Goal: Find specific page/section: Find specific page/section

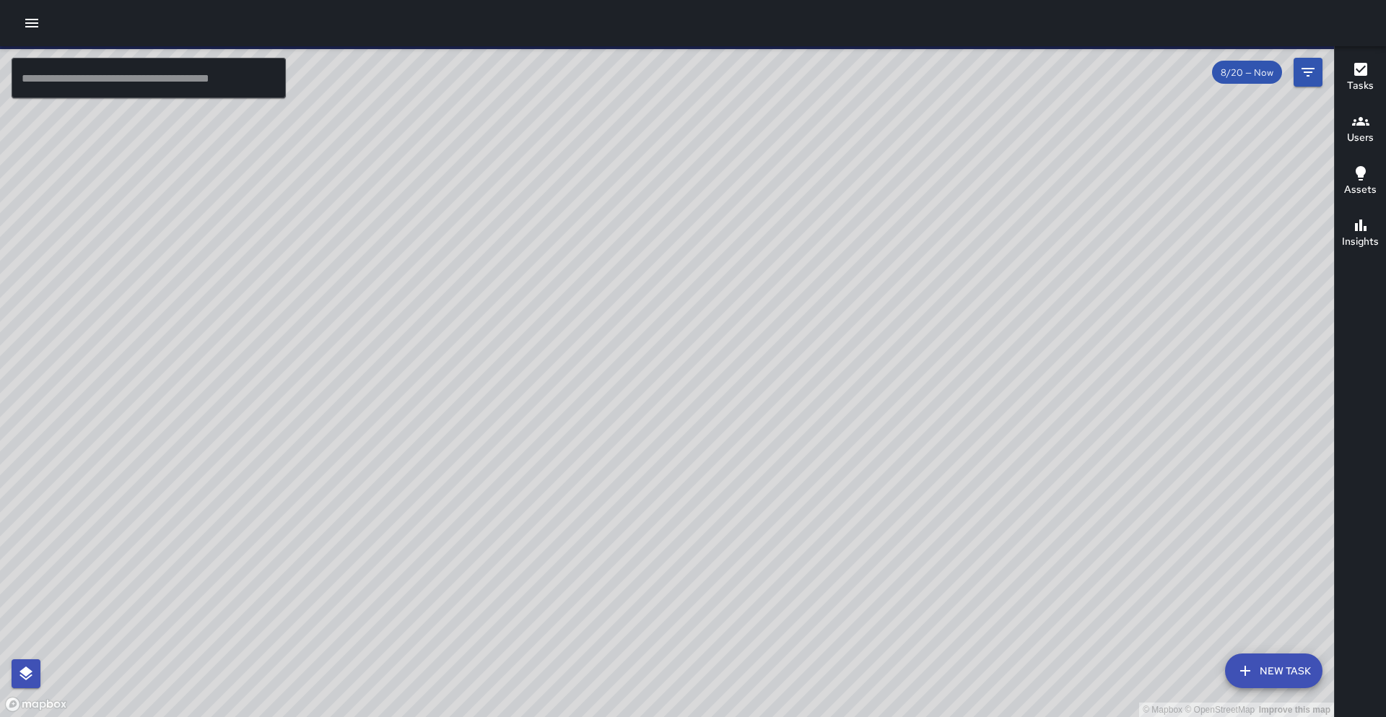
click at [139, 82] on input "text" at bounding box center [149, 78] width 274 height 40
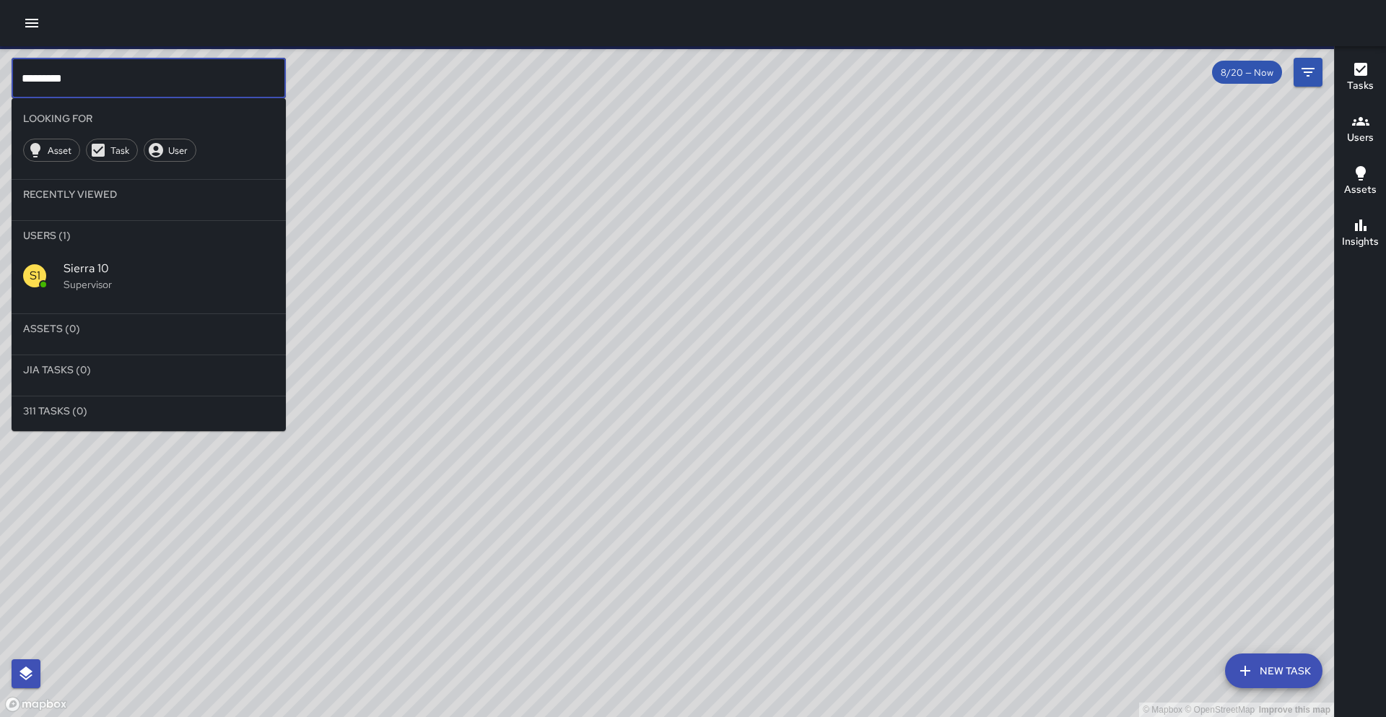
click at [126, 277] on p "Supervisor" at bounding box center [169, 284] width 211 height 14
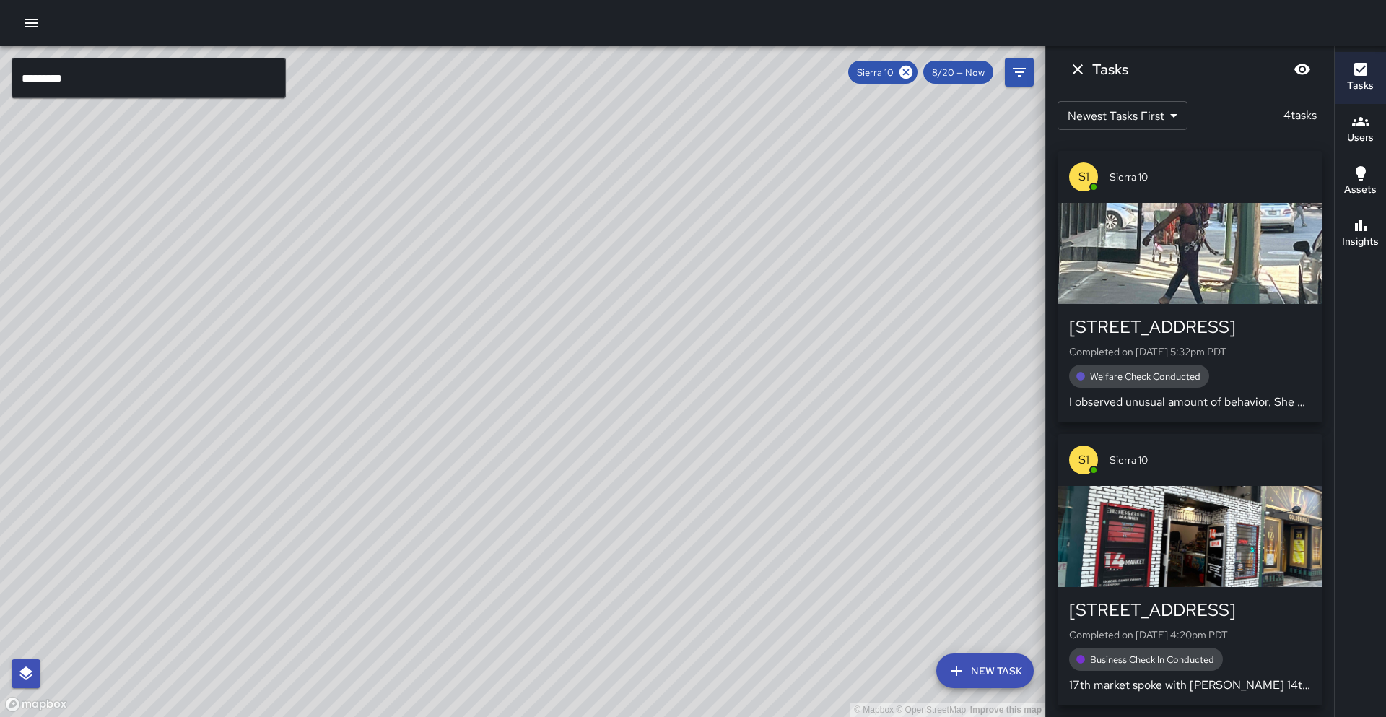
drag, startPoint x: 595, startPoint y: 412, endPoint x: 542, endPoint y: 396, distance: 55.0
click at [542, 396] on div "© Mapbox © OpenStreetMap Improve this map" at bounding box center [522, 381] width 1045 height 670
drag, startPoint x: 540, startPoint y: 430, endPoint x: 496, endPoint y: 343, distance: 97.8
click at [496, 343] on div "© Mapbox © OpenStreetMap Improve this map" at bounding box center [522, 381] width 1045 height 670
drag, startPoint x: 522, startPoint y: 404, endPoint x: 540, endPoint y: 375, distance: 33.7
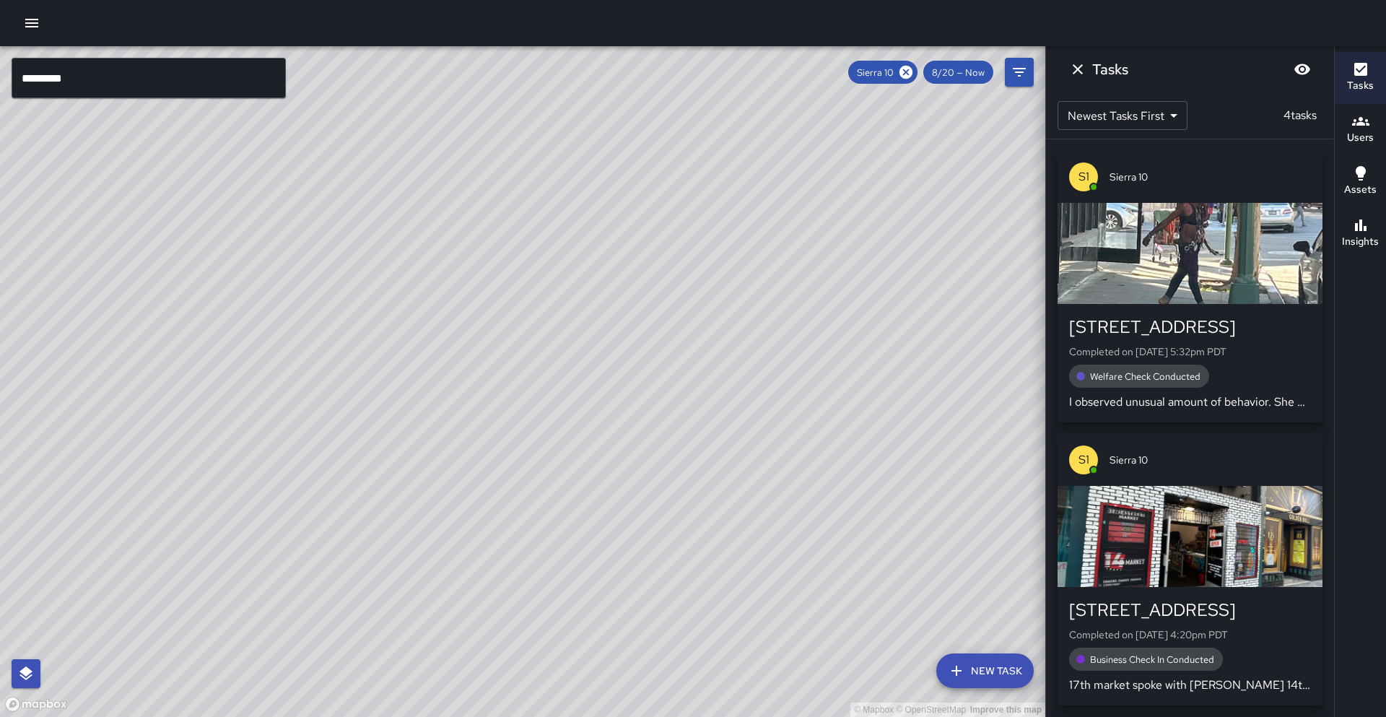
click at [540, 375] on div "© Mapbox © OpenStreetMap Improve this map" at bounding box center [522, 381] width 1045 height 670
drag, startPoint x: 395, startPoint y: 478, endPoint x: 160, endPoint y: 514, distance: 237.2
click at [156, 517] on div "© Mapbox © OpenStreetMap Improve this map" at bounding box center [522, 381] width 1045 height 670
drag, startPoint x: 359, startPoint y: 380, endPoint x: 382, endPoint y: 394, distance: 27.2
click at [359, 421] on div "© Mapbox © OpenStreetMap Improve this map" at bounding box center [522, 381] width 1045 height 670
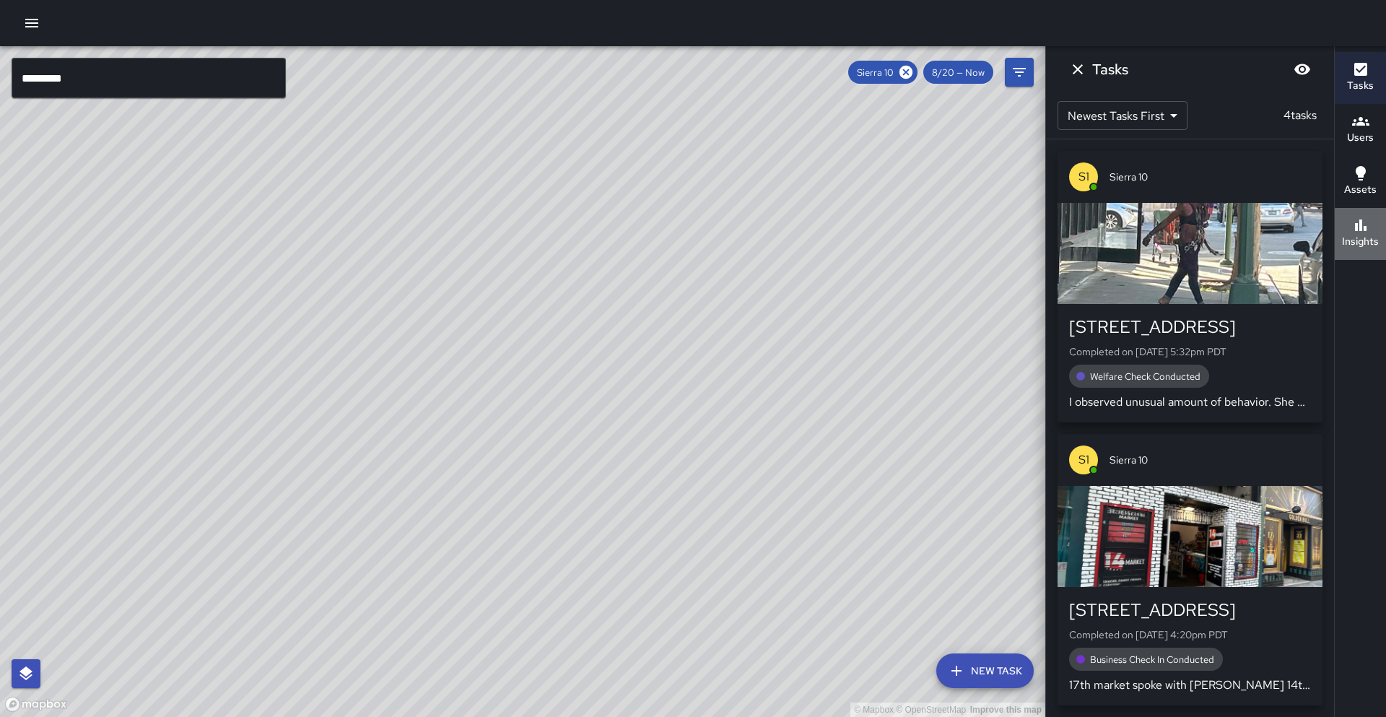
click at [1378, 239] on button "Insights" at bounding box center [1359, 234] width 51 height 52
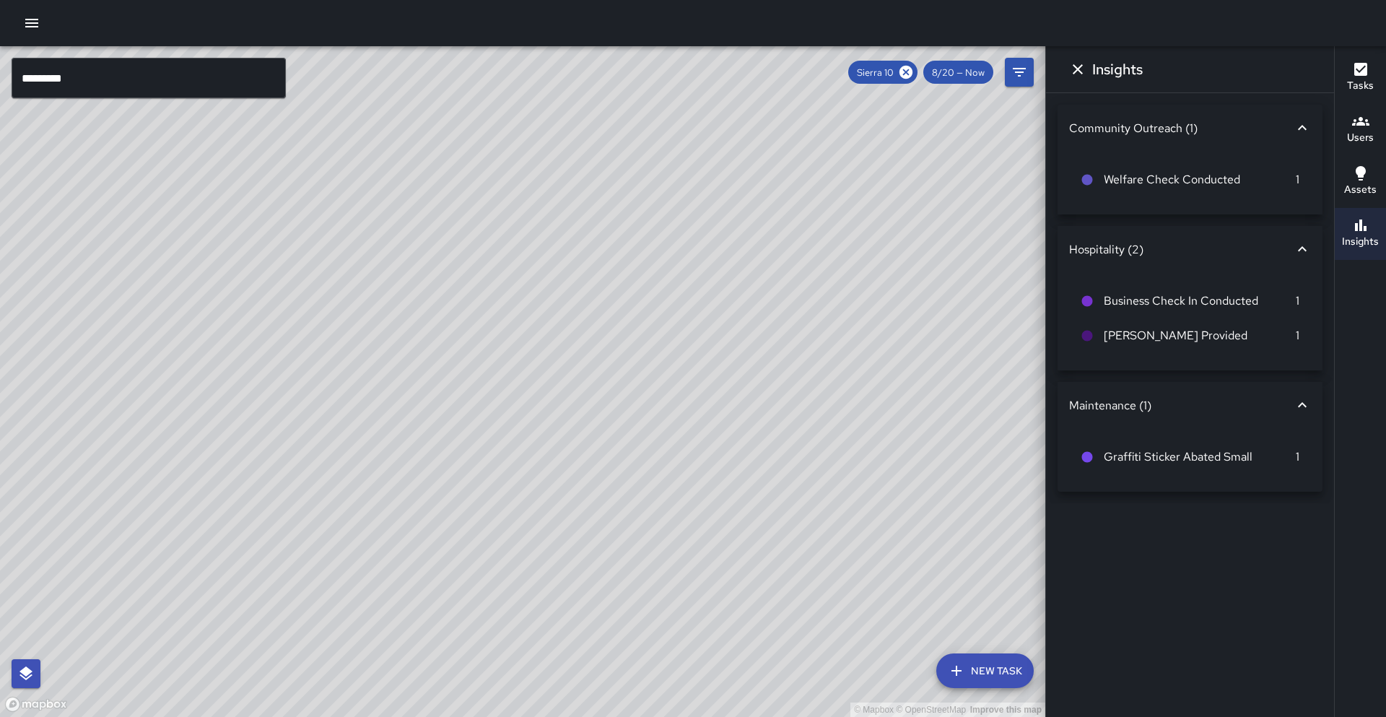
click at [1312, 121] on div "Community Outreach (1)" at bounding box center [1189, 128] width 265 height 46
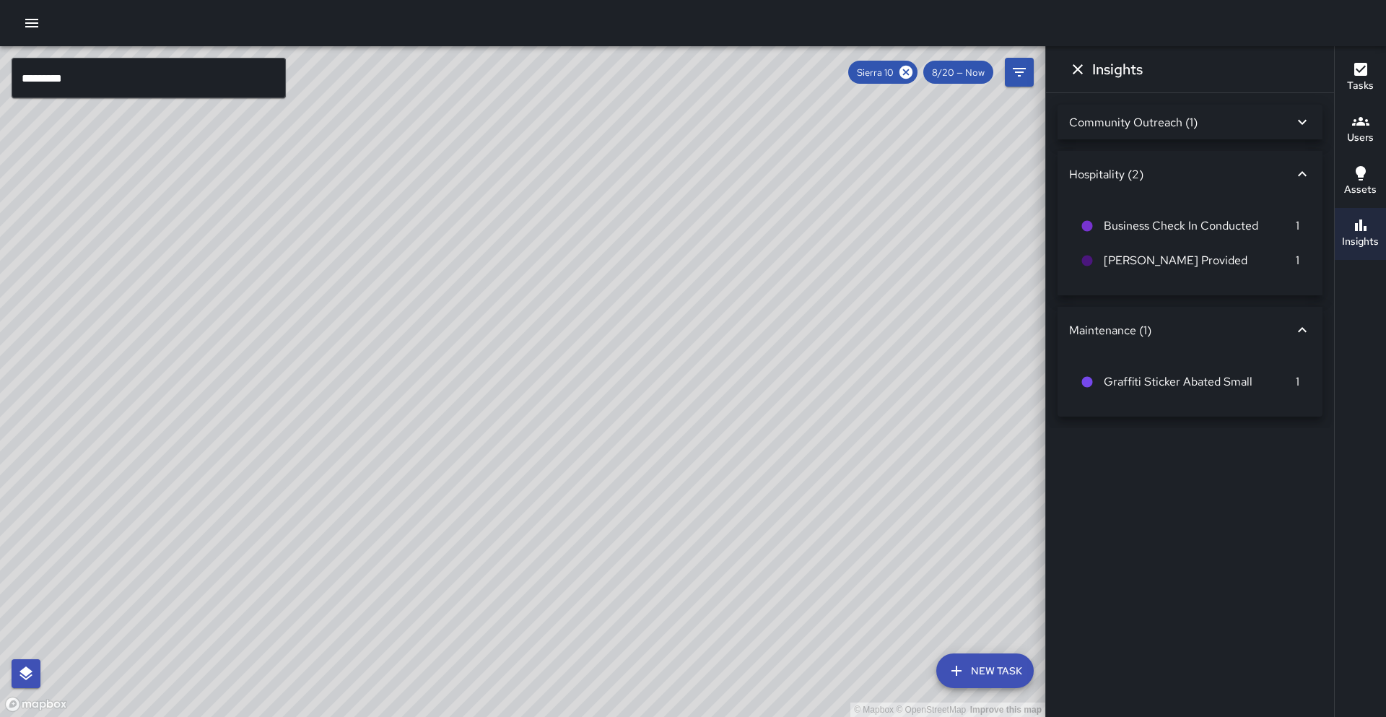
click at [1311, 121] on div "Community Outreach (1)" at bounding box center [1189, 122] width 265 height 35
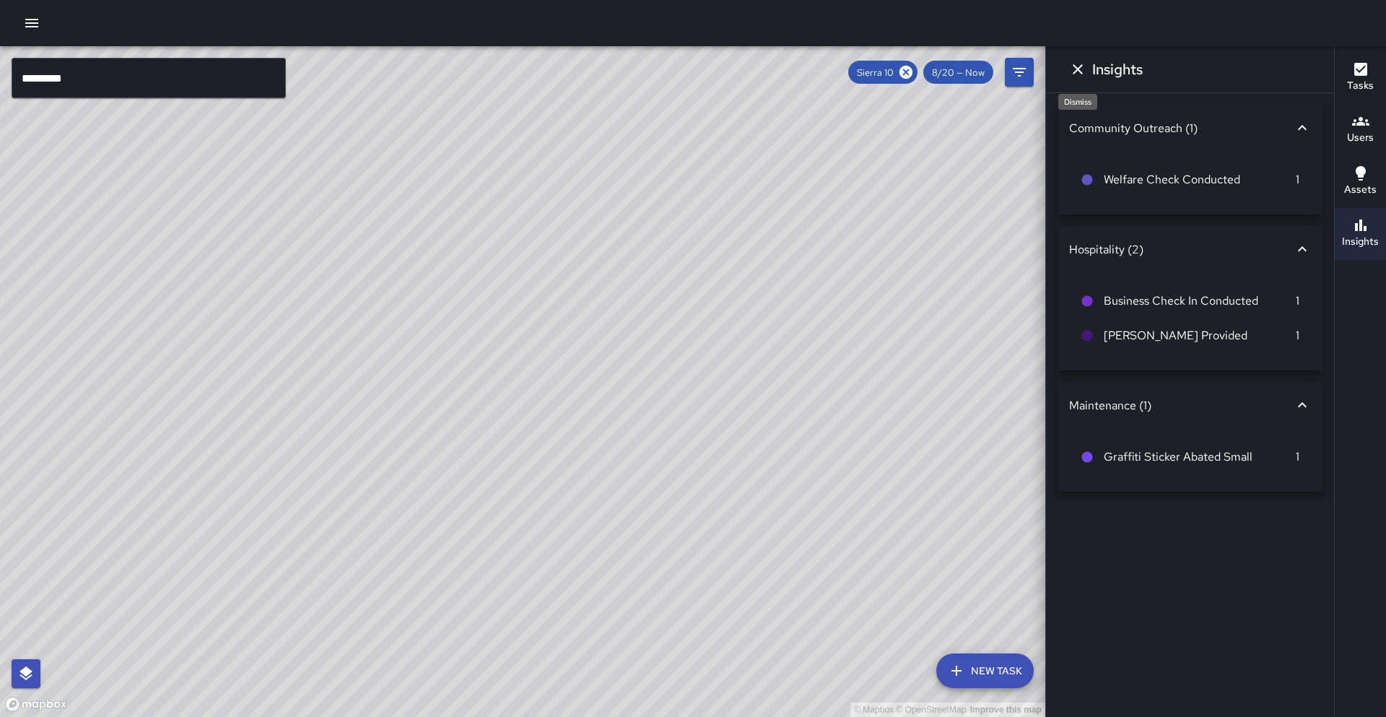
click at [1082, 74] on icon "Dismiss" at bounding box center [1077, 69] width 17 height 17
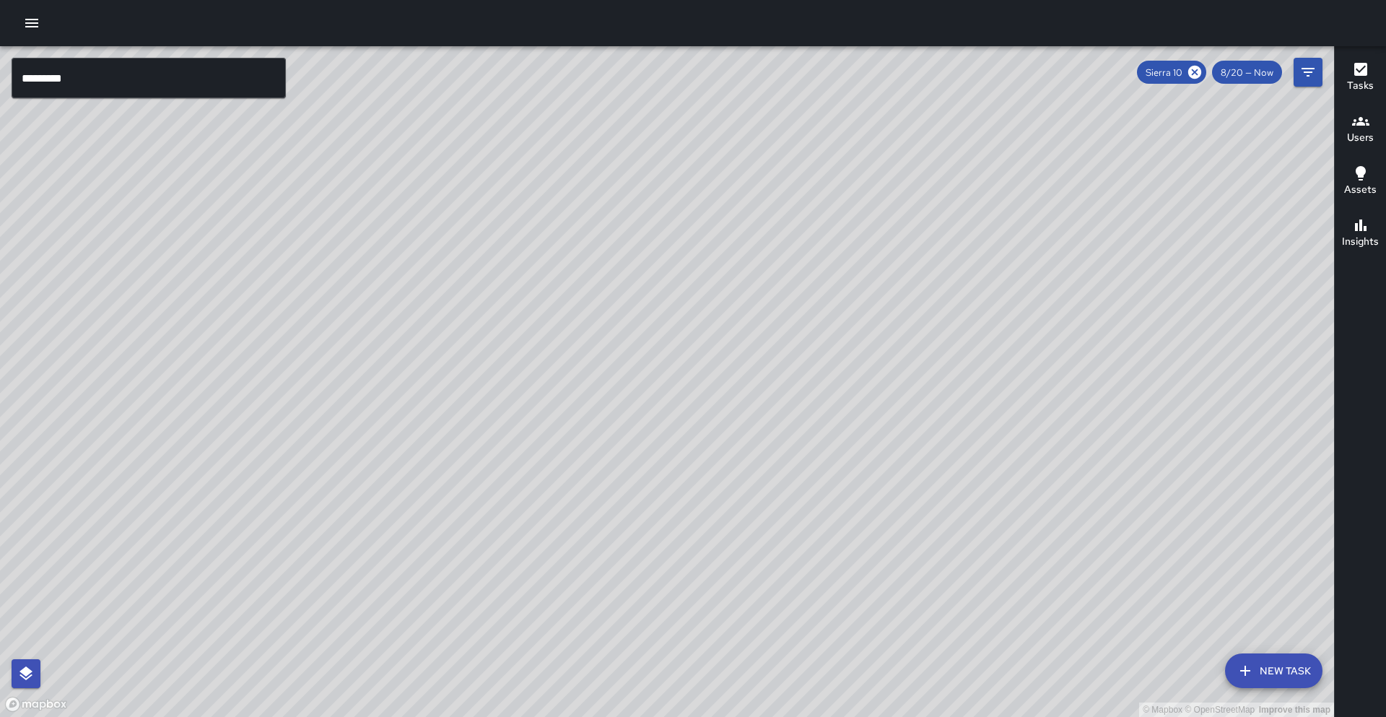
drag, startPoint x: 631, startPoint y: 279, endPoint x: 611, endPoint y: 297, distance: 27.1
click at [611, 297] on div "© Mapbox © OpenStreetMap Improve this map" at bounding box center [667, 381] width 1334 height 670
click at [1192, 69] on icon at bounding box center [1194, 72] width 13 height 13
click at [1313, 80] on icon "Filters" at bounding box center [1307, 72] width 17 height 17
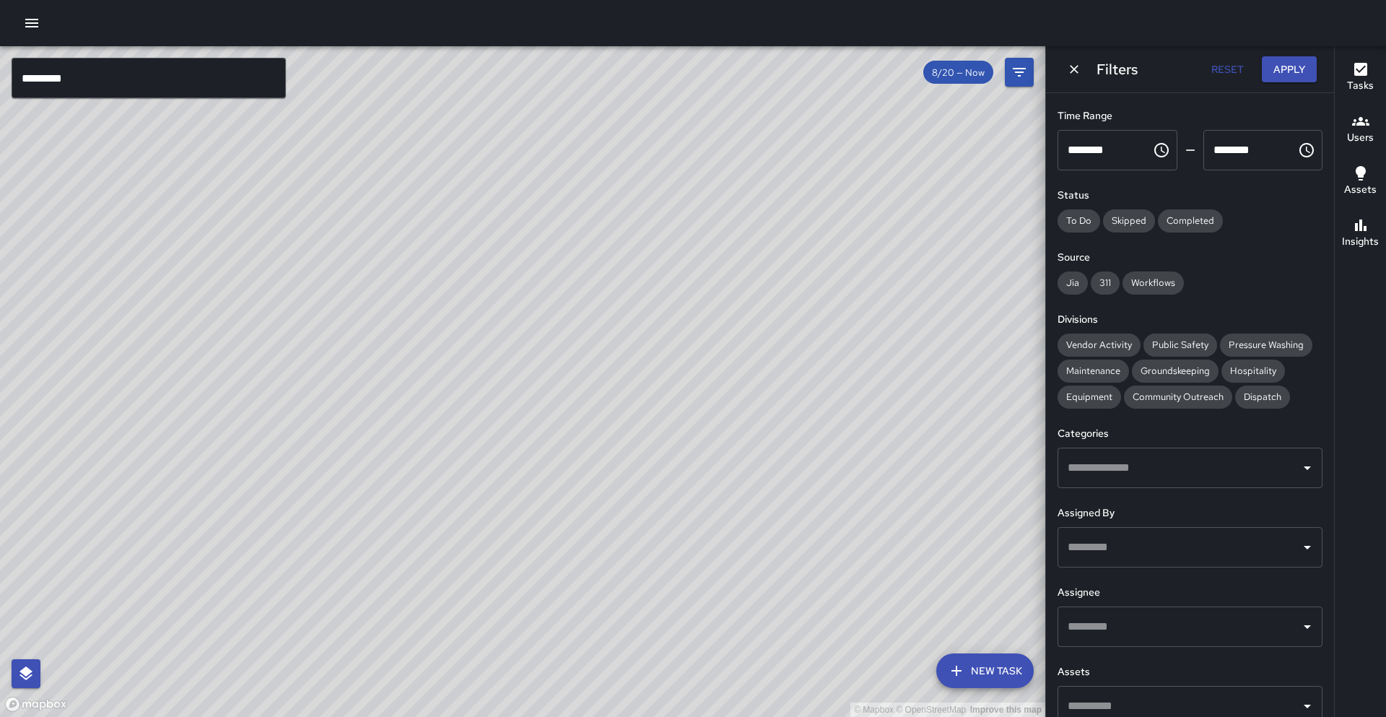
scroll to position [90, 0]
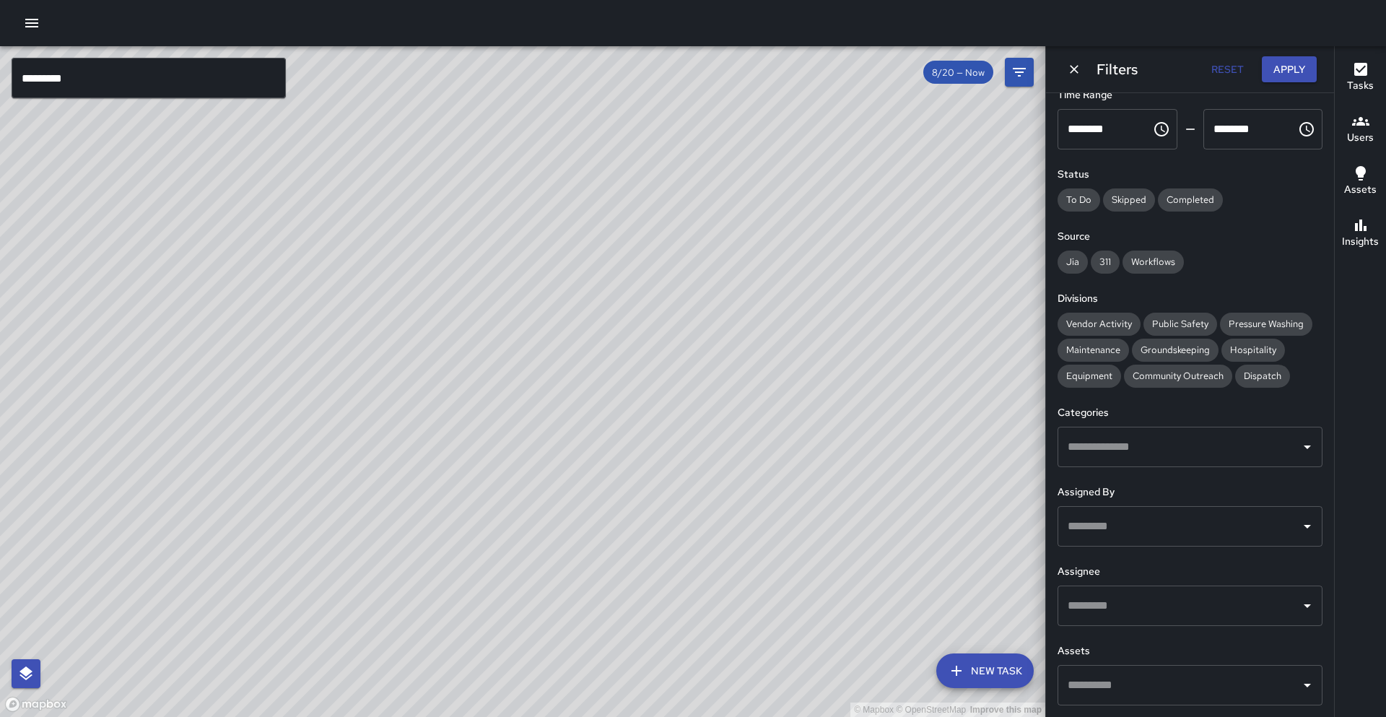
click at [1197, 444] on input "text" at bounding box center [1179, 446] width 230 height 27
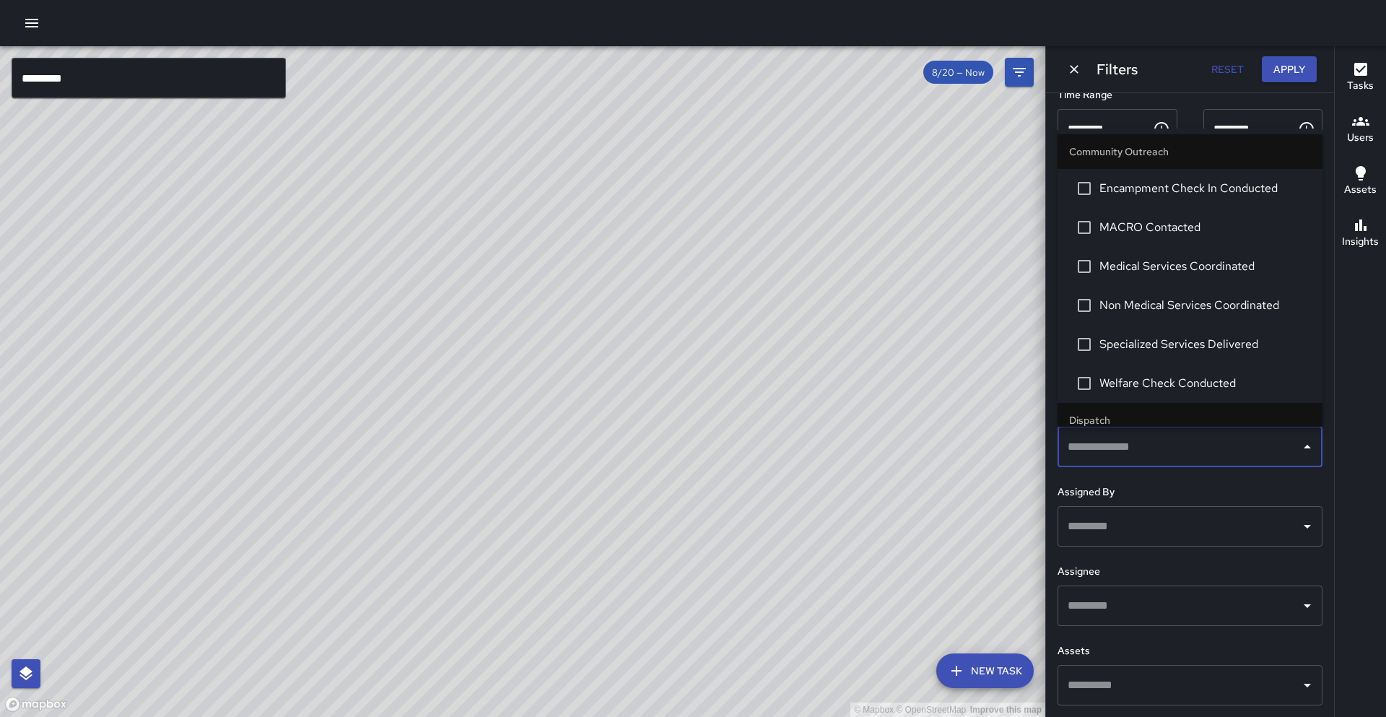
click at [1010, 393] on div "© Mapbox © OpenStreetMap Improve this map" at bounding box center [522, 381] width 1045 height 670
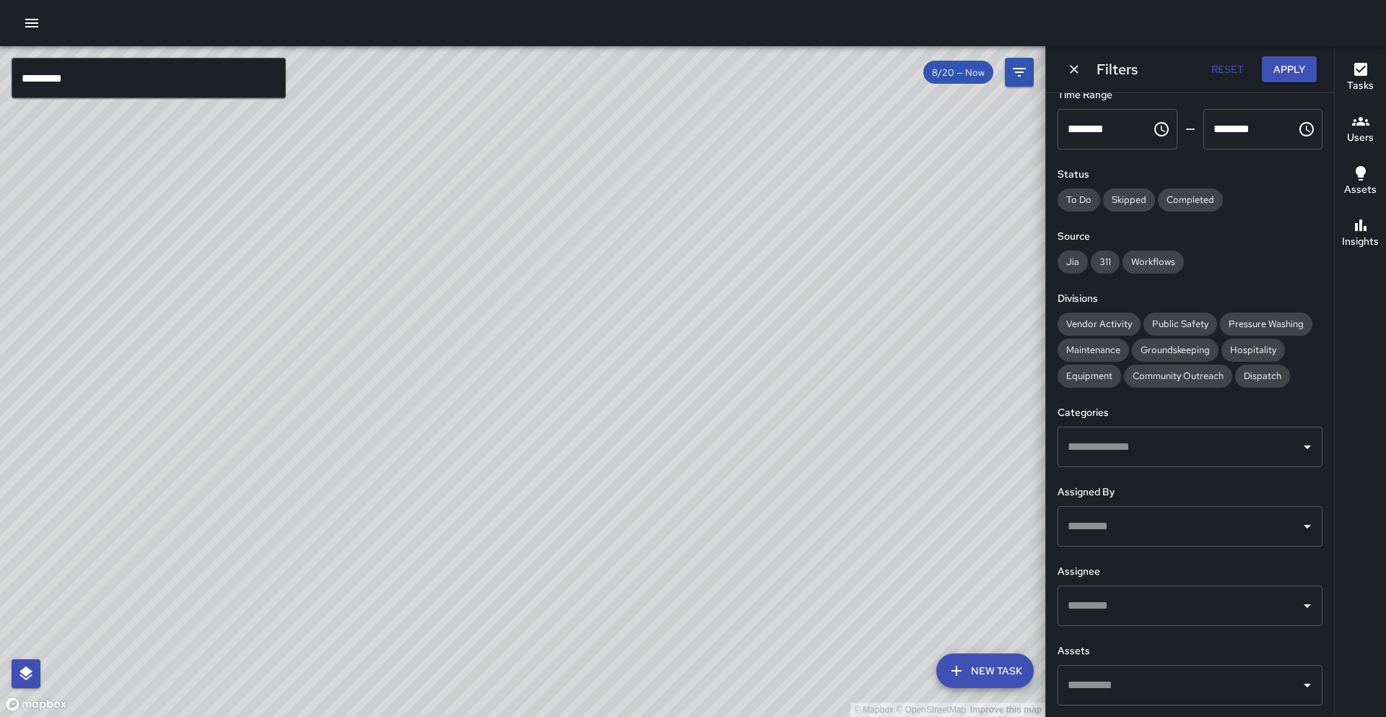
click at [1018, 274] on div "© Mapbox © OpenStreetMap Improve this map" at bounding box center [522, 381] width 1045 height 670
drag, startPoint x: 636, startPoint y: 162, endPoint x: 647, endPoint y: 258, distance: 96.7
click at [647, 258] on div "© Mapbox © OpenStreetMap Improve this map" at bounding box center [522, 381] width 1045 height 670
drag, startPoint x: 602, startPoint y: 263, endPoint x: 646, endPoint y: 142, distance: 129.0
click at [653, 129] on div "© Mapbox © OpenStreetMap Improve this map" at bounding box center [522, 381] width 1045 height 670
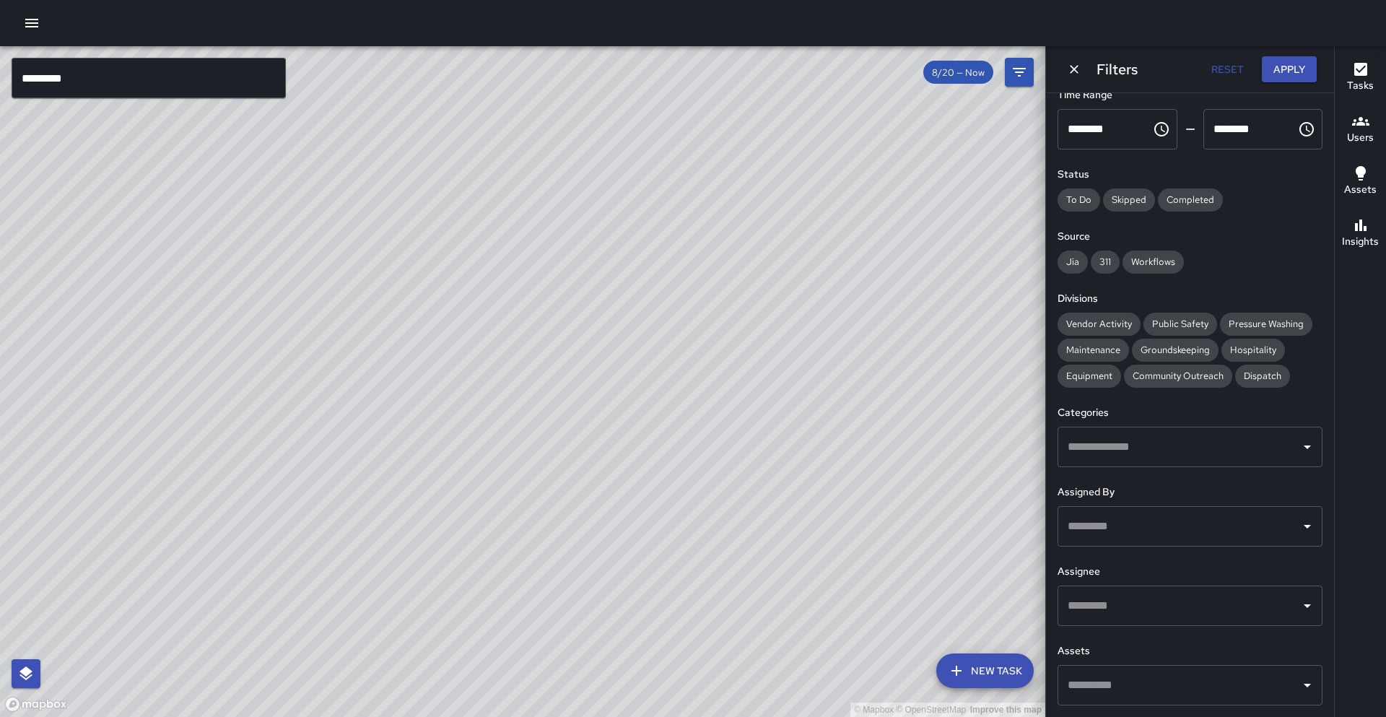
drag, startPoint x: 367, startPoint y: 475, endPoint x: 587, endPoint y: 416, distance: 227.7
click at [607, 417] on div "© Mapbox © OpenStreetMap Improve this map" at bounding box center [522, 381] width 1045 height 670
click at [1072, 69] on icon "Dismiss" at bounding box center [1074, 69] width 14 height 14
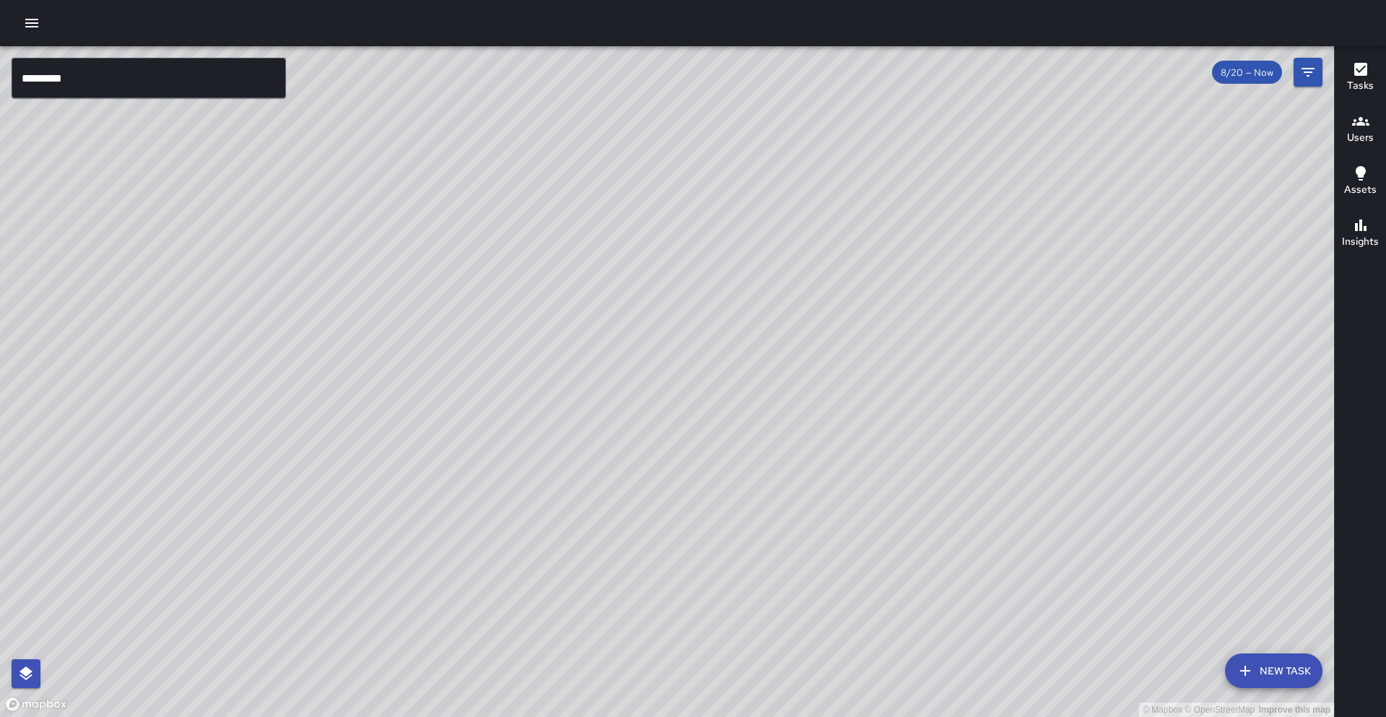
drag, startPoint x: 667, startPoint y: 395, endPoint x: 1206, endPoint y: 262, distance: 555.2
click at [1230, 265] on div "© Mapbox © OpenStreetMap Improve this map" at bounding box center [667, 381] width 1334 height 670
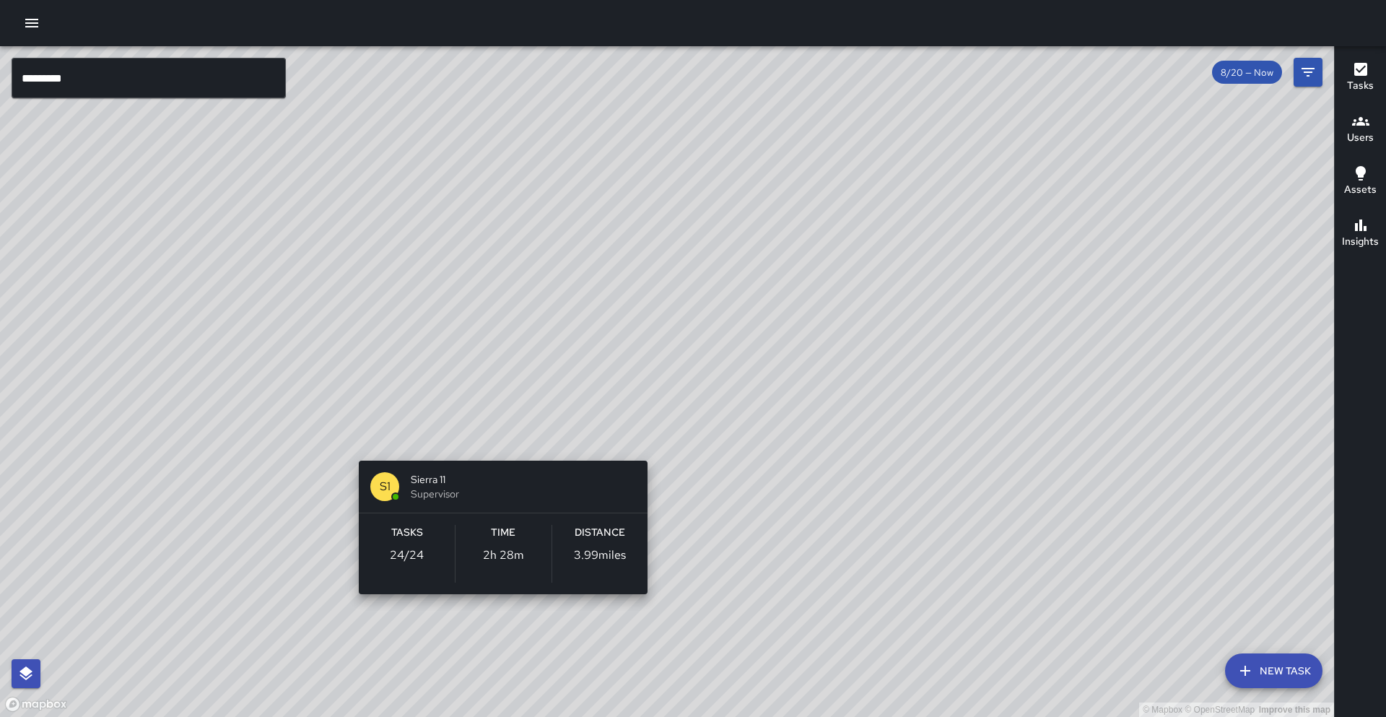
click at [481, 437] on div "© Mapbox © OpenStreetMap Improve this map S1 Sierra 11 Supervisor Tasks 24 / 24…" at bounding box center [667, 381] width 1334 height 670
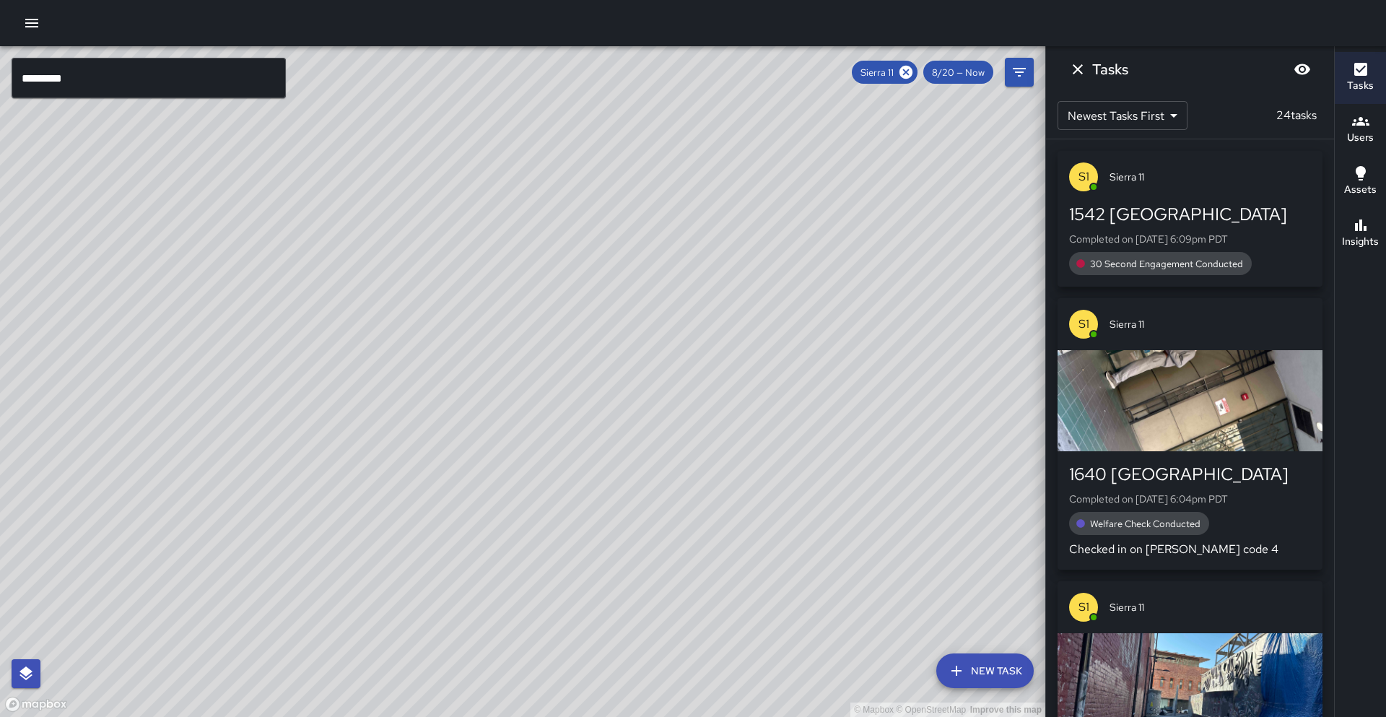
drag, startPoint x: 684, startPoint y: 342, endPoint x: 372, endPoint y: 438, distance: 326.9
click at [372, 438] on div "© Mapbox © OpenStreetMap Improve this map" at bounding box center [522, 381] width 1045 height 670
click at [904, 75] on icon at bounding box center [905, 72] width 13 height 13
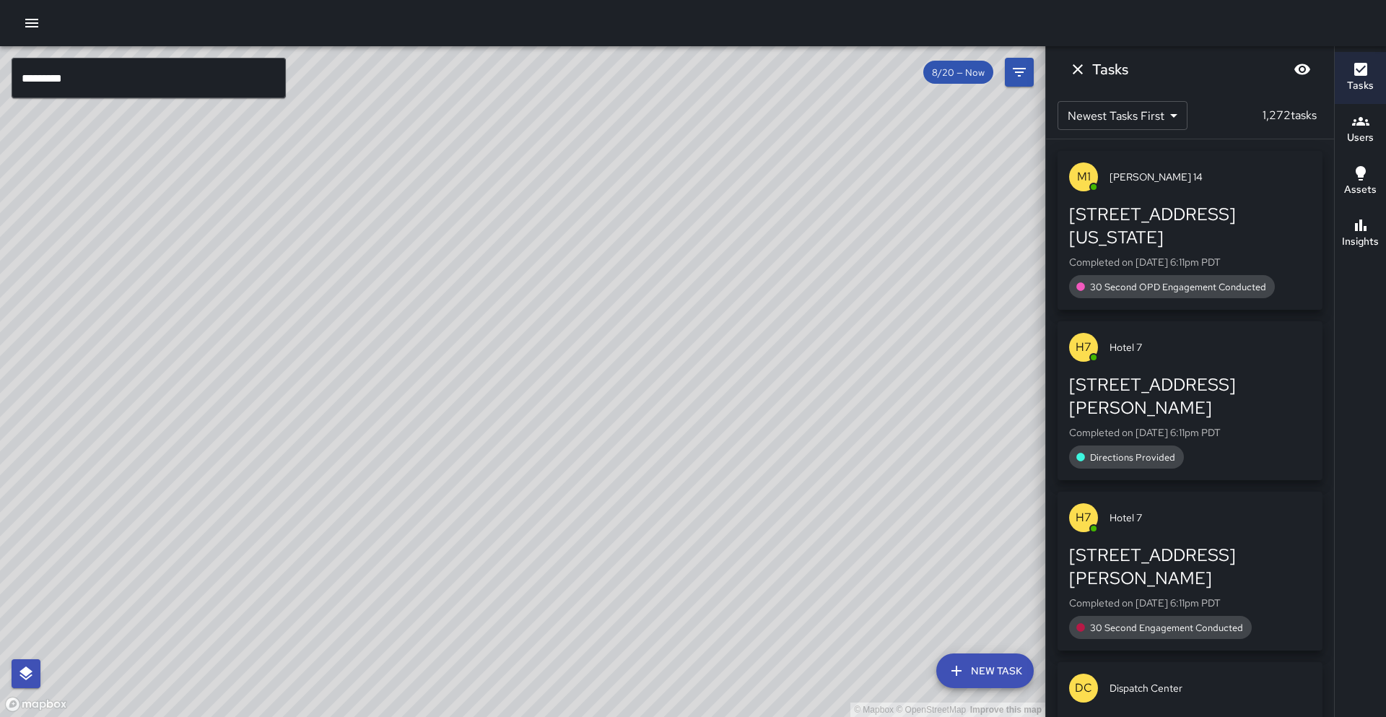
drag, startPoint x: 315, startPoint y: 473, endPoint x: 469, endPoint y: 385, distance: 177.8
click at [469, 385] on div "© Mapbox © OpenStreetMap Improve this map" at bounding box center [522, 381] width 1045 height 670
drag, startPoint x: 501, startPoint y: 312, endPoint x: 395, endPoint y: 313, distance: 106.1
click at [504, 318] on div "© Mapbox © OpenStreetMap Improve this map" at bounding box center [522, 381] width 1045 height 670
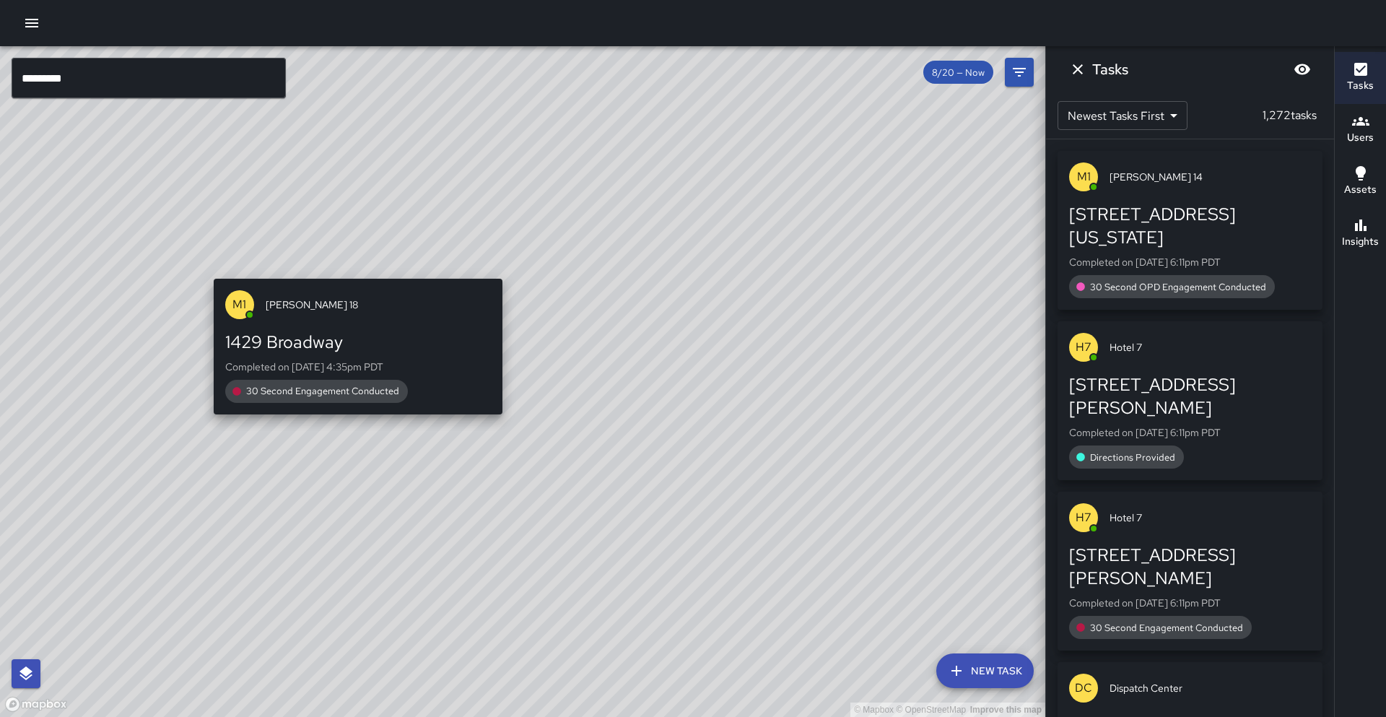
drag, startPoint x: 285, startPoint y: 283, endPoint x: 357, endPoint y: 268, distance: 72.9
click at [357, 268] on div "© Mapbox © OpenStreetMap Improve this map M1 [PERSON_NAME] 18 1429 Broadway Com…" at bounding box center [522, 381] width 1045 height 670
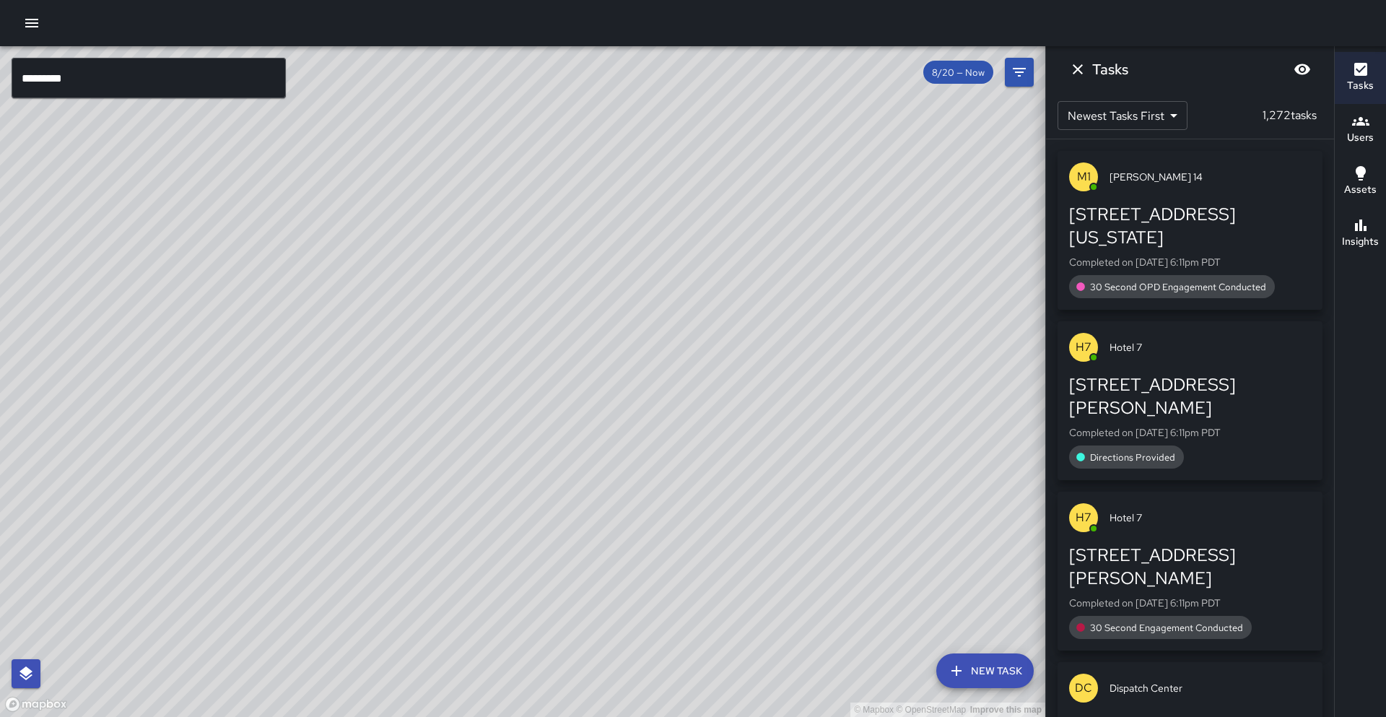
drag, startPoint x: 455, startPoint y: 248, endPoint x: 359, endPoint y: 401, distance: 180.8
click at [359, 401] on div "© Mapbox © OpenStreetMap Improve this map" at bounding box center [522, 381] width 1045 height 670
drag, startPoint x: 374, startPoint y: 384, endPoint x: 393, endPoint y: 354, distance: 35.6
click at [393, 354] on div "© Mapbox © OpenStreetMap Improve this map" at bounding box center [522, 381] width 1045 height 670
drag, startPoint x: 341, startPoint y: 242, endPoint x: 447, endPoint y: 373, distance: 168.7
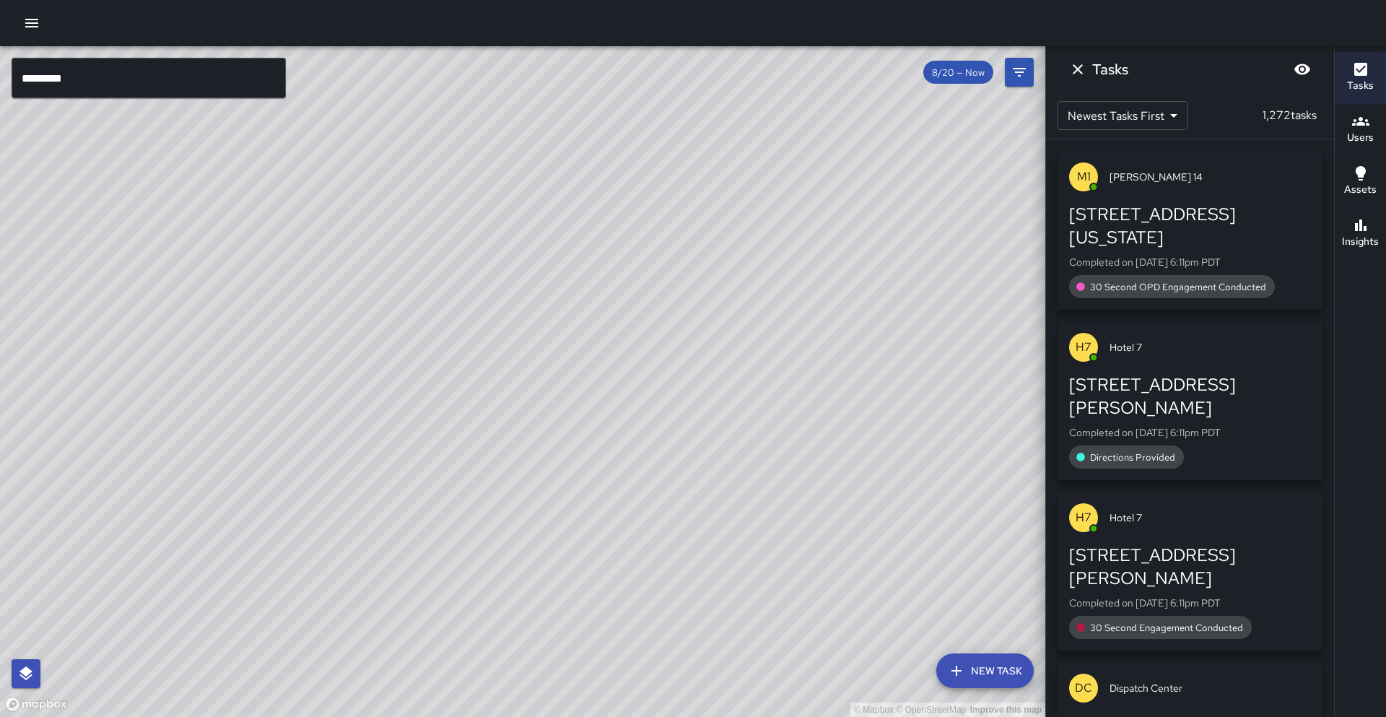
click at [451, 375] on div "© Mapbox © OpenStreetMap Improve this map" at bounding box center [522, 381] width 1045 height 670
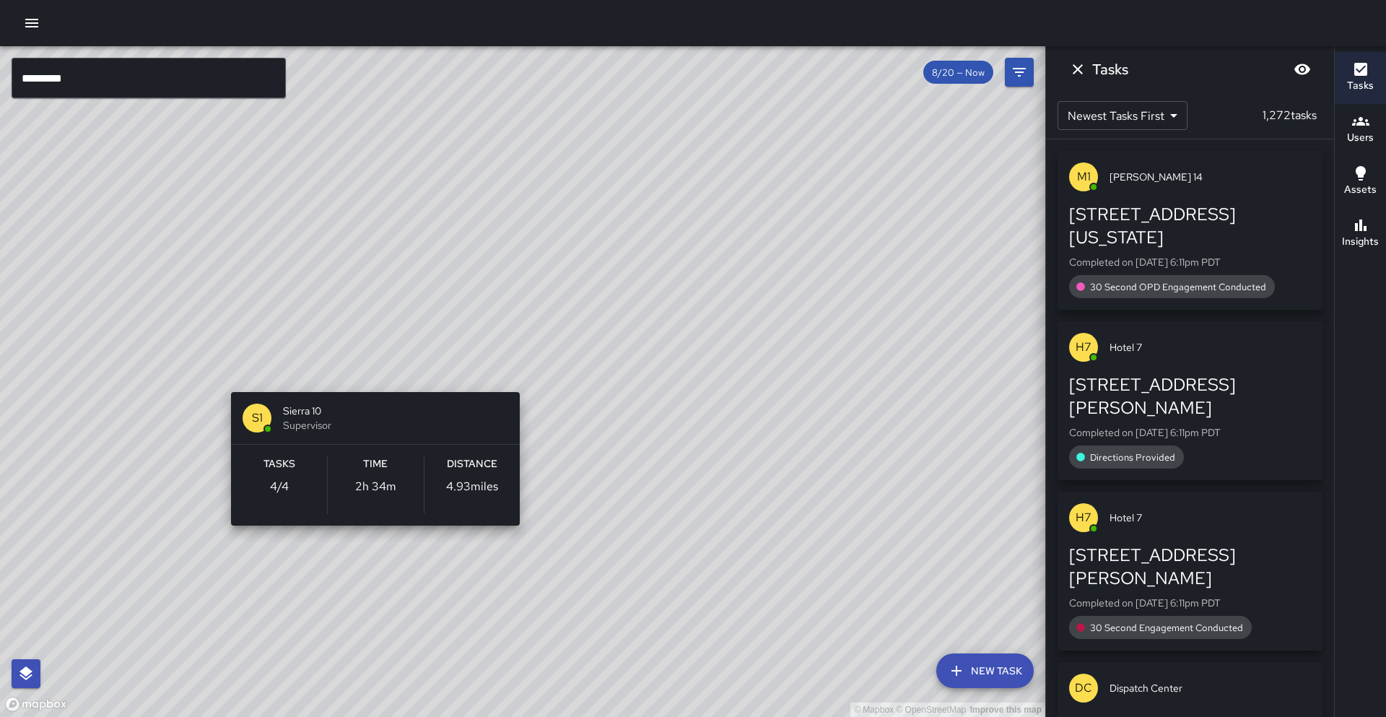
click at [373, 372] on div "© Mapbox © OpenStreetMap Improve this map S1 Sierra 10 Supervisor Tasks 4 / 4 T…" at bounding box center [522, 381] width 1045 height 670
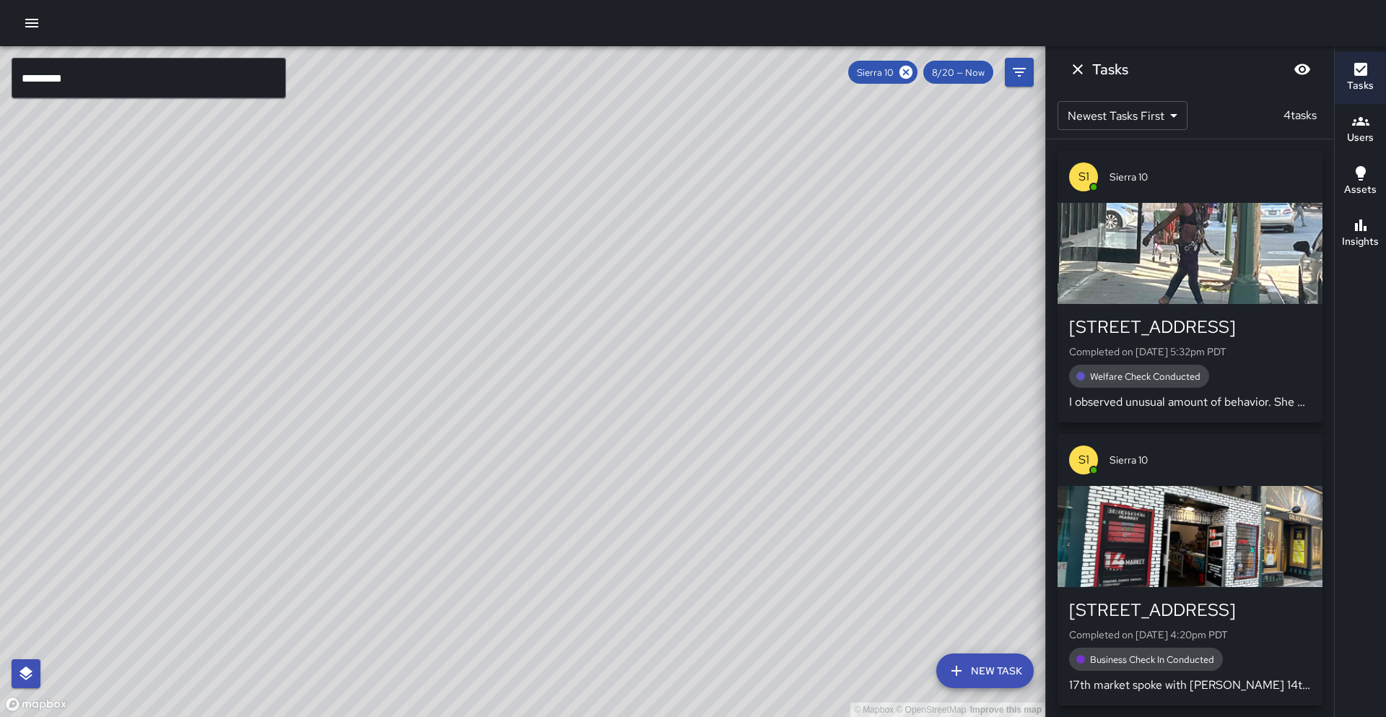
drag, startPoint x: 551, startPoint y: 409, endPoint x: 497, endPoint y: 377, distance: 63.4
click at [497, 377] on div "© Mapbox © OpenStreetMap Improve this map" at bounding box center [522, 381] width 1045 height 670
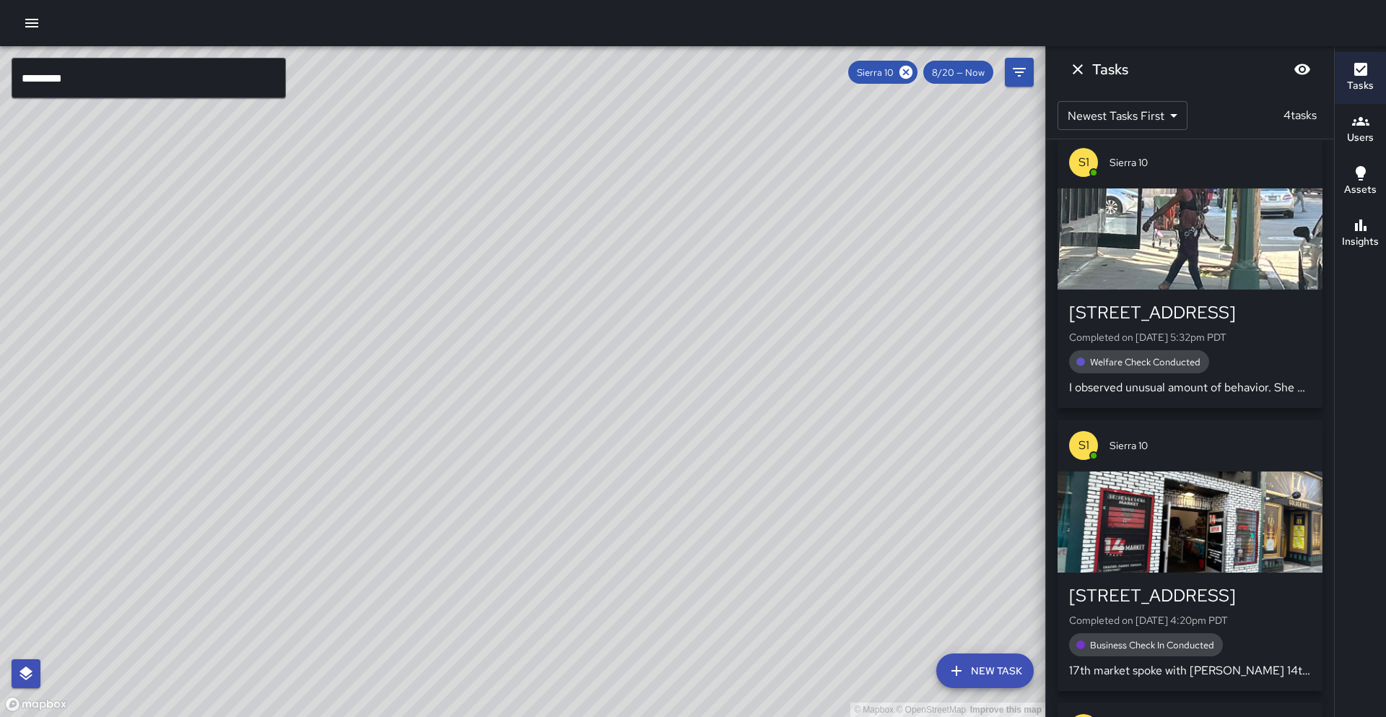
scroll to position [0, 0]
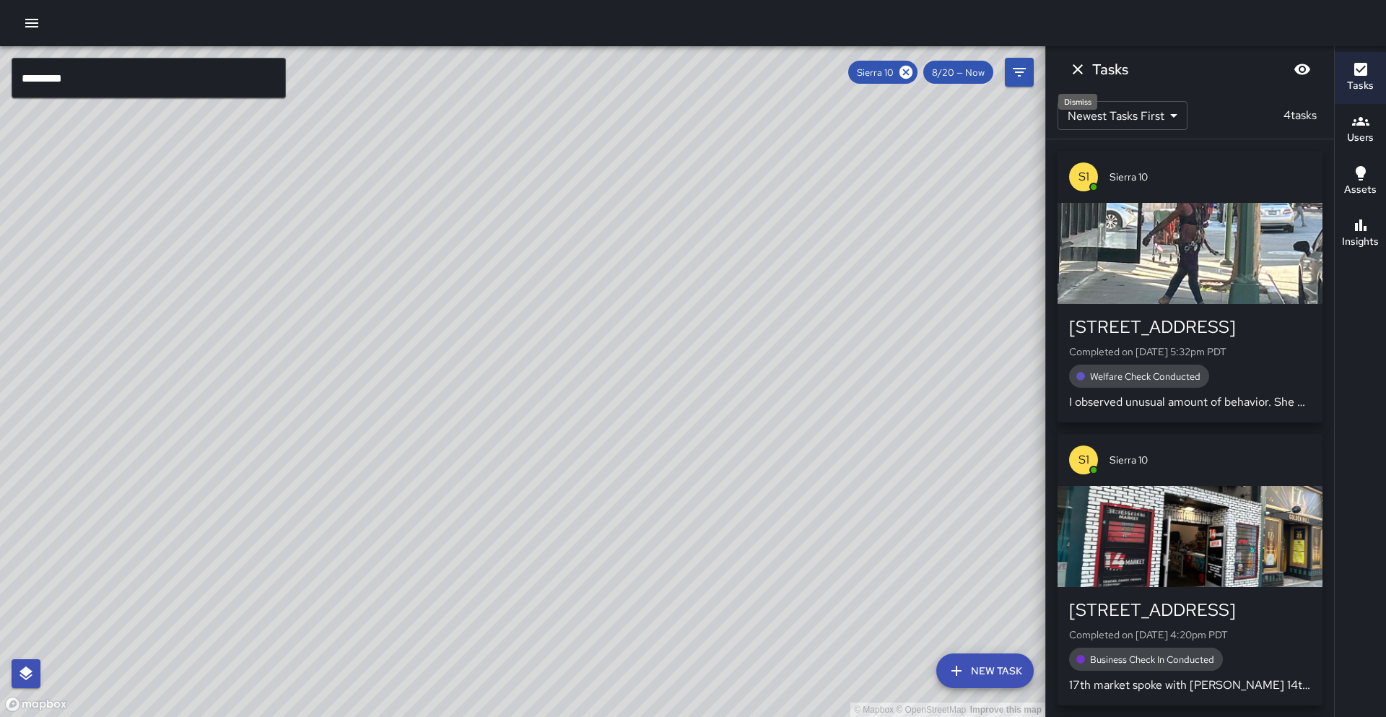
click at [1067, 74] on button "Dismiss" at bounding box center [1077, 69] width 29 height 29
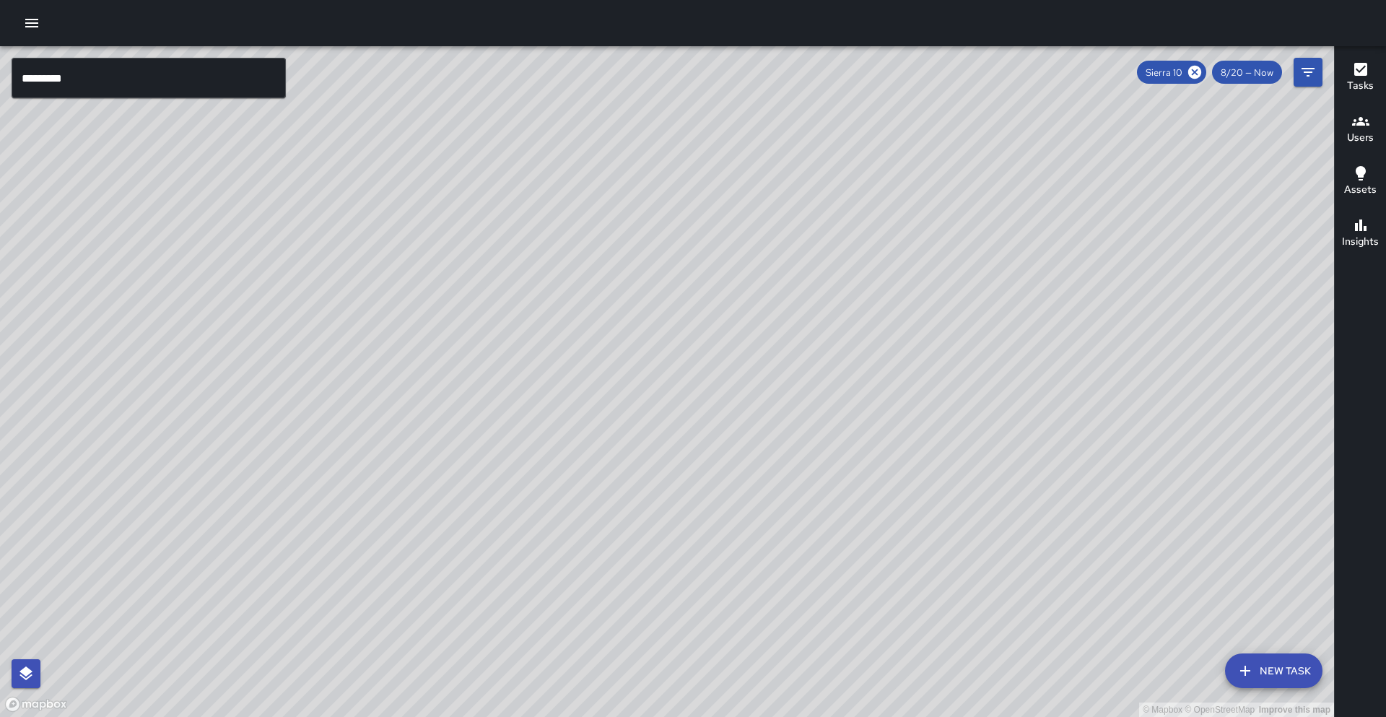
drag, startPoint x: 661, startPoint y: 381, endPoint x: 585, endPoint y: 365, distance: 77.4
click at [613, 414] on div "© Mapbox © OpenStreetMap Improve this map" at bounding box center [667, 381] width 1334 height 670
click at [1200, 74] on icon at bounding box center [1194, 72] width 13 height 13
drag, startPoint x: 381, startPoint y: 461, endPoint x: 349, endPoint y: 355, distance: 110.7
click at [353, 354] on div "© Mapbox © OpenStreetMap Improve this map H6 Hotel 6 Supervisor Tasks 47 / 47 T…" at bounding box center [667, 381] width 1334 height 670
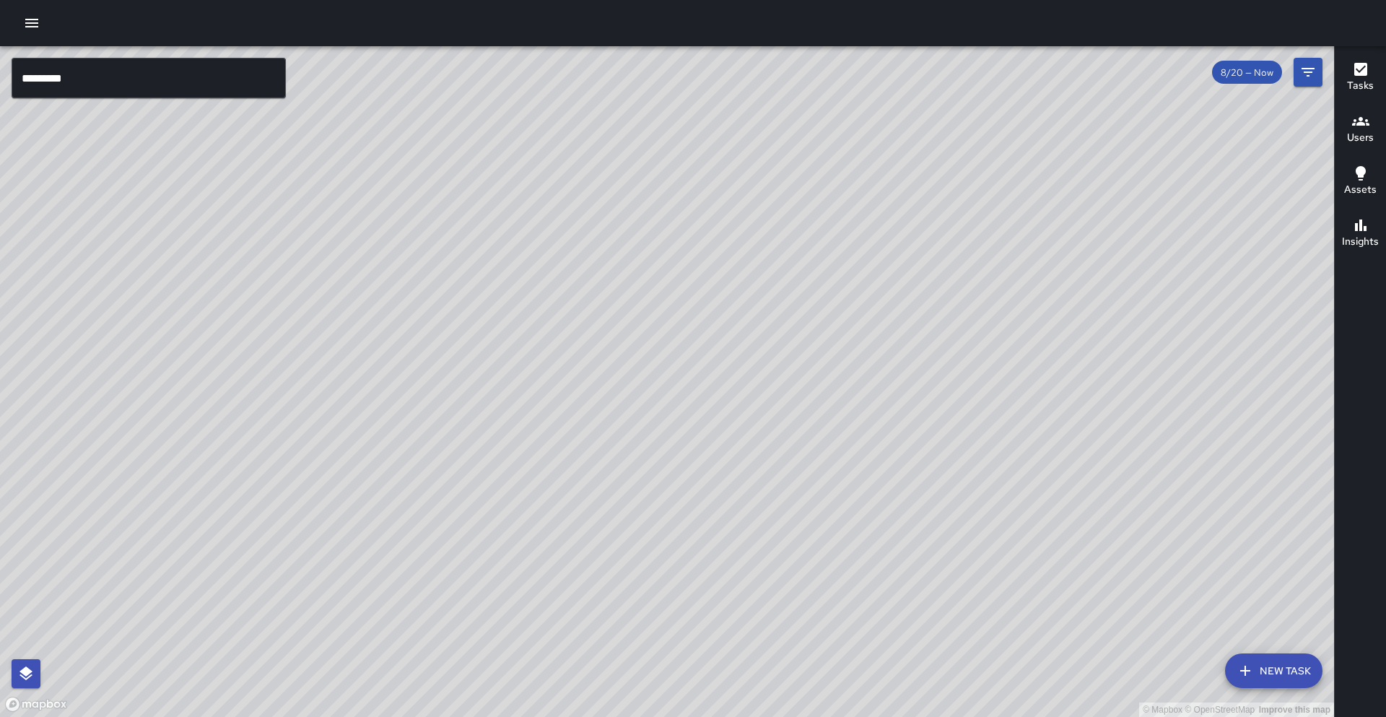
drag, startPoint x: 353, startPoint y: 293, endPoint x: 392, endPoint y: 333, distance: 55.6
click at [375, 274] on div "© Mapbox © OpenStreetMap Improve this map" at bounding box center [667, 381] width 1334 height 670
drag, startPoint x: 869, startPoint y: 409, endPoint x: 444, endPoint y: 515, distance: 438.1
click at [434, 541] on div "© Mapbox © OpenStreetMap Improve this map" at bounding box center [667, 381] width 1334 height 670
drag, startPoint x: 468, startPoint y: 376, endPoint x: 534, endPoint y: 302, distance: 99.1
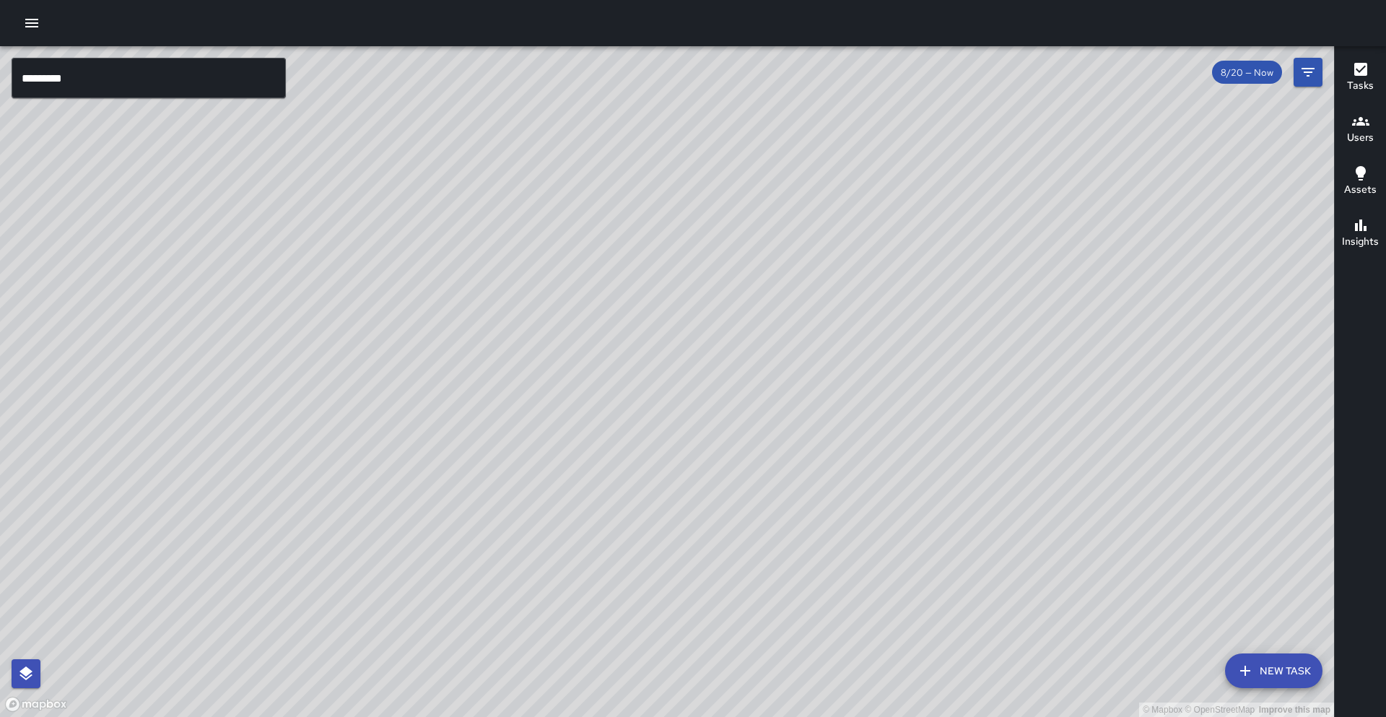
click at [534, 302] on div "© Mapbox © OpenStreetMap Improve this map" at bounding box center [667, 381] width 1334 height 670
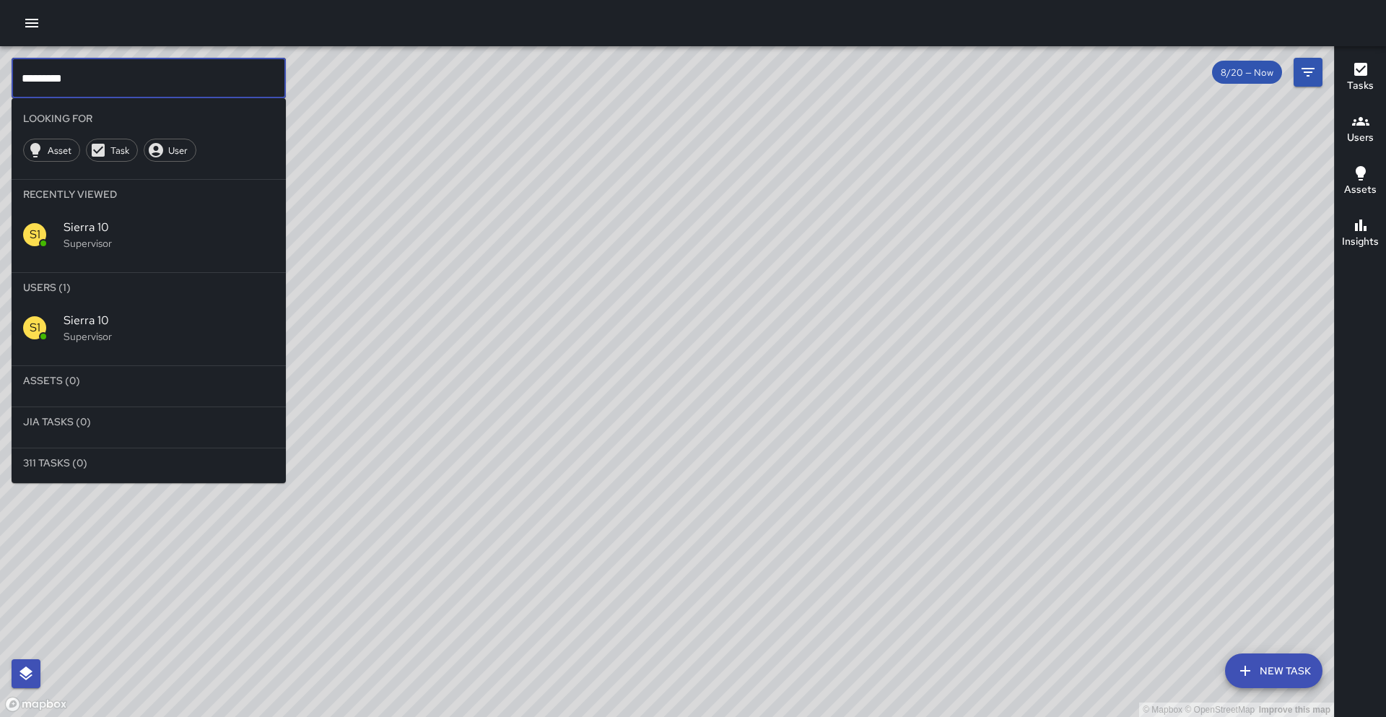
click at [140, 77] on input "*********" at bounding box center [149, 78] width 274 height 40
click at [235, 325] on span "Sierra 12" at bounding box center [169, 320] width 211 height 17
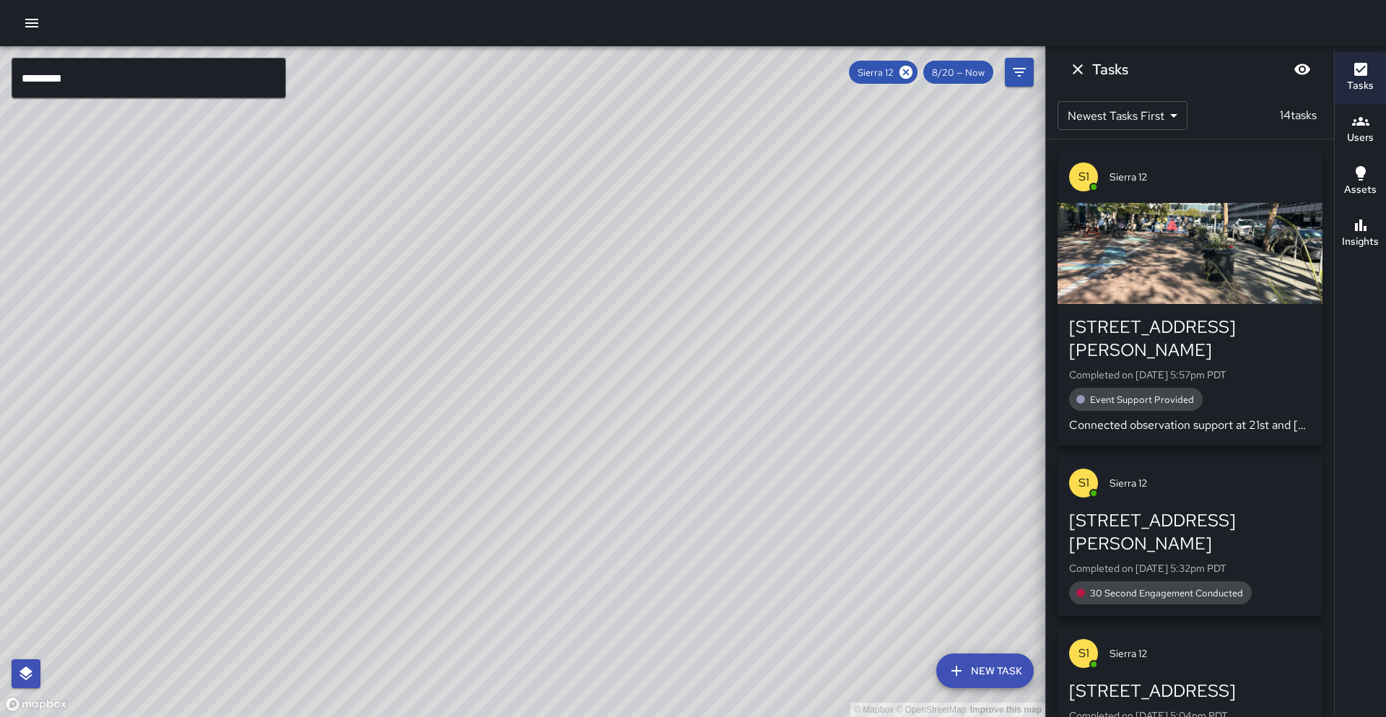
drag, startPoint x: 276, startPoint y: 156, endPoint x: 103, endPoint y: 383, distance: 285.8
click at [103, 383] on div "© Mapbox © OpenStreetMap Improve this map" at bounding box center [522, 381] width 1045 height 670
click at [102, 97] on input "*********" at bounding box center [149, 78] width 274 height 40
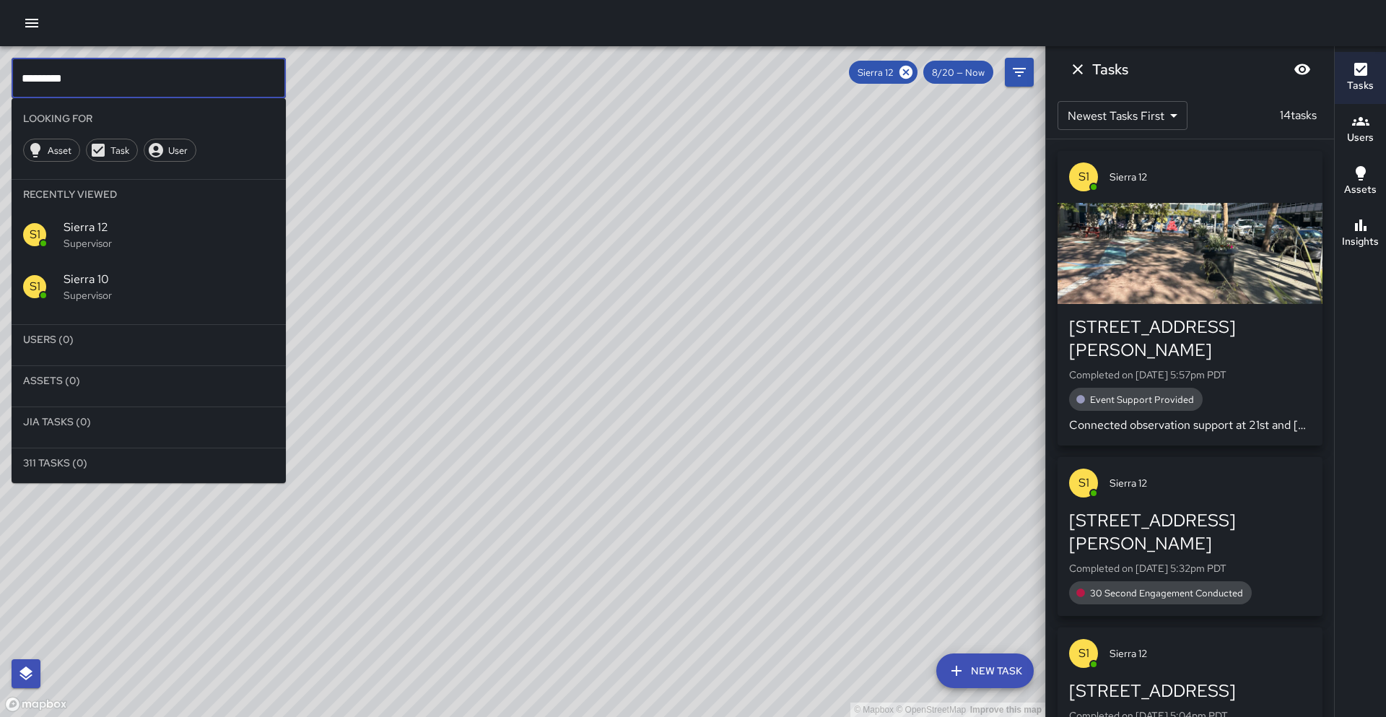
click at [76, 292] on p "Supervisor" at bounding box center [169, 295] width 211 height 14
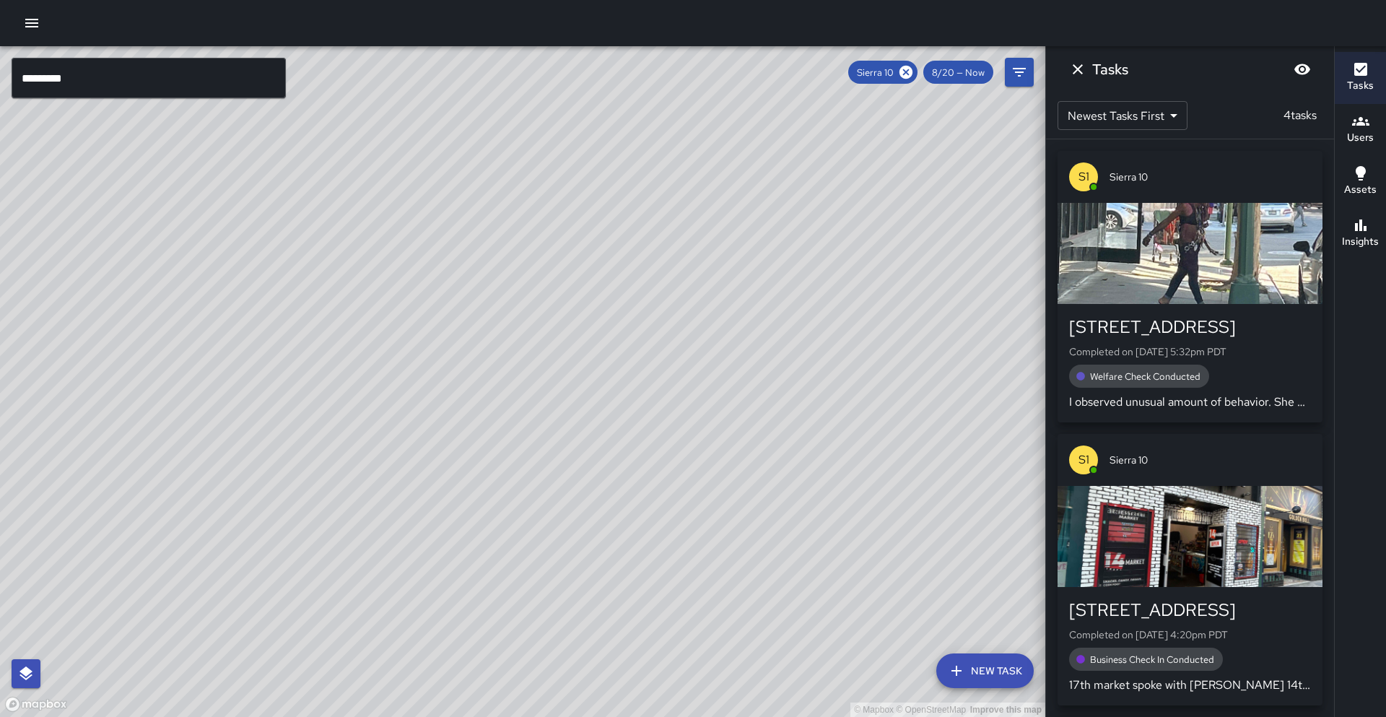
drag, startPoint x: 331, startPoint y: 506, endPoint x: 367, endPoint y: 357, distance: 153.7
click at [367, 357] on div "© Mapbox © OpenStreetMap Improve this map" at bounding box center [522, 381] width 1045 height 670
drag, startPoint x: 321, startPoint y: 511, endPoint x: 326, endPoint y: 504, distance: 8.2
click at [326, 504] on div "© Mapbox © OpenStreetMap Improve this map" at bounding box center [522, 381] width 1045 height 670
drag, startPoint x: 308, startPoint y: 554, endPoint x: 312, endPoint y: 535, distance: 18.6
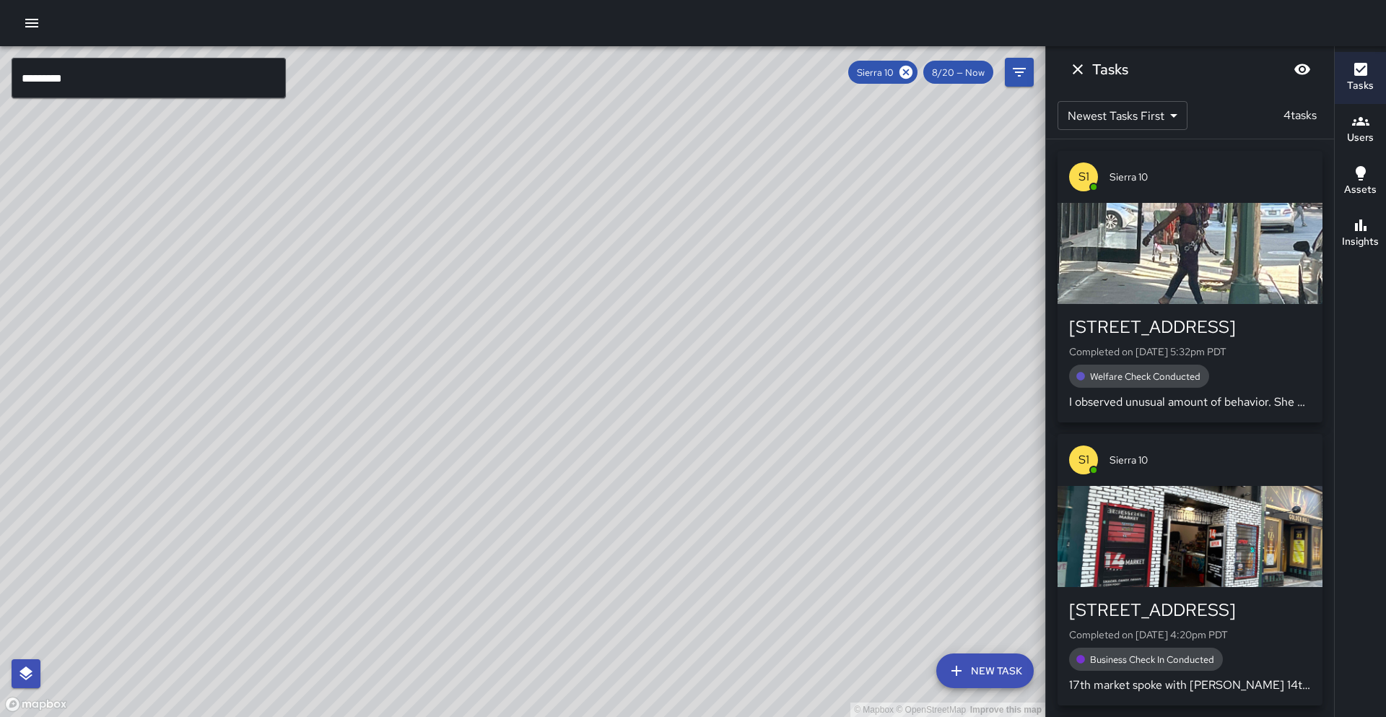
click at [312, 535] on div "© Mapbox © OpenStreetMap Improve this map" at bounding box center [522, 381] width 1045 height 670
drag, startPoint x: 222, startPoint y: 281, endPoint x: 314, endPoint y: 328, distance: 103.6
click at [226, 240] on div "© Mapbox © OpenStreetMap Improve this map" at bounding box center [522, 381] width 1045 height 670
drag, startPoint x: 372, startPoint y: 421, endPoint x: 396, endPoint y: 468, distance: 53.3
click at [396, 468] on div "© Mapbox © OpenStreetMap Improve this map" at bounding box center [522, 381] width 1045 height 670
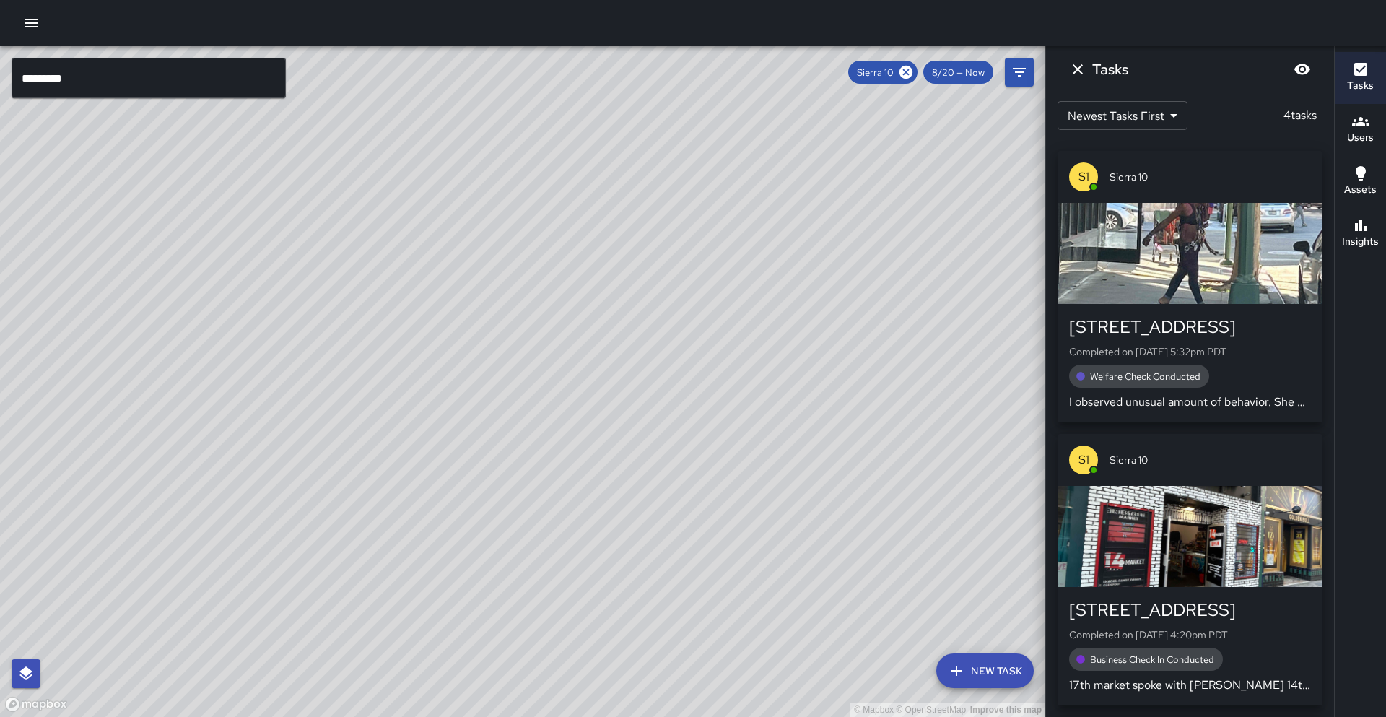
click at [907, 75] on icon at bounding box center [905, 72] width 13 height 13
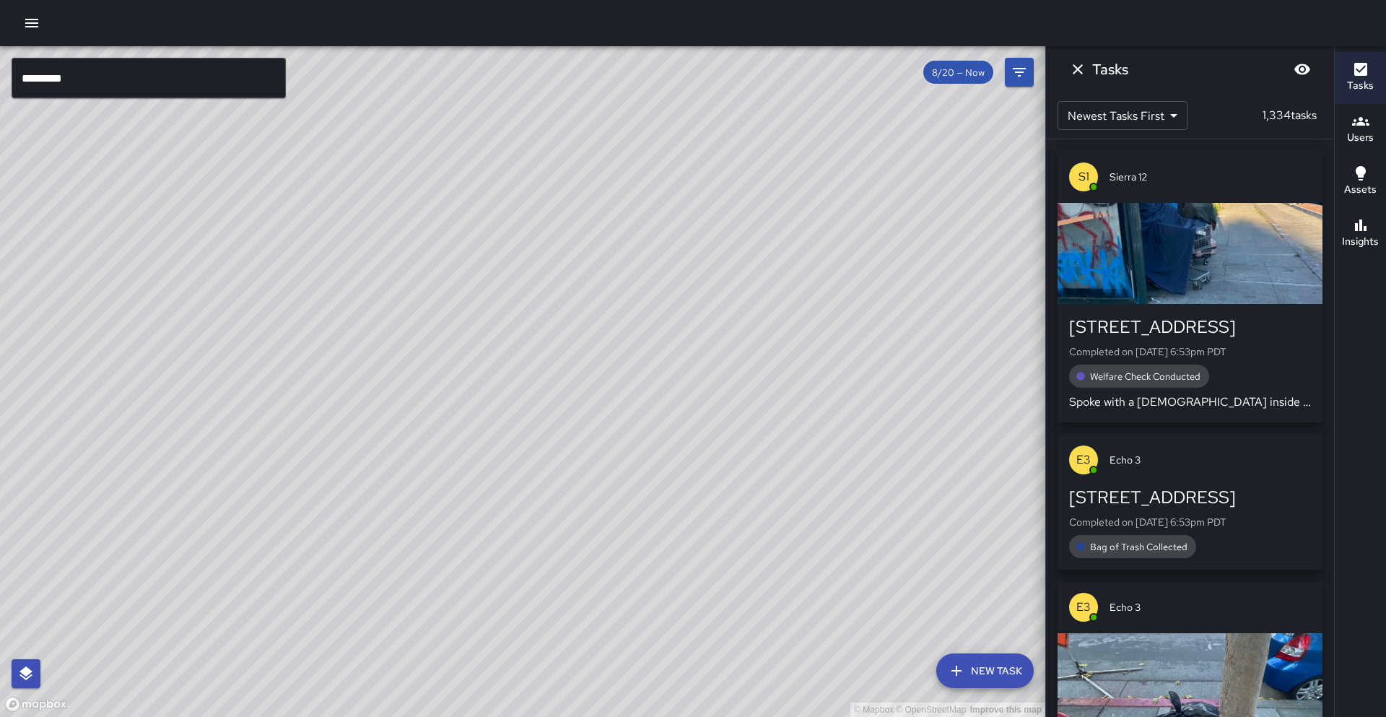
drag, startPoint x: 175, startPoint y: 548, endPoint x: 476, endPoint y: 183, distance: 473.1
click at [477, 183] on div "© Mapbox © OpenStreetMap Improve this map" at bounding box center [522, 381] width 1045 height 670
drag, startPoint x: 286, startPoint y: 287, endPoint x: 135, endPoint y: 632, distance: 377.2
click at [134, 632] on div "© Mapbox © OpenStreetMap Improve this map" at bounding box center [522, 381] width 1045 height 670
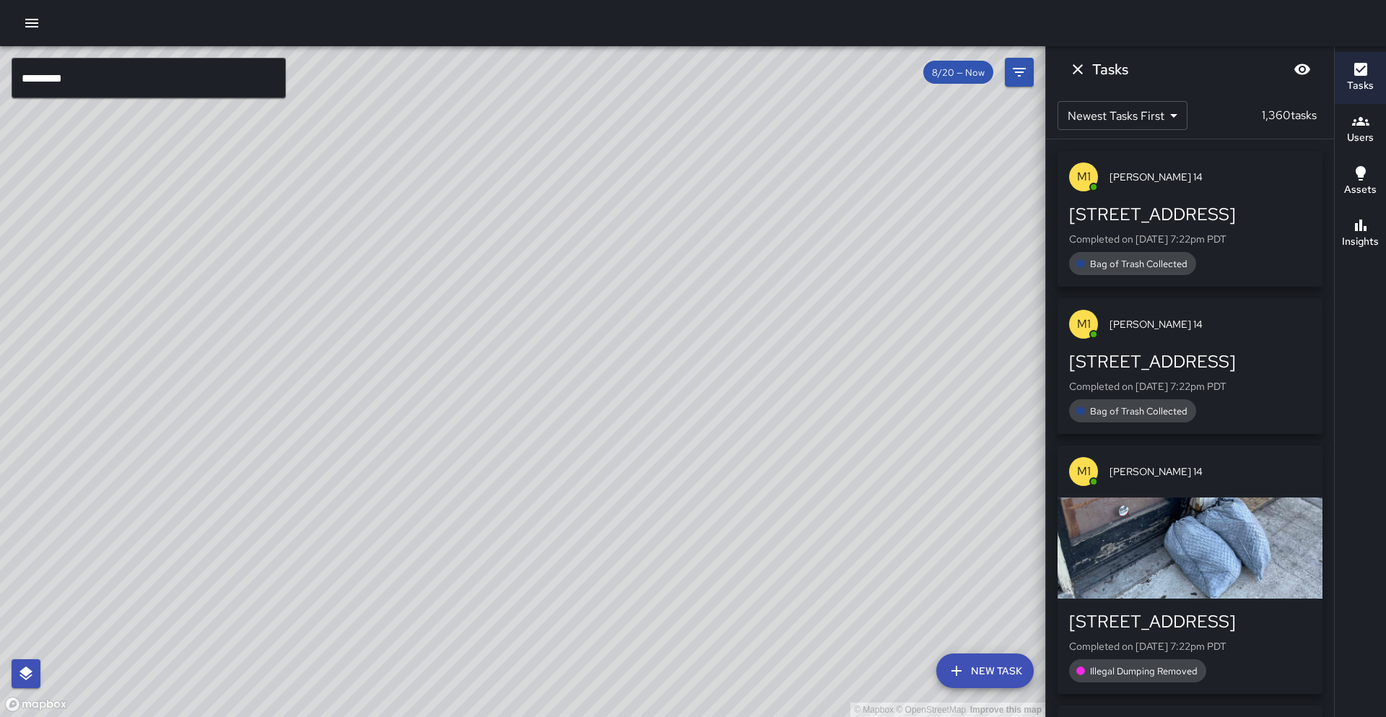
click at [89, 84] on input "*********" at bounding box center [149, 78] width 274 height 40
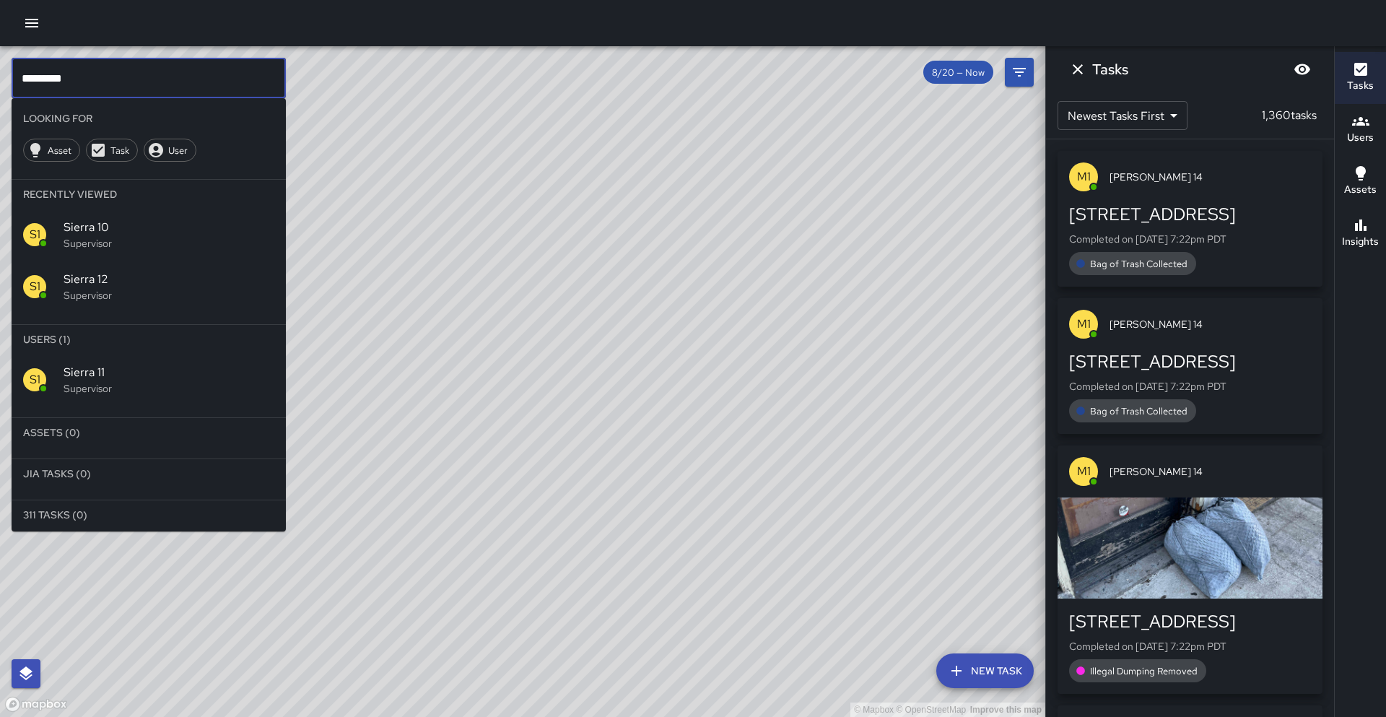
type input "*********"
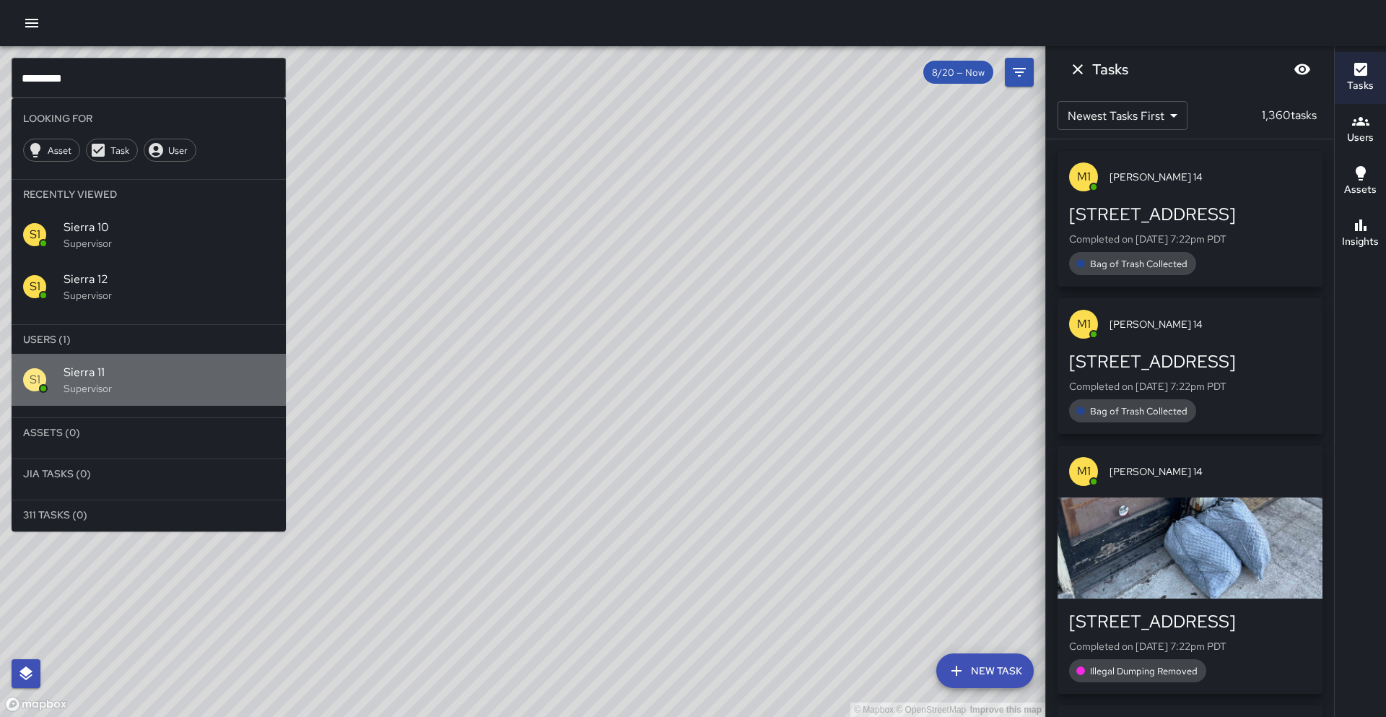
click at [99, 377] on span "Sierra 11" at bounding box center [169, 372] width 211 height 17
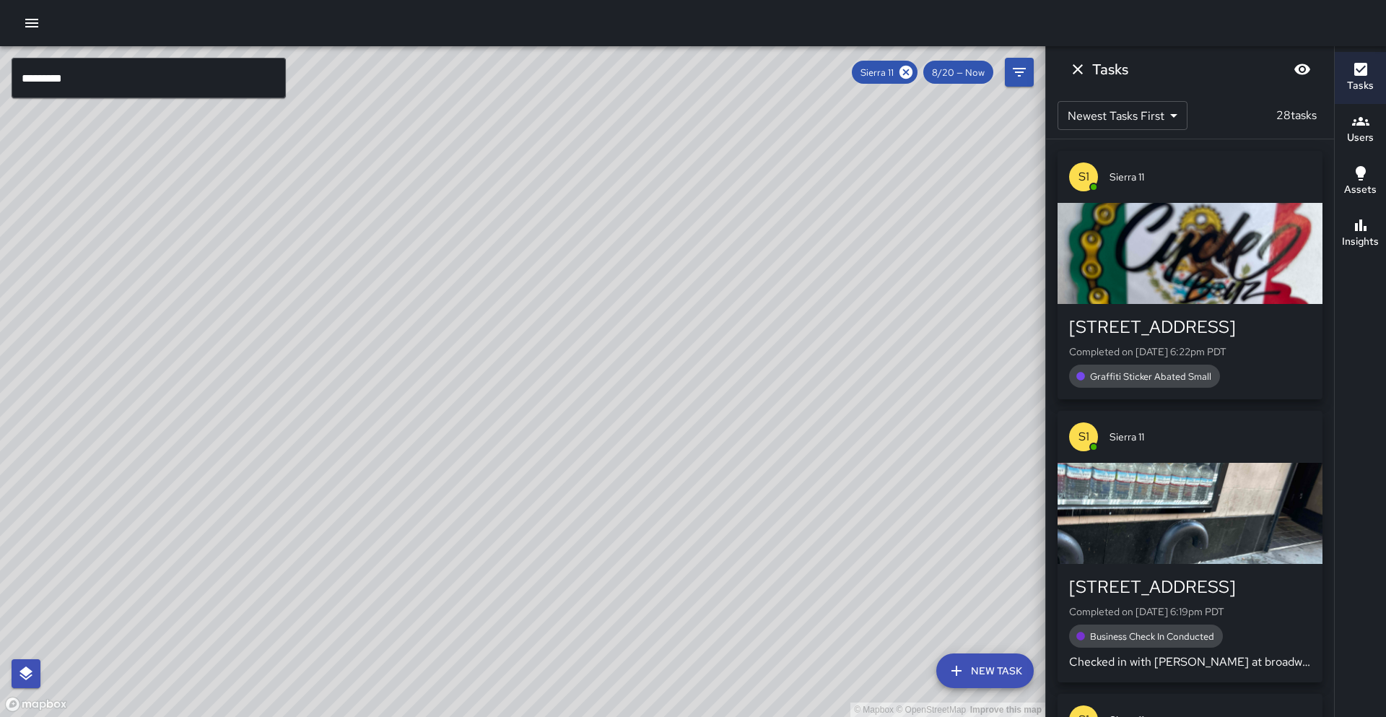
drag, startPoint x: 140, startPoint y: 406, endPoint x: 175, endPoint y: 300, distance: 111.6
click at [175, 300] on div "© Mapbox © OpenStreetMap Improve this map" at bounding box center [522, 381] width 1045 height 670
drag, startPoint x: 325, startPoint y: 353, endPoint x: 271, endPoint y: 386, distance: 62.9
click at [271, 386] on div "© Mapbox © OpenStreetMap Improve this map" at bounding box center [522, 381] width 1045 height 670
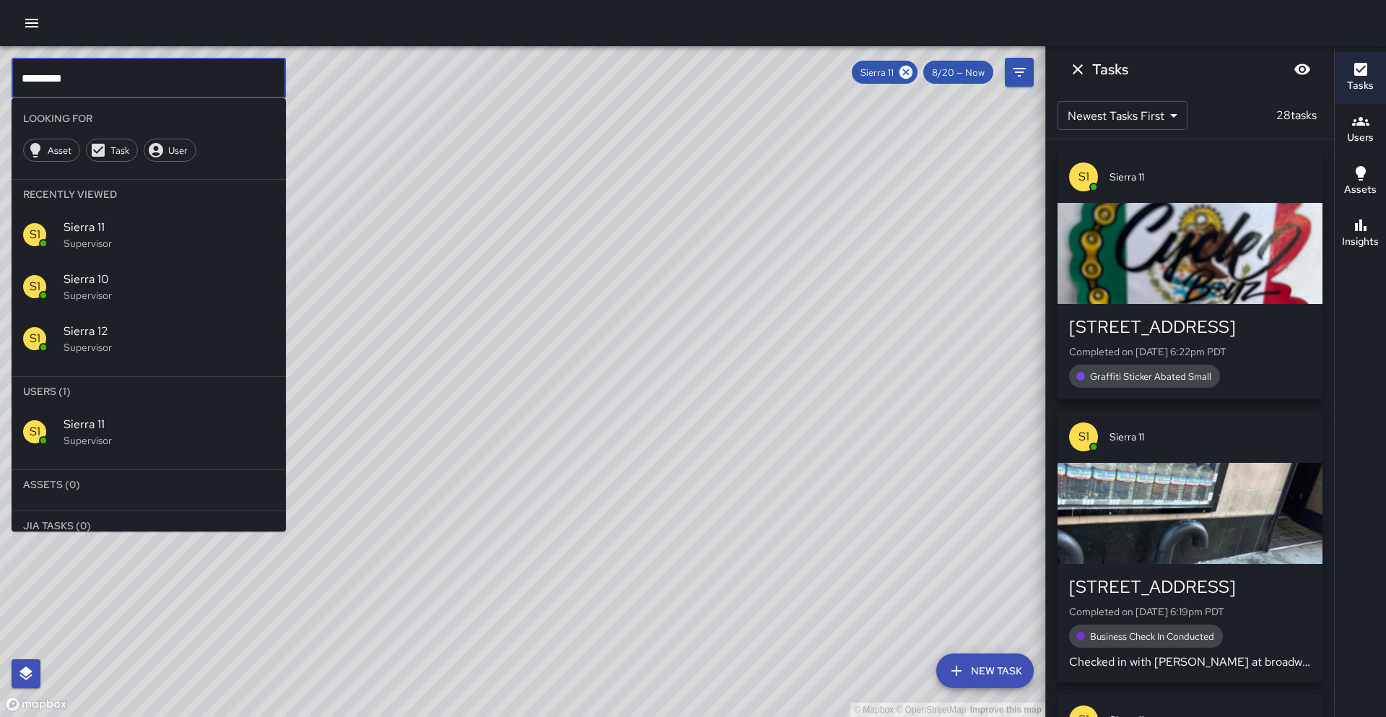
drag, startPoint x: 211, startPoint y: 80, endPoint x: 0, endPoint y: 74, distance: 210.8
click at [0, 74] on div "© Mapbox © OpenStreetMap Improve this map ********* ​ Looking For Asset Task Us…" at bounding box center [522, 381] width 1045 height 670
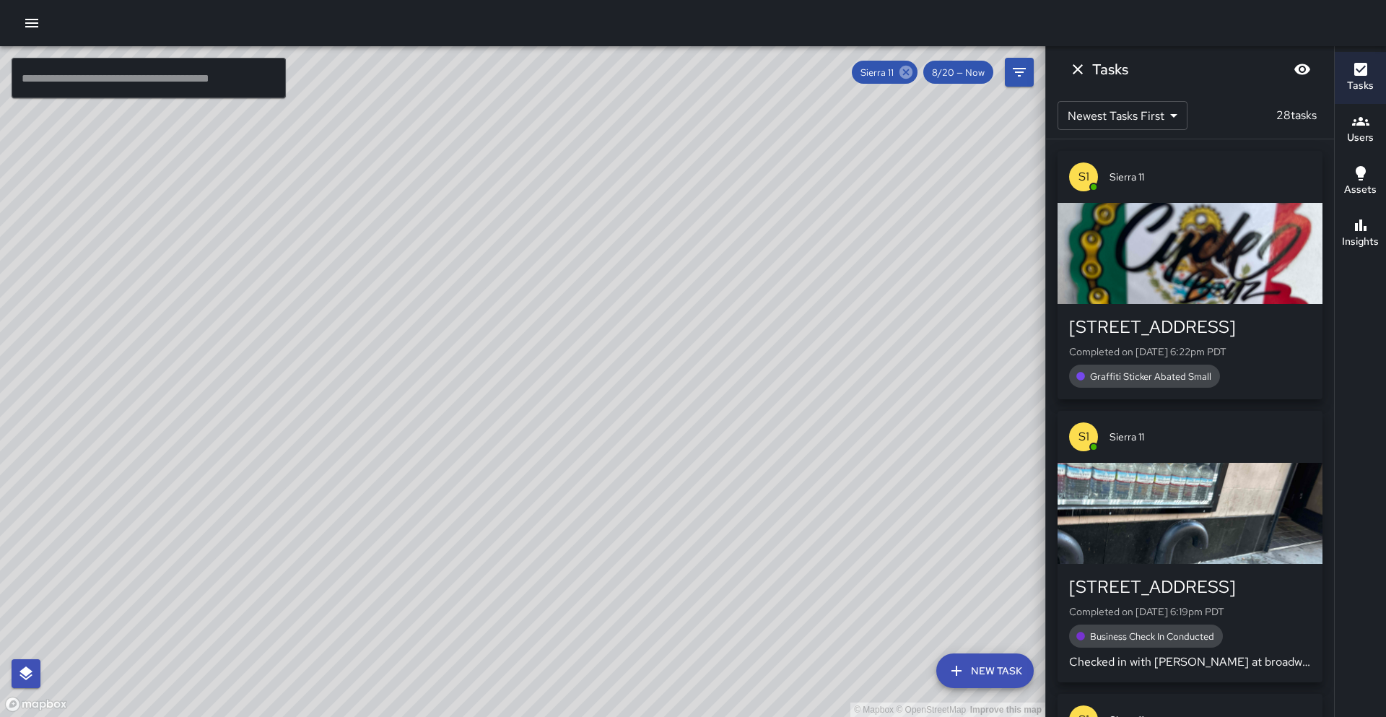
click at [909, 69] on icon at bounding box center [905, 72] width 13 height 13
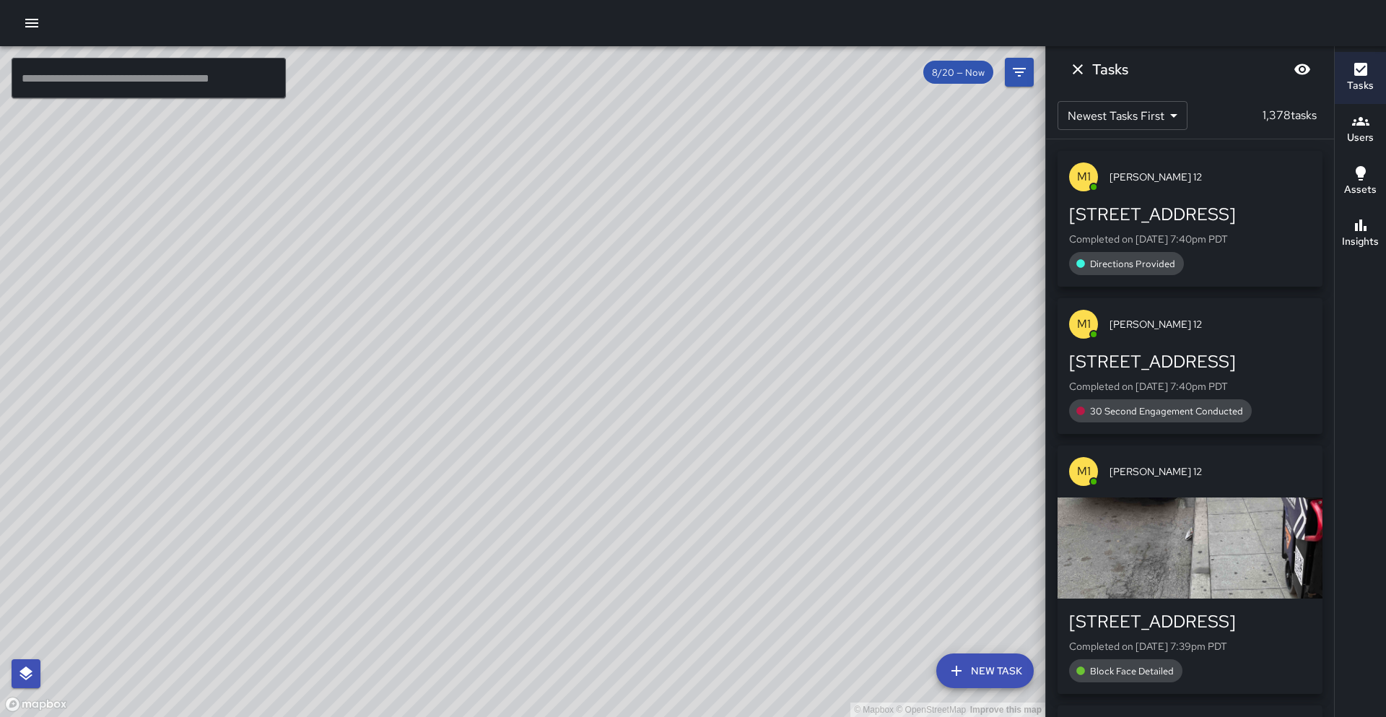
drag, startPoint x: 460, startPoint y: 507, endPoint x: 475, endPoint y: 512, distance: 15.5
click at [475, 512] on div "© Mapbox © OpenStreetMap Improve this map" at bounding box center [522, 381] width 1045 height 670
drag, startPoint x: 118, startPoint y: 408, endPoint x: 507, endPoint y: 507, distance: 401.4
click at [539, 494] on div "© Mapbox © OpenStreetMap Improve this map" at bounding box center [522, 381] width 1045 height 670
drag, startPoint x: 532, startPoint y: 472, endPoint x: 538, endPoint y: 424, distance: 48.1
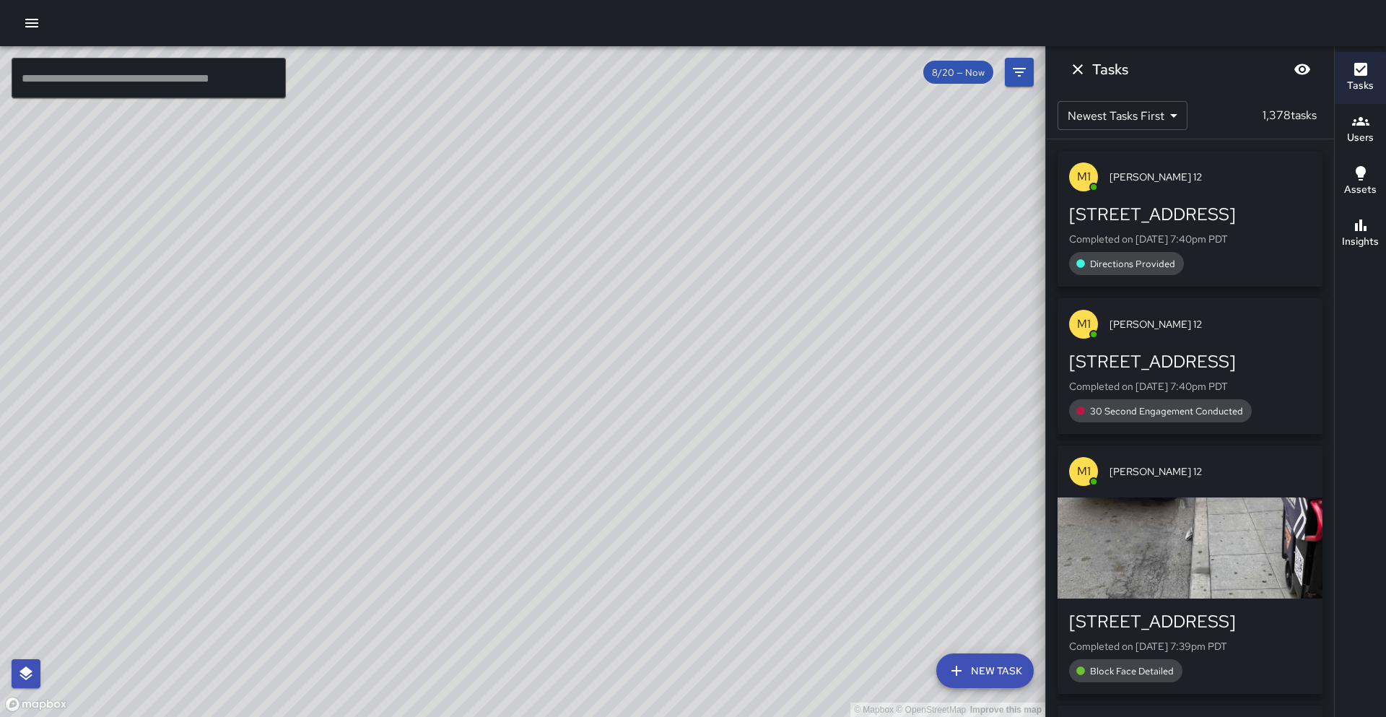
click at [538, 424] on div "© Mapbox © OpenStreetMap Improve this map" at bounding box center [522, 381] width 1045 height 670
drag, startPoint x: 189, startPoint y: 404, endPoint x: 519, endPoint y: 303, distance: 344.9
click at [519, 303] on div "© Mapbox © OpenStreetMap Improve this map" at bounding box center [522, 381] width 1045 height 670
click at [97, 71] on input "text" at bounding box center [149, 78] width 274 height 40
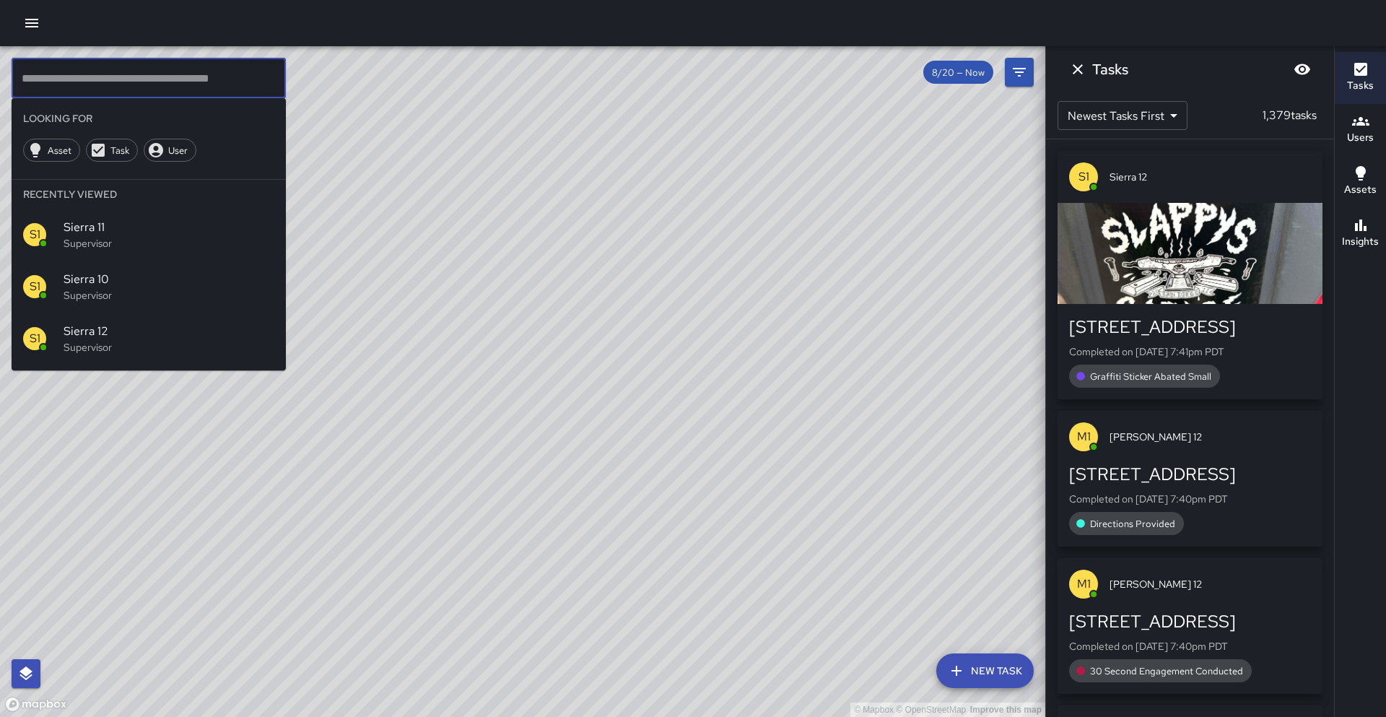
drag, startPoint x: 525, startPoint y: 382, endPoint x: 402, endPoint y: 297, distance: 148.9
click at [525, 381] on div "© Mapbox © OpenStreetMap Improve this map" at bounding box center [522, 381] width 1045 height 670
click at [53, 79] on input "text" at bounding box center [149, 78] width 274 height 40
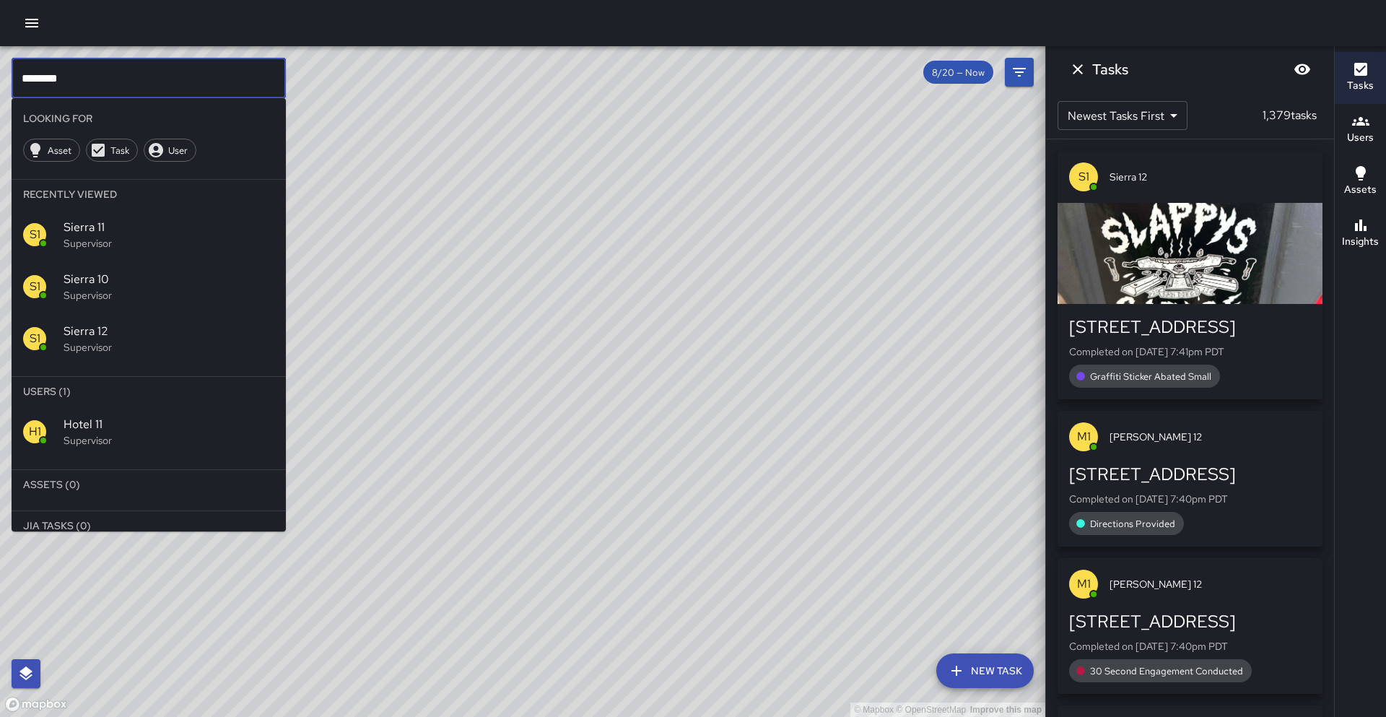
type input "********"
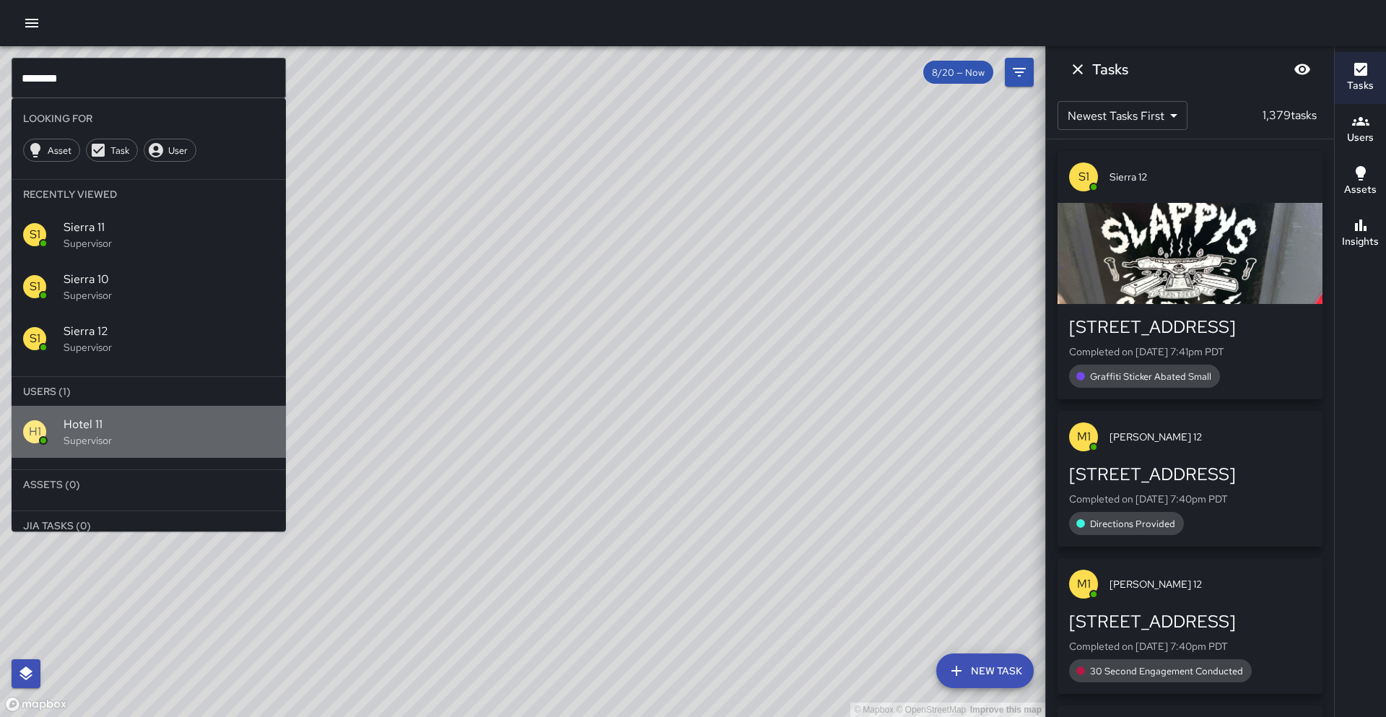
click at [108, 420] on span "Hotel 11" at bounding box center [169, 424] width 211 height 17
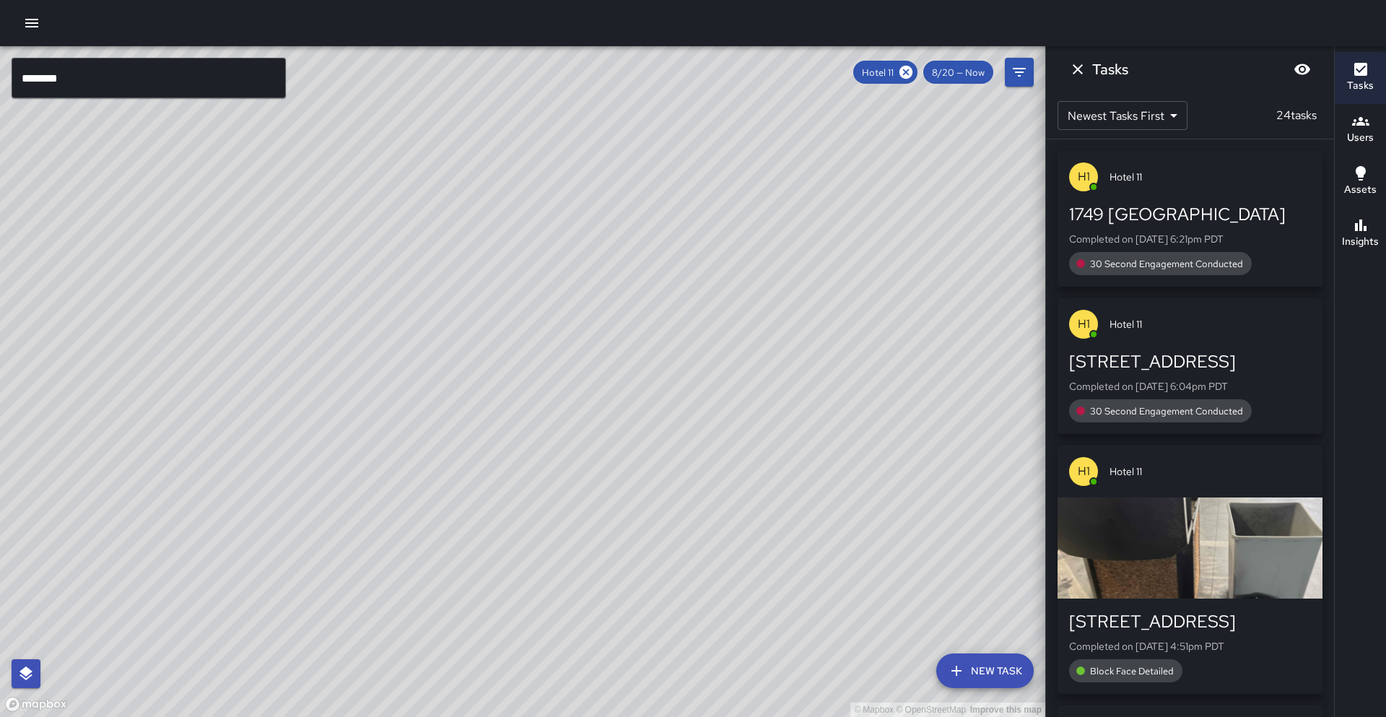
click at [483, 434] on div "[GEOGRAPHIC_DATA][STREET_ADDRESS] Completed on [DATE] 4:46pm PDT Block Face Det…" at bounding box center [490, 564] width 300 height 260
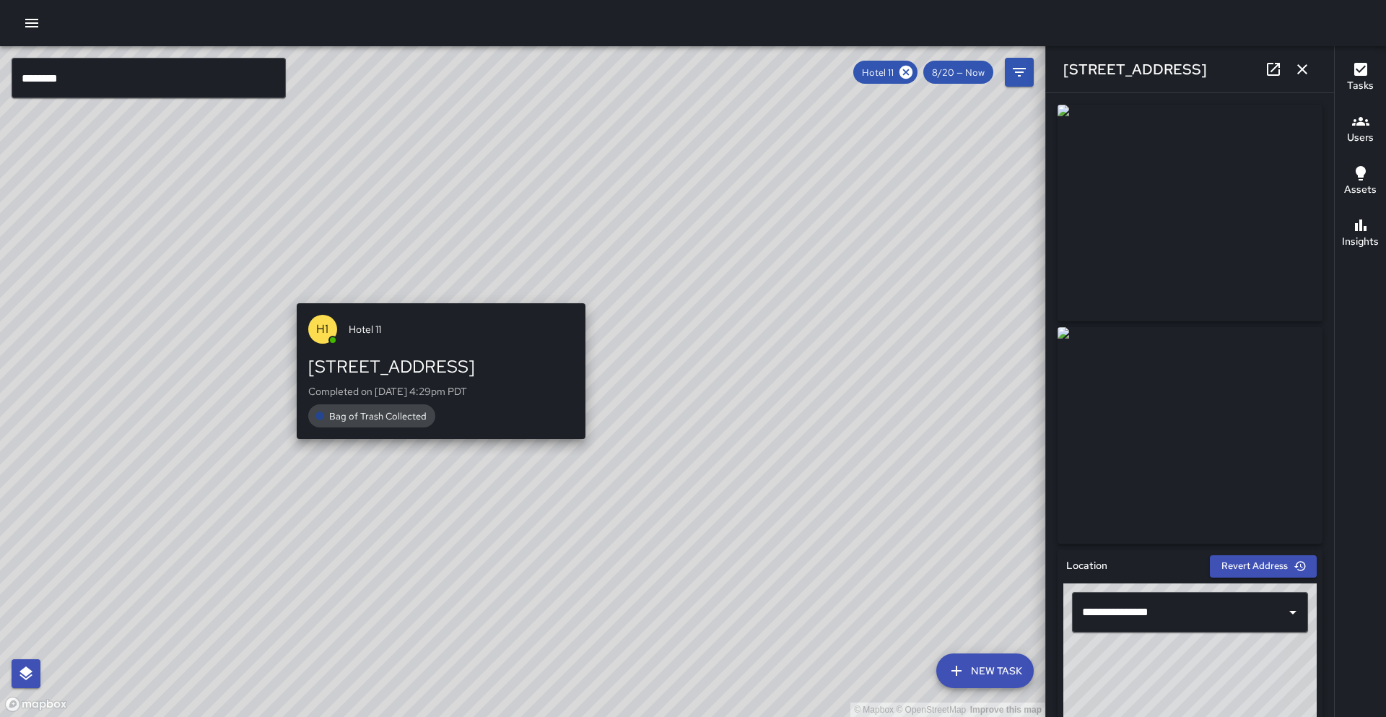
click at [437, 290] on div "© Mapbox © OpenStreetMap Improve this map H1 Hotel [STREET_ADDRESS] Completed o…" at bounding box center [522, 381] width 1045 height 670
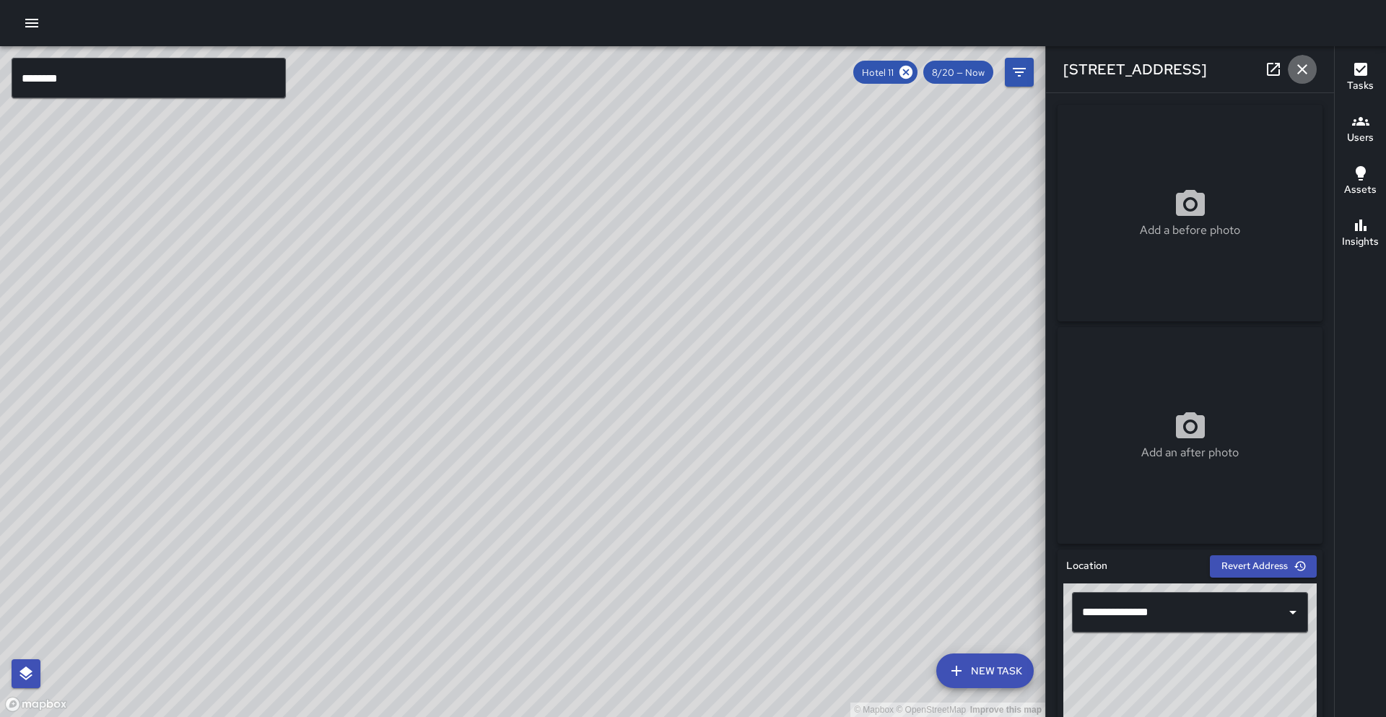
drag, startPoint x: 1291, startPoint y: 72, endPoint x: 1288, endPoint y: 79, distance: 7.8
click at [1291, 72] on button "button" at bounding box center [1301, 69] width 29 height 29
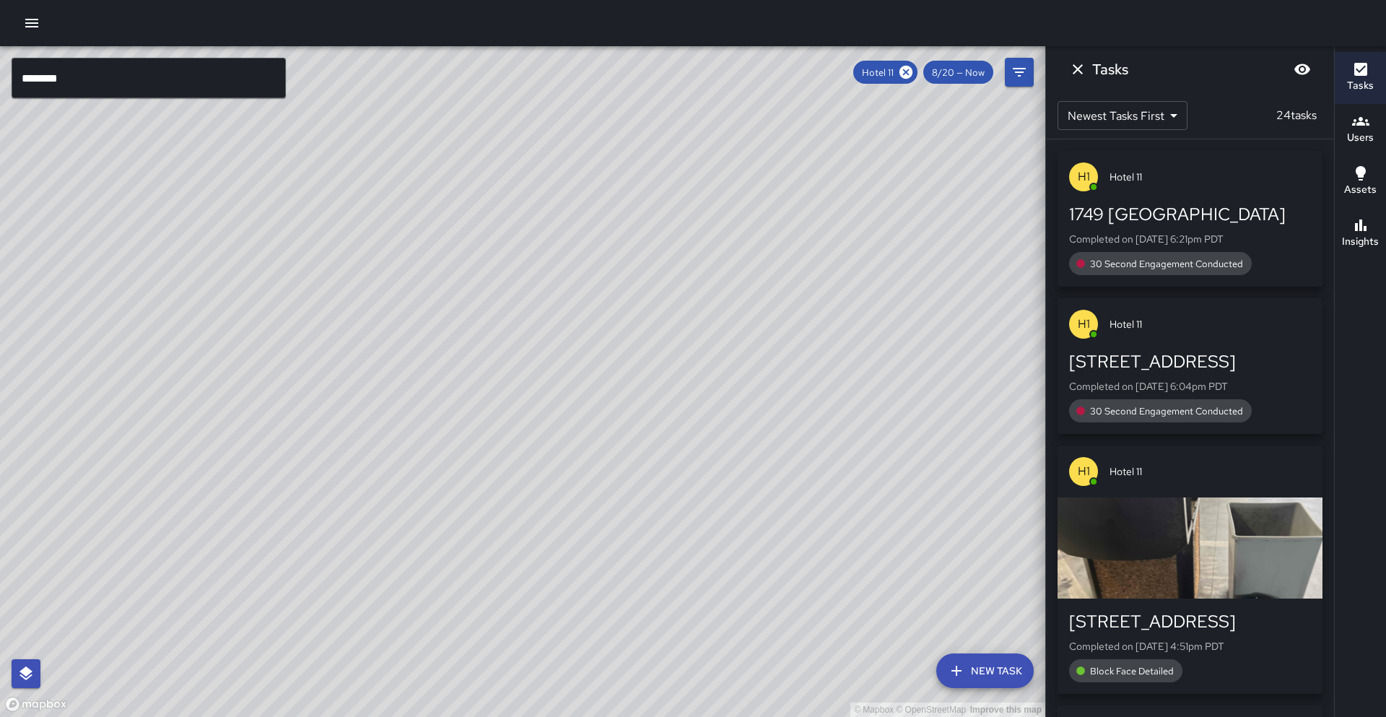
click at [103, 72] on input "********" at bounding box center [149, 78] width 274 height 40
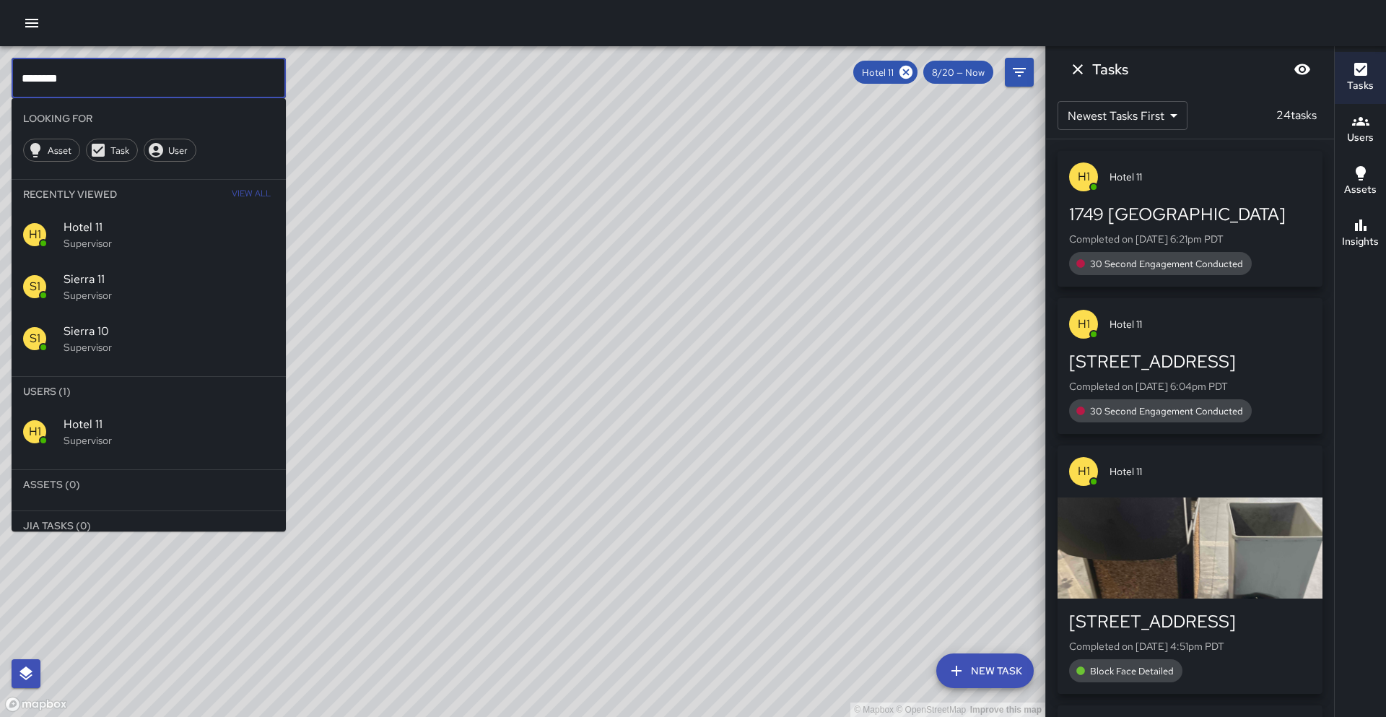
click at [103, 72] on input "********" at bounding box center [149, 78] width 274 height 40
click at [908, 69] on icon at bounding box center [905, 72] width 13 height 13
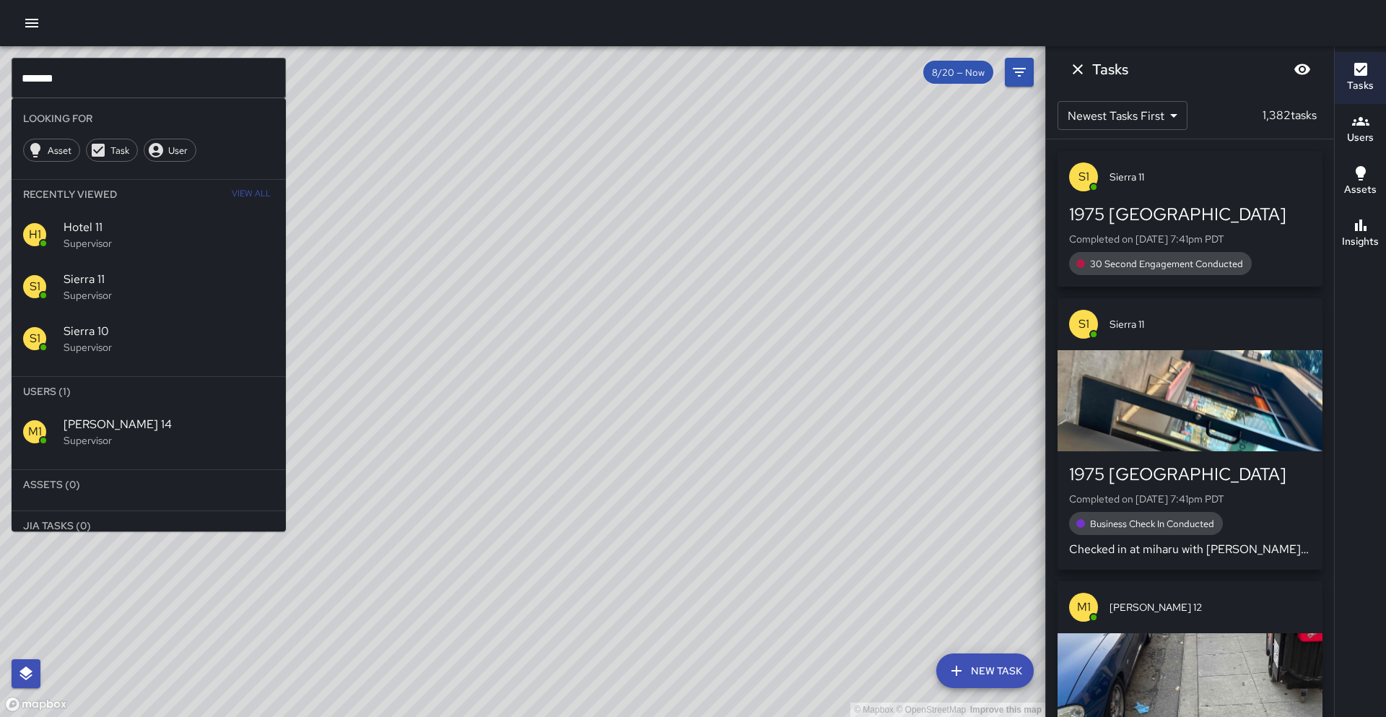
click at [87, 433] on p "Supervisor" at bounding box center [169, 440] width 211 height 14
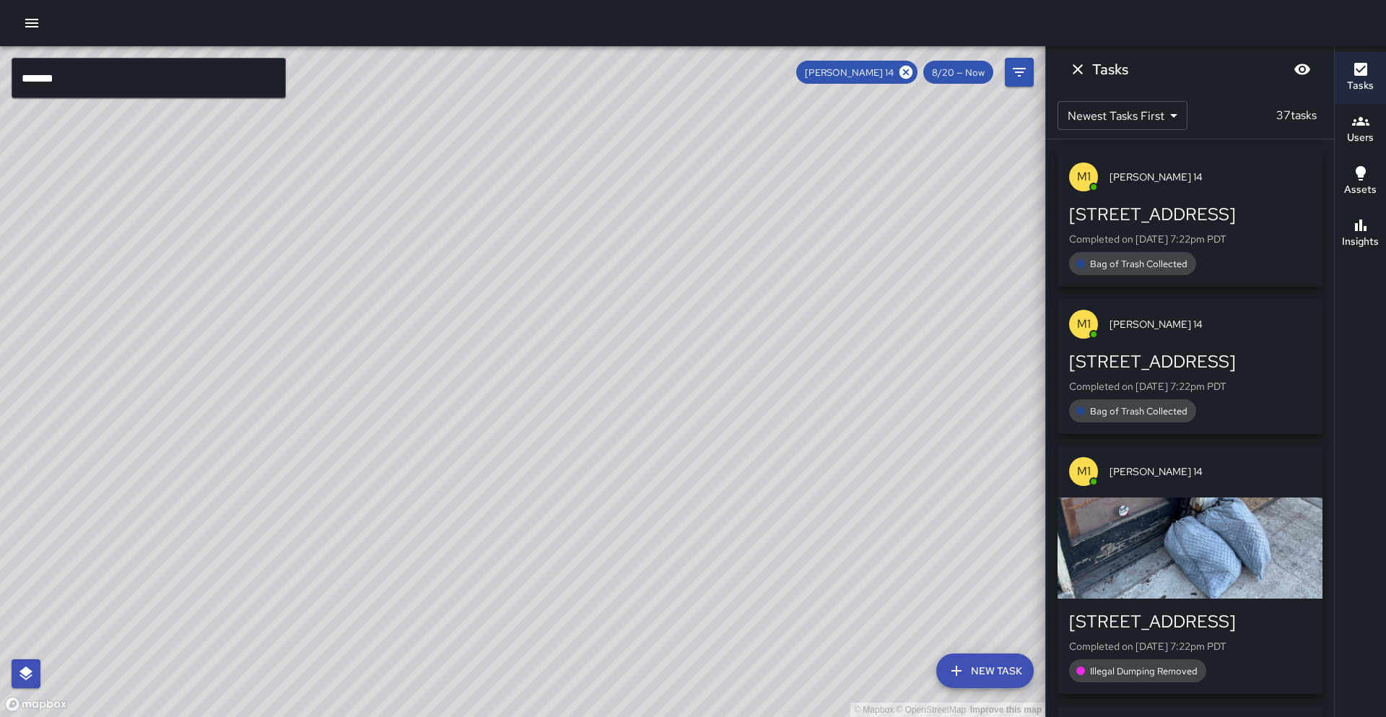
click at [454, 450] on div "© Mapbox © OpenStreetMap Improve this map" at bounding box center [522, 381] width 1045 height 670
drag, startPoint x: 541, startPoint y: 452, endPoint x: 542, endPoint y: 369, distance: 83.0
click at [542, 369] on div "© Mapbox © OpenStreetMap Improve this map" at bounding box center [522, 381] width 1045 height 670
drag, startPoint x: 564, startPoint y: 552, endPoint x: 574, endPoint y: 475, distance: 77.9
click at [574, 475] on div "© Mapbox © OpenStreetMap Improve this map" at bounding box center [522, 381] width 1045 height 670
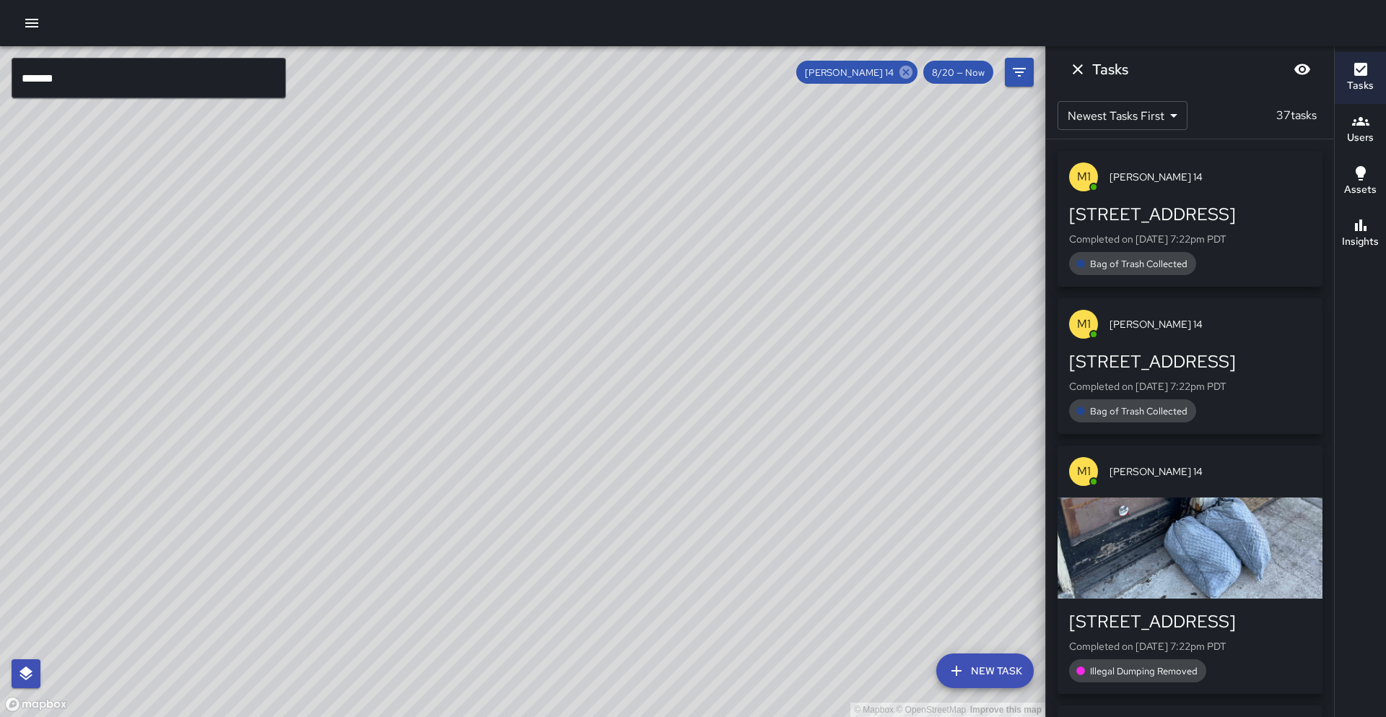
click at [901, 71] on icon at bounding box center [905, 72] width 13 height 13
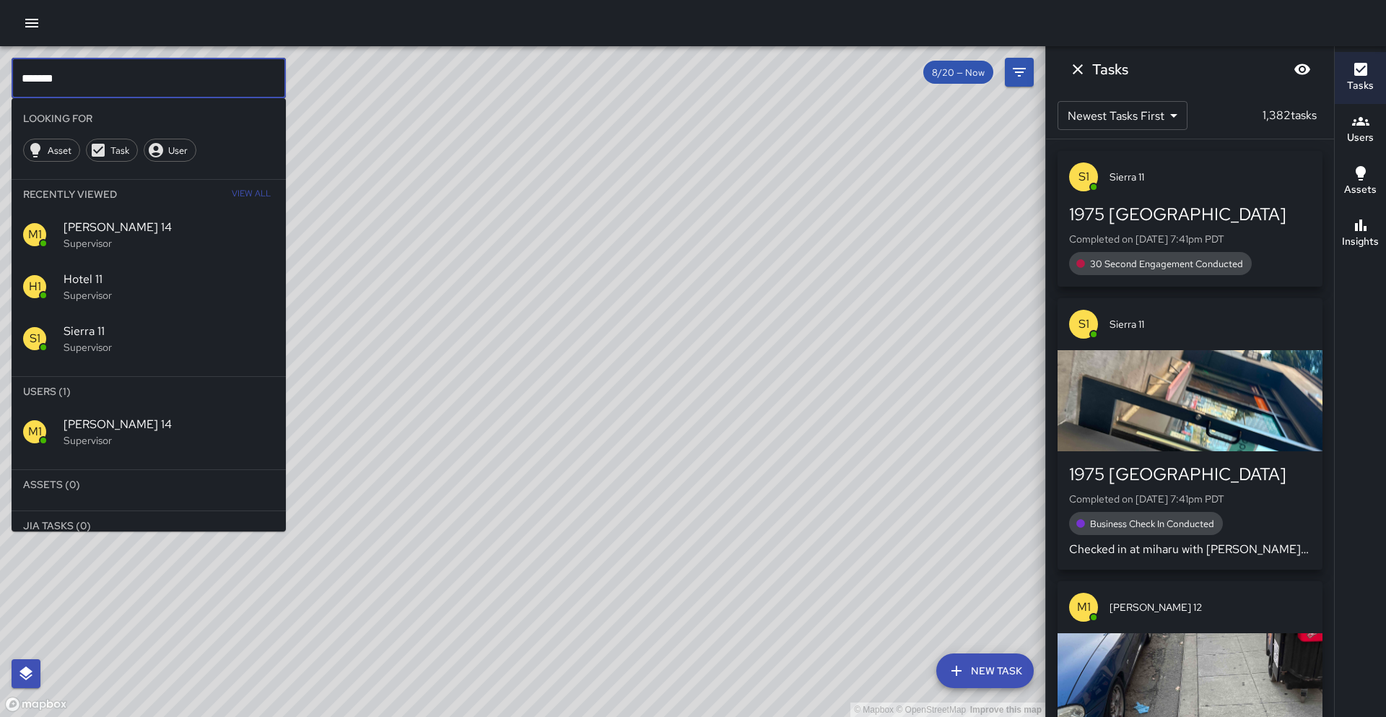
click at [144, 87] on input "*******" at bounding box center [149, 78] width 274 height 40
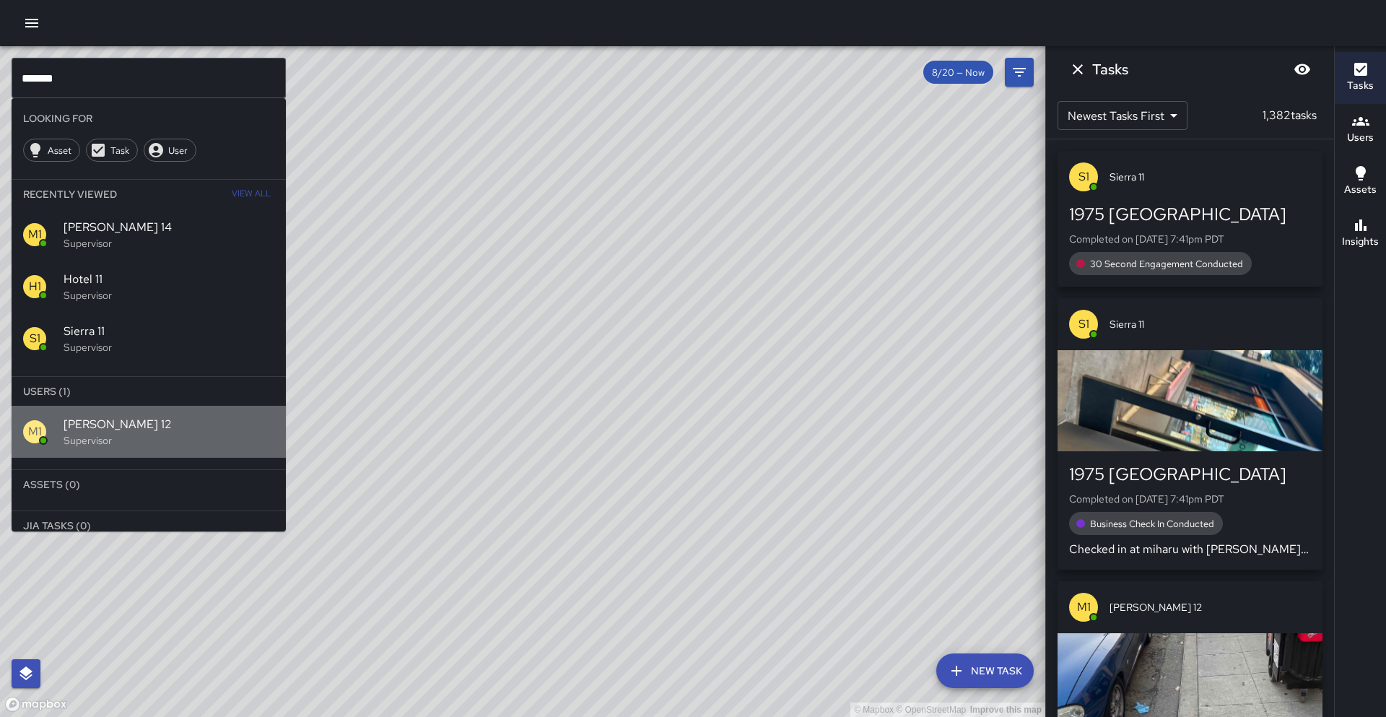
click at [93, 439] on p "Supervisor" at bounding box center [169, 440] width 211 height 14
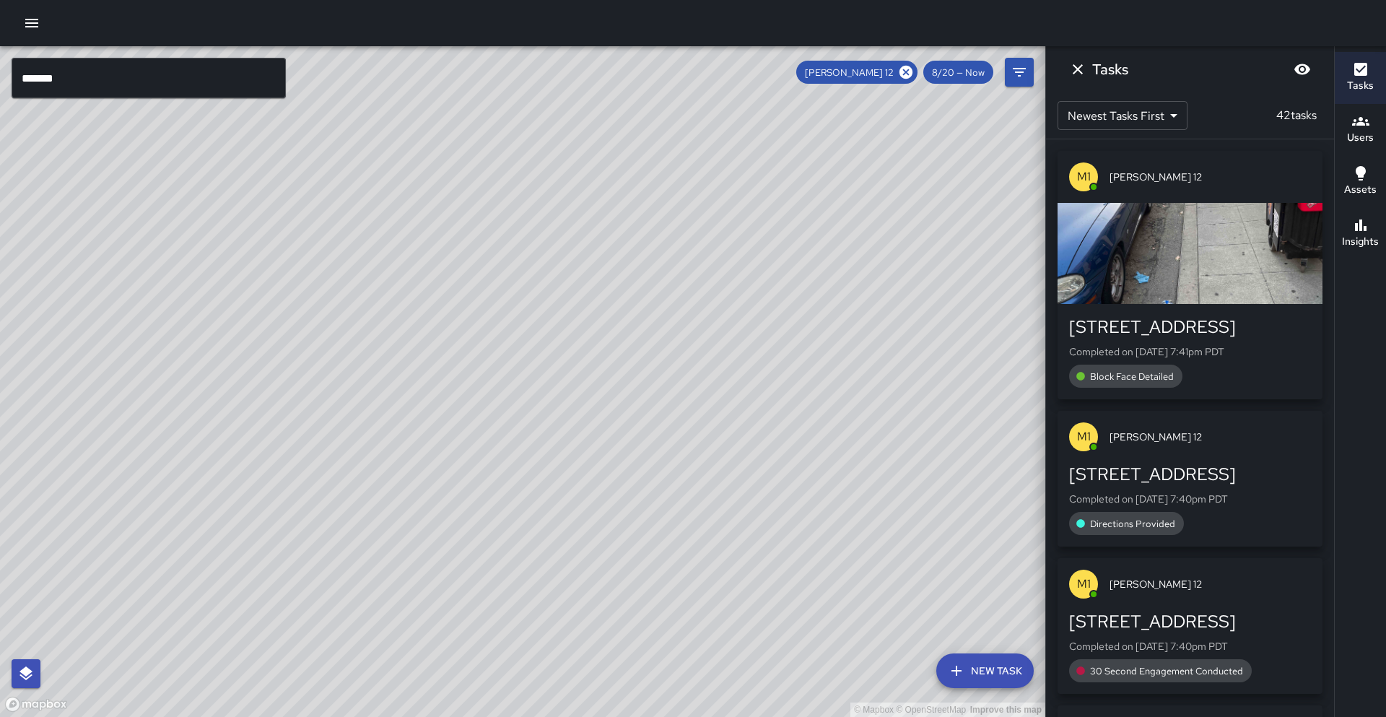
drag, startPoint x: 725, startPoint y: 307, endPoint x: 635, endPoint y: 396, distance: 126.6
click at [634, 397] on div "© Mapbox © OpenStreetMap Improve this map" at bounding box center [522, 381] width 1045 height 670
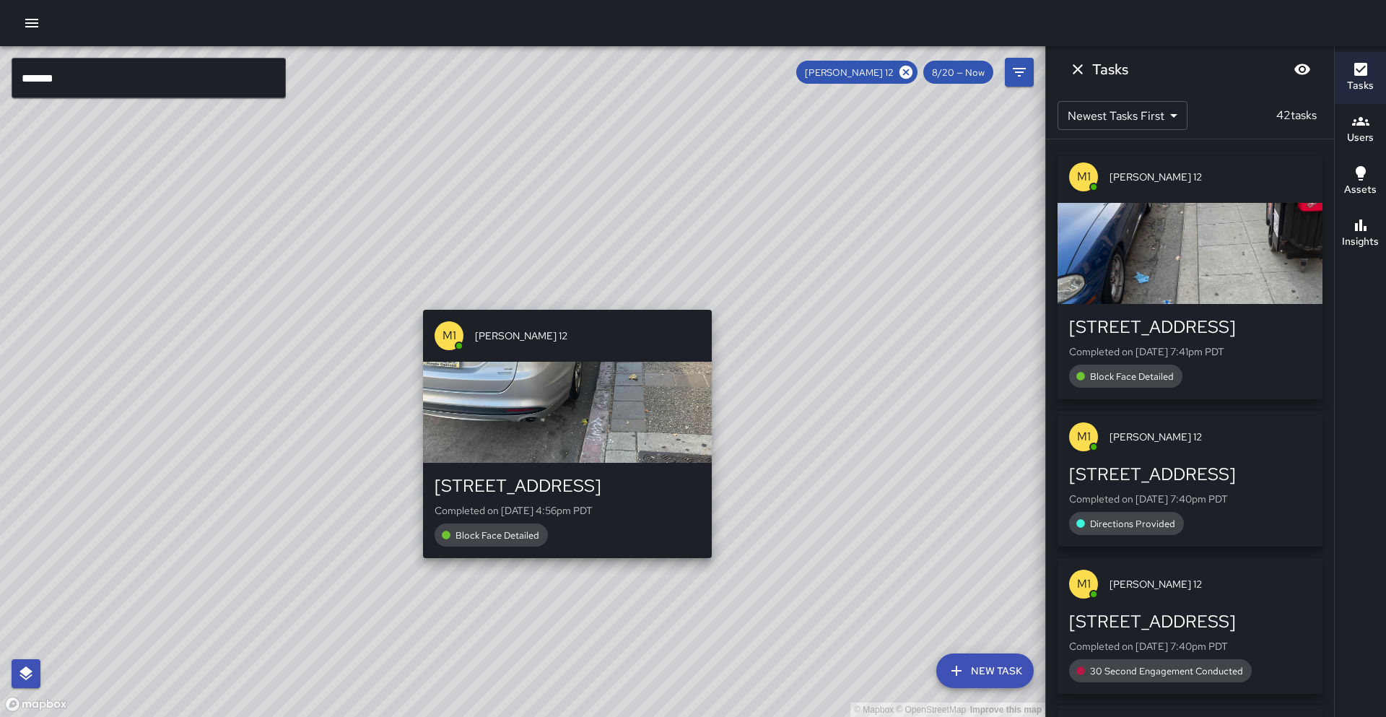
click at [560, 299] on div "© Mapbox © OpenStreetMap Improve this map M1 [PERSON_NAME] 12 1737 Broadway Com…" at bounding box center [522, 381] width 1045 height 670
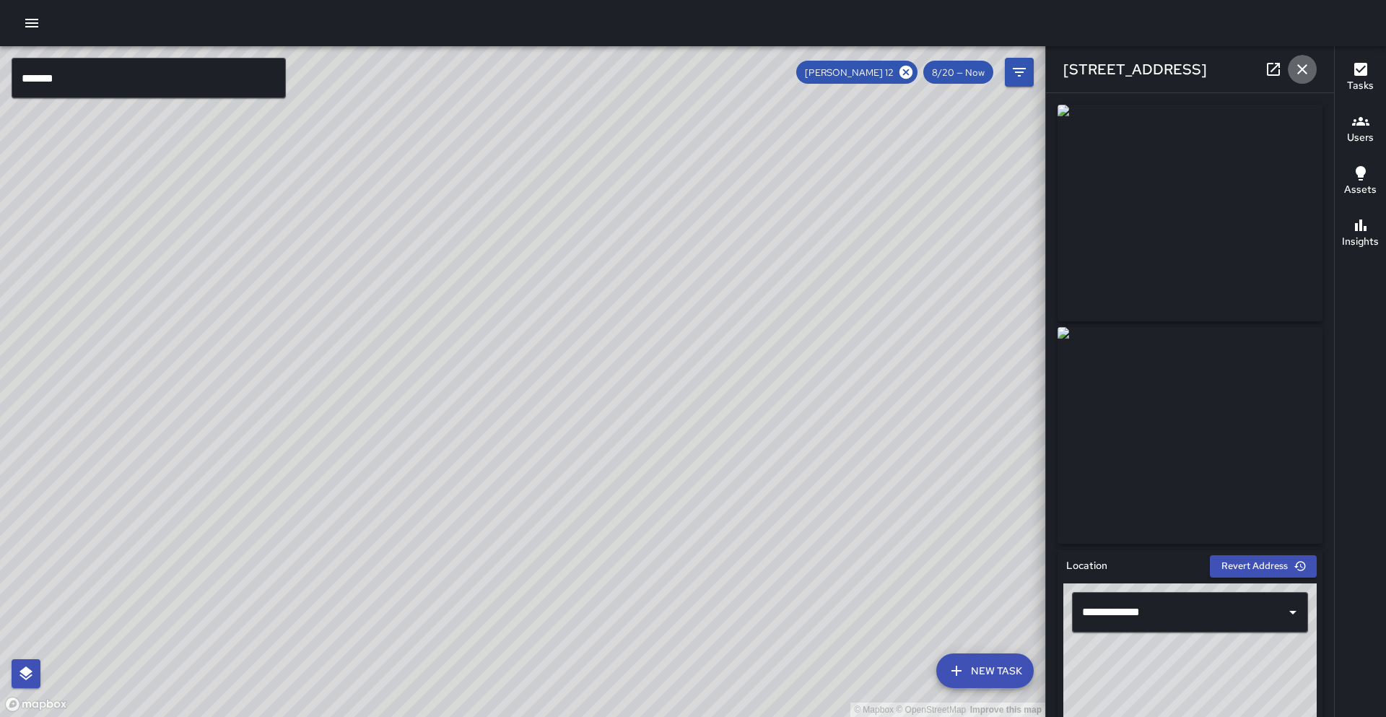
click at [1309, 71] on icon "button" at bounding box center [1301, 69] width 17 height 17
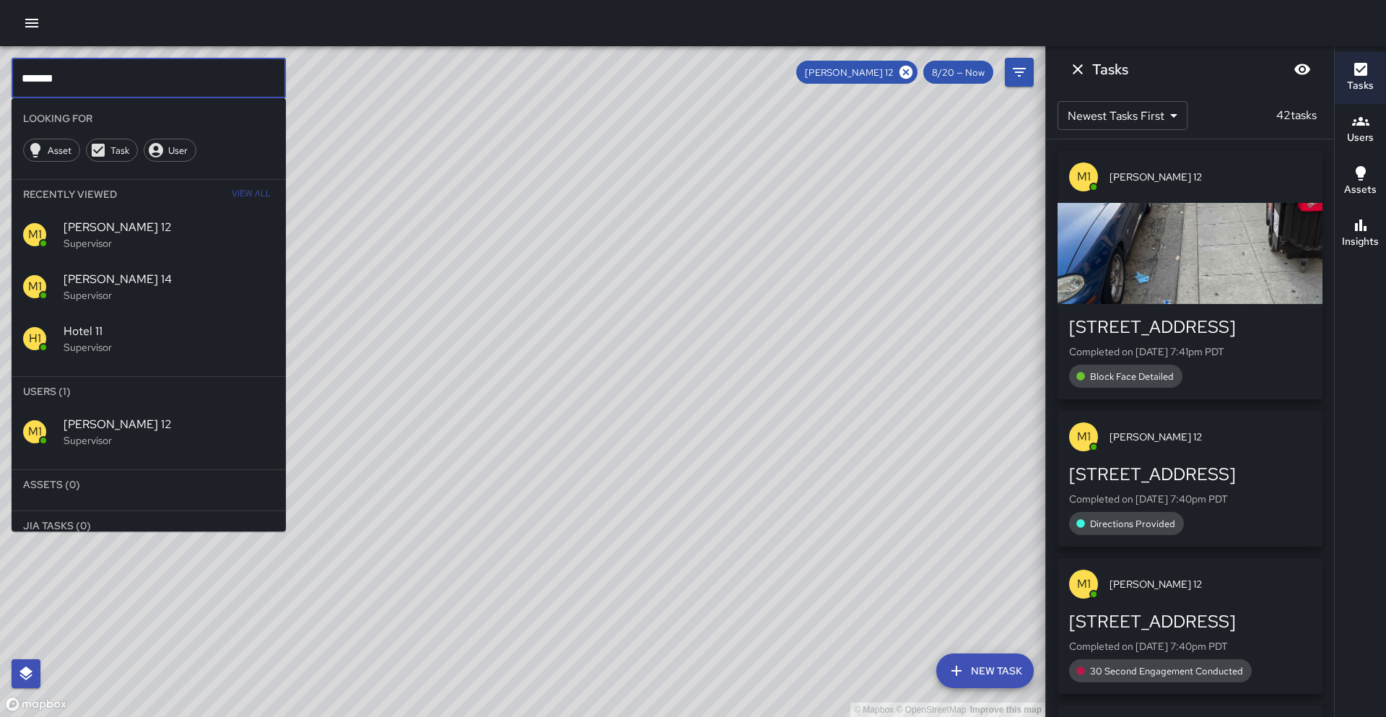
click at [96, 84] on input "*******" at bounding box center [149, 78] width 274 height 40
click at [909, 69] on icon at bounding box center [905, 72] width 13 height 13
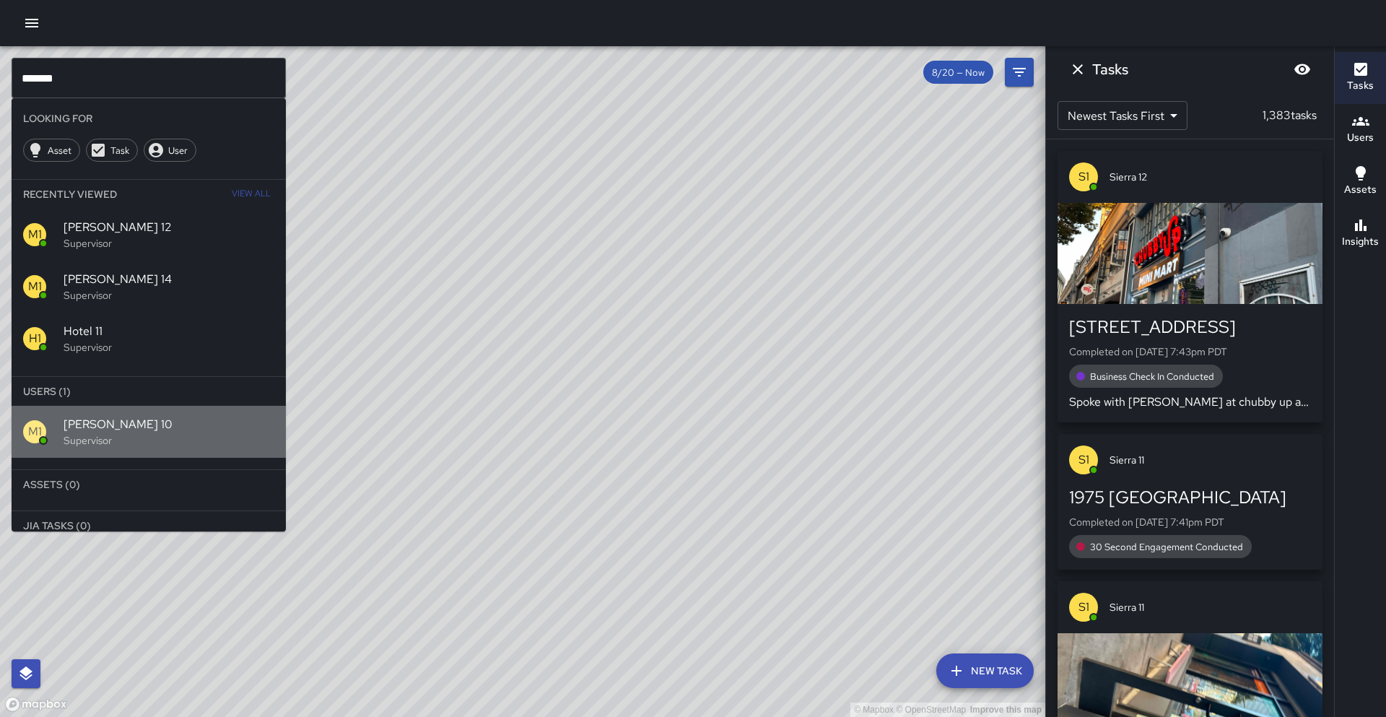
click at [113, 437] on p "Supervisor" at bounding box center [169, 440] width 211 height 14
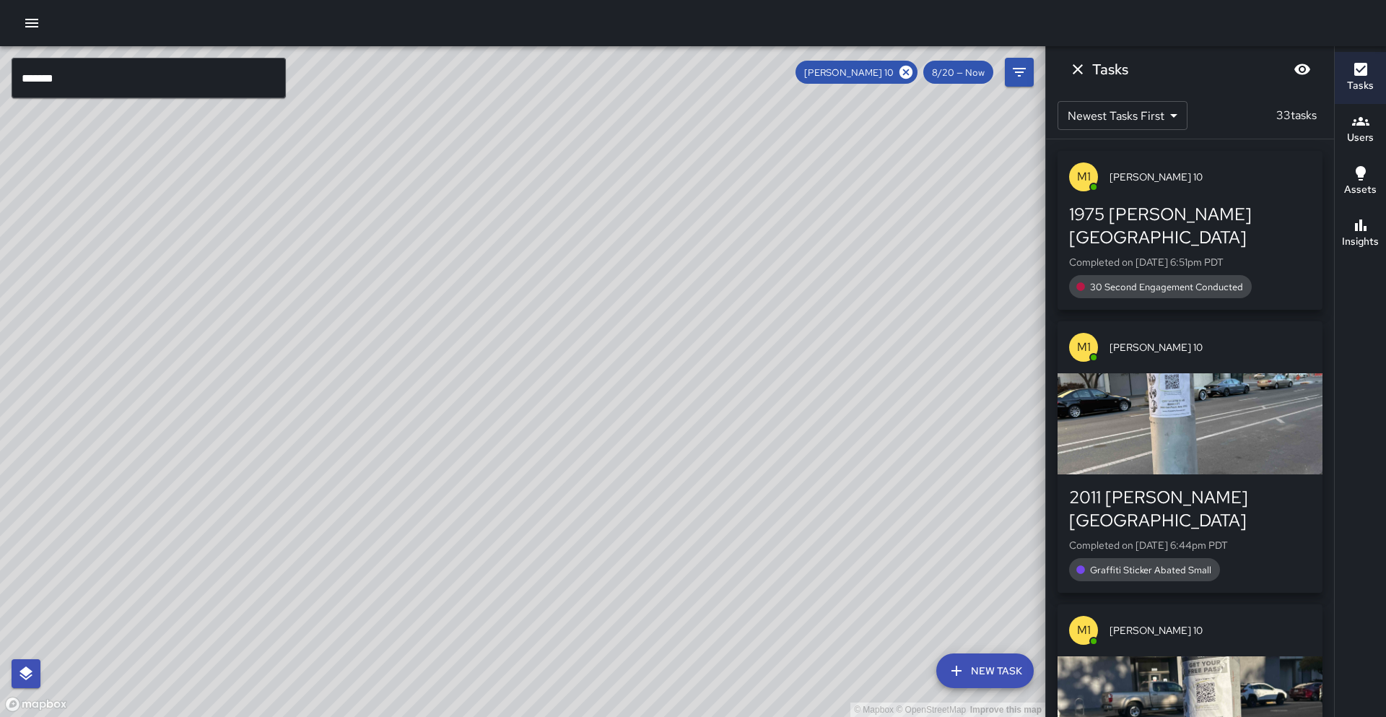
drag, startPoint x: 502, startPoint y: 377, endPoint x: 426, endPoint y: 431, distance: 92.7
click at [426, 431] on div "© Mapbox © OpenStreetMap Improve this map" at bounding box center [522, 381] width 1045 height 670
drag, startPoint x: 800, startPoint y: 249, endPoint x: 783, endPoint y: 265, distance: 23.0
click at [783, 265] on div "© Mapbox © OpenStreetMap Improve this map" at bounding box center [522, 381] width 1045 height 670
drag, startPoint x: 558, startPoint y: 315, endPoint x: 449, endPoint y: 382, distance: 128.4
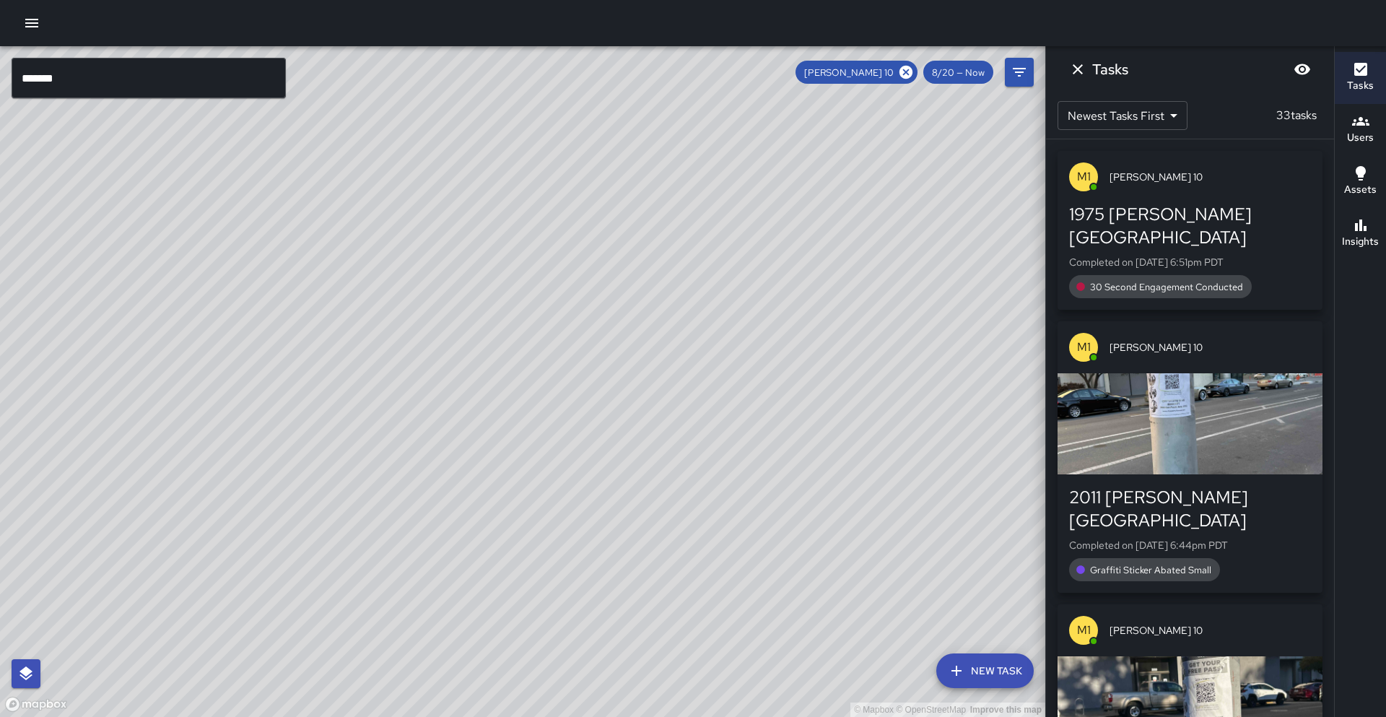
click at [449, 382] on div "© Mapbox © OpenStreetMap Improve this map" at bounding box center [522, 381] width 1045 height 670
drag, startPoint x: 703, startPoint y: 312, endPoint x: 677, endPoint y: 330, distance: 31.2
click at [677, 330] on div "© Mapbox © OpenStreetMap Improve this map" at bounding box center [522, 381] width 1045 height 670
click at [904, 69] on icon at bounding box center [905, 72] width 13 height 13
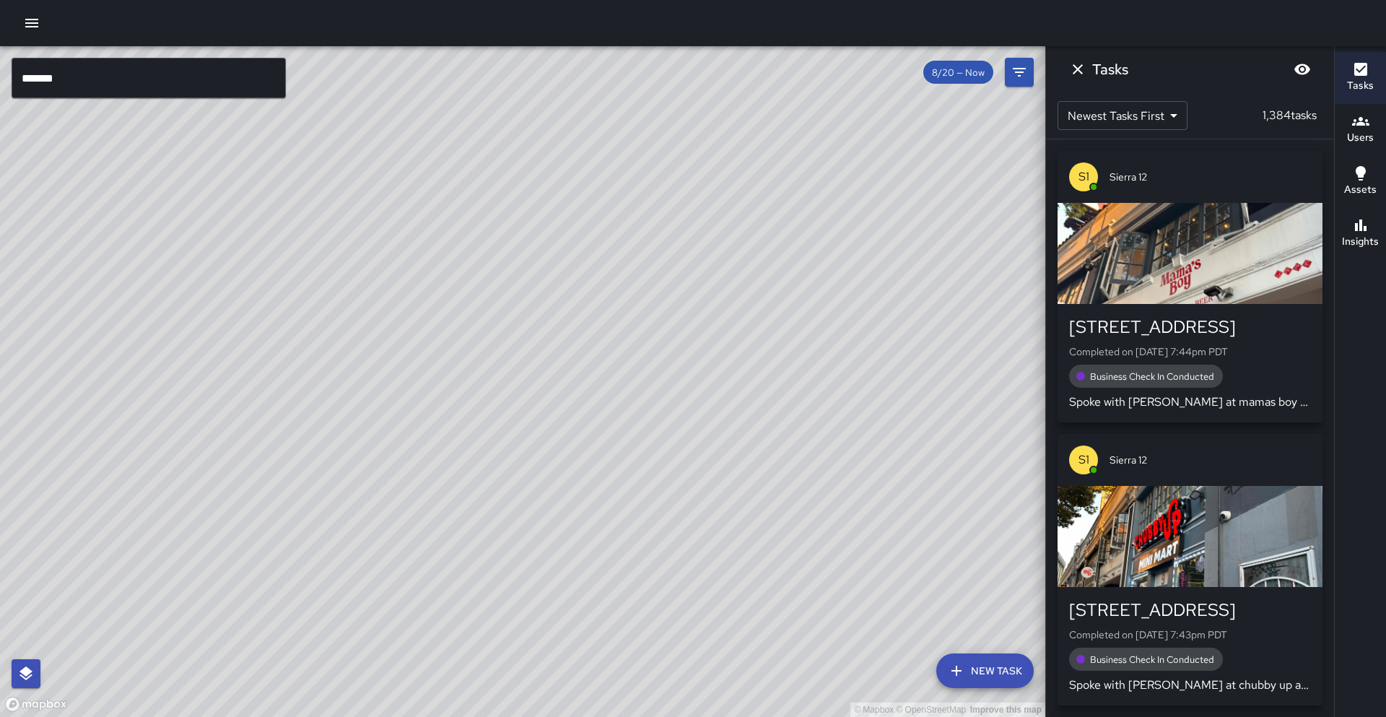
click at [93, 79] on input "*******" at bounding box center [149, 78] width 274 height 40
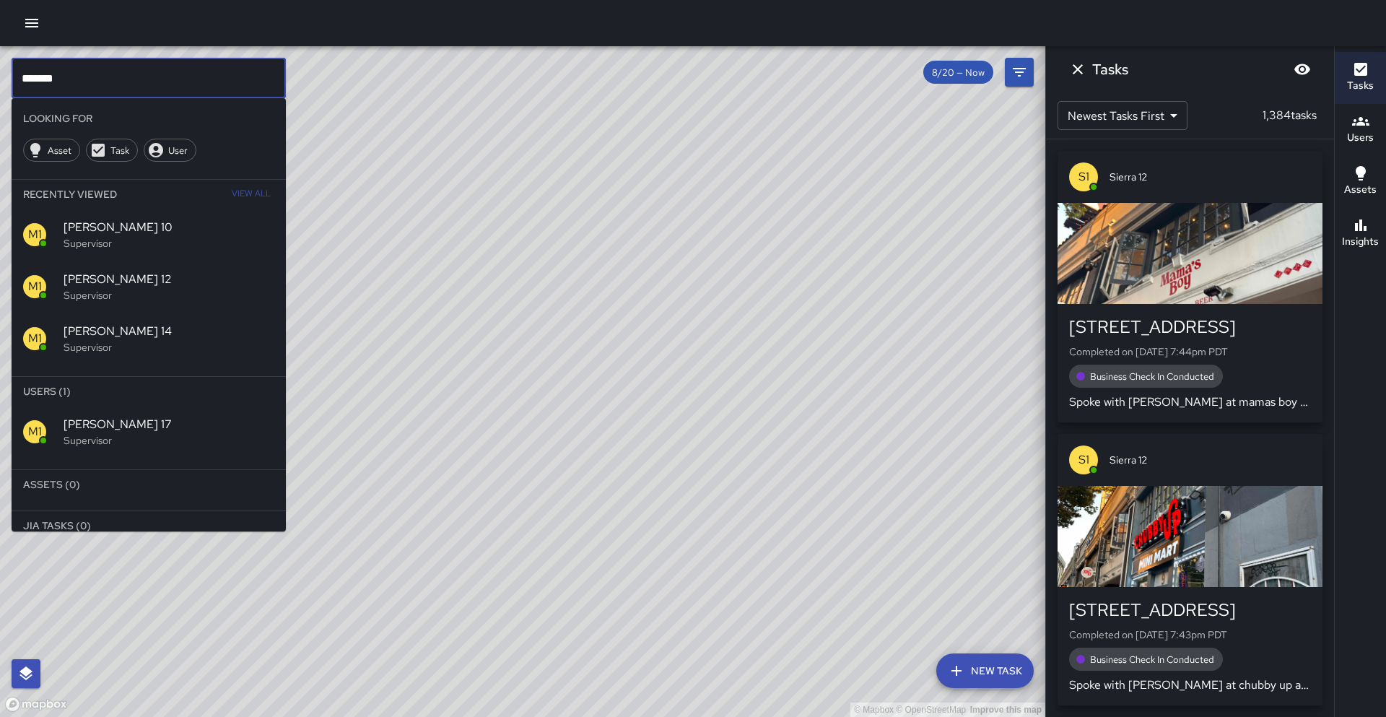
scroll to position [2, 0]
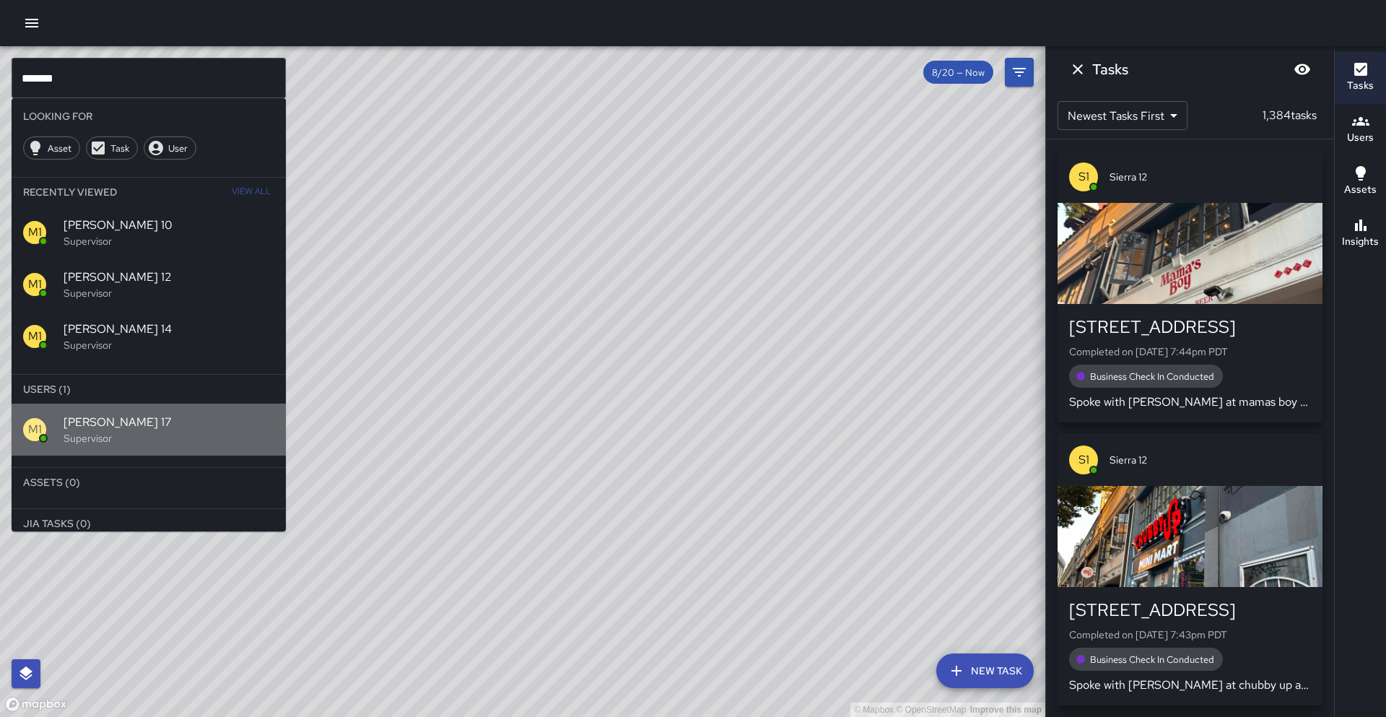
click at [101, 429] on span "[PERSON_NAME] 17" at bounding box center [169, 422] width 211 height 17
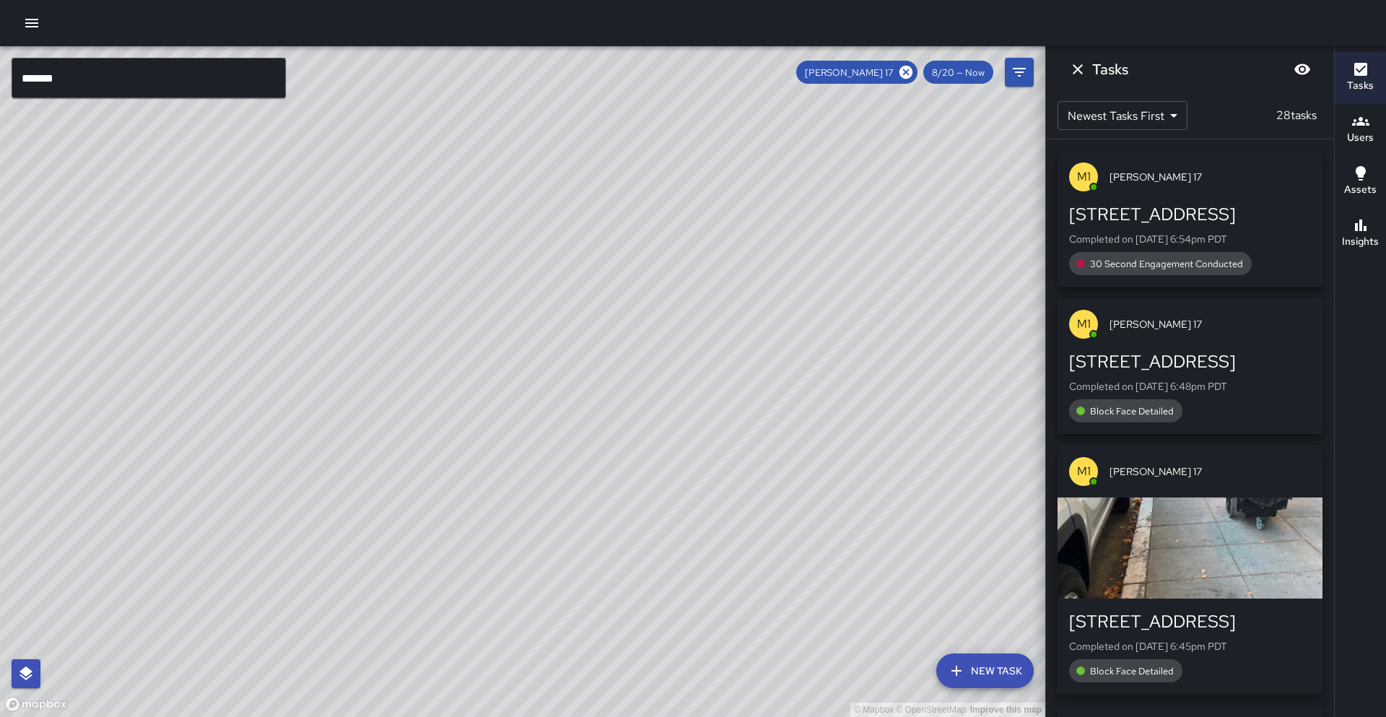
drag, startPoint x: 600, startPoint y: 278, endPoint x: 502, endPoint y: 476, distance: 220.4
click at [502, 476] on div "© Mapbox © OpenStreetMap Improve this map" at bounding box center [522, 381] width 1045 height 670
drag, startPoint x: 463, startPoint y: 447, endPoint x: 484, endPoint y: 421, distance: 32.9
click at [484, 421] on div "© Mapbox © OpenStreetMap Improve this map" at bounding box center [522, 381] width 1045 height 670
drag, startPoint x: 681, startPoint y: 235, endPoint x: 613, endPoint y: 299, distance: 92.9
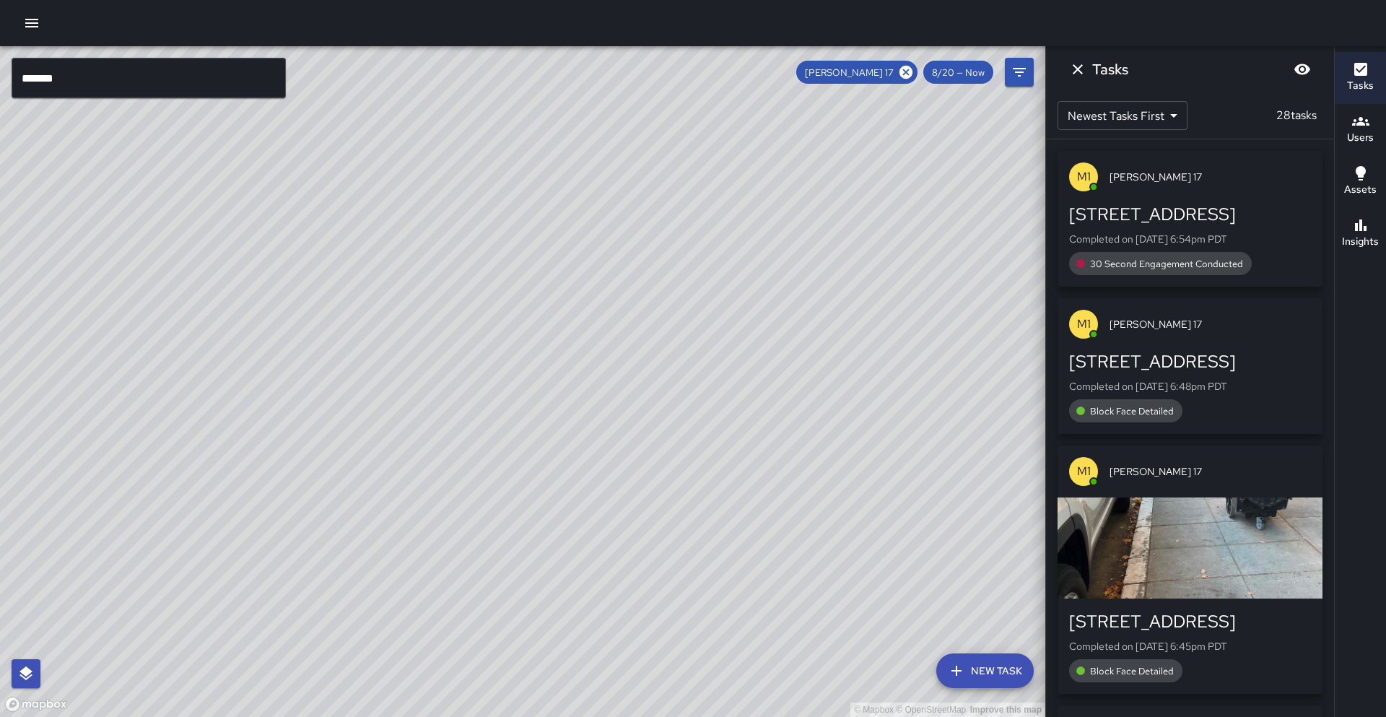
click at [632, 313] on div "© Mapbox © OpenStreetMap Improve this map" at bounding box center [522, 381] width 1045 height 670
click at [912, 73] on icon at bounding box center [905, 72] width 13 height 13
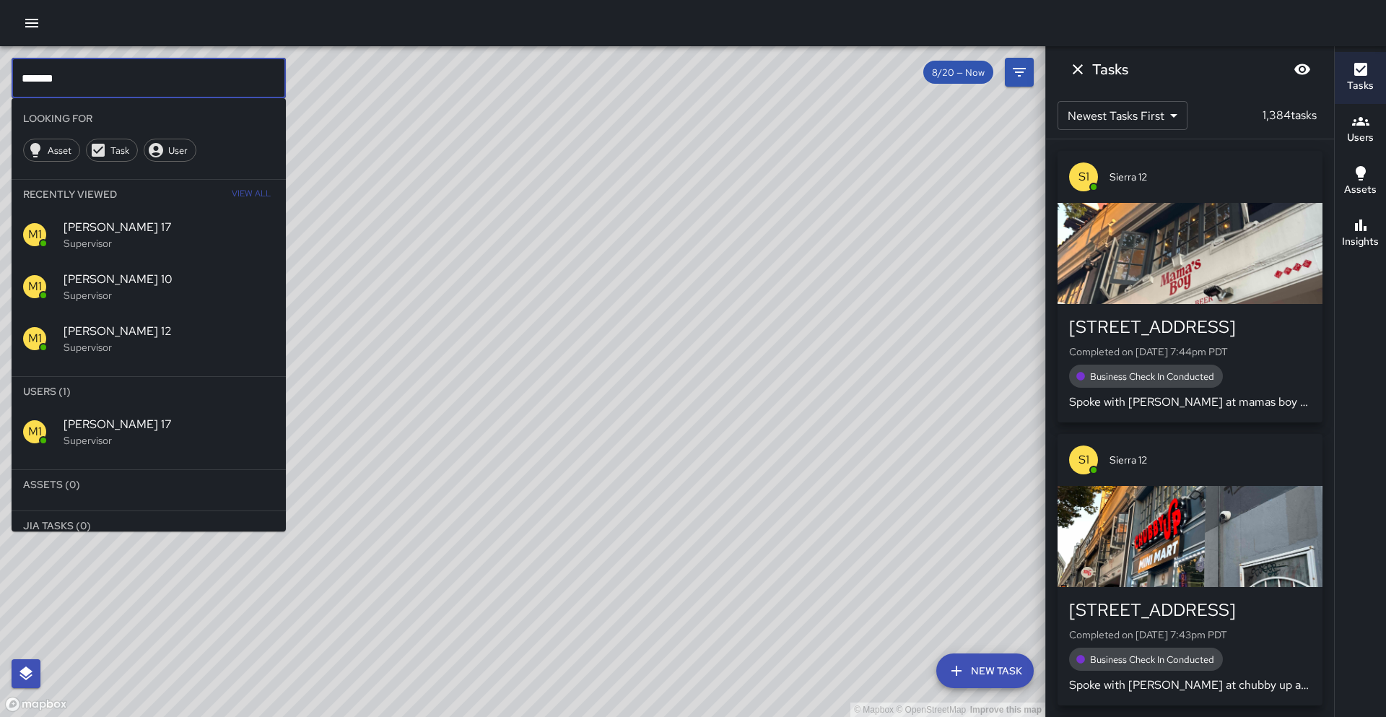
click at [155, 82] on input "*******" at bounding box center [149, 78] width 274 height 40
type input "*"
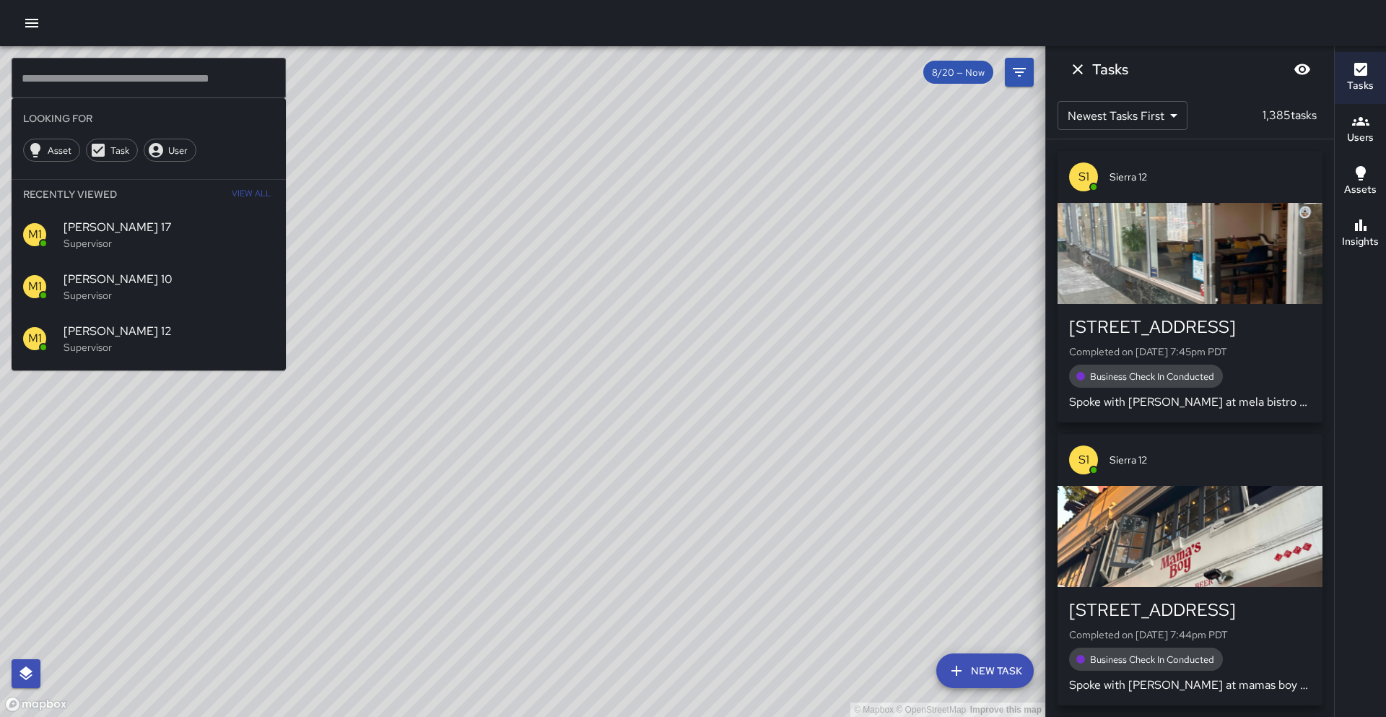
drag, startPoint x: 542, startPoint y: 499, endPoint x: 595, endPoint y: 388, distance: 123.6
click at [595, 388] on div "© Mapbox © OpenStreetMap Improve this map" at bounding box center [522, 381] width 1045 height 670
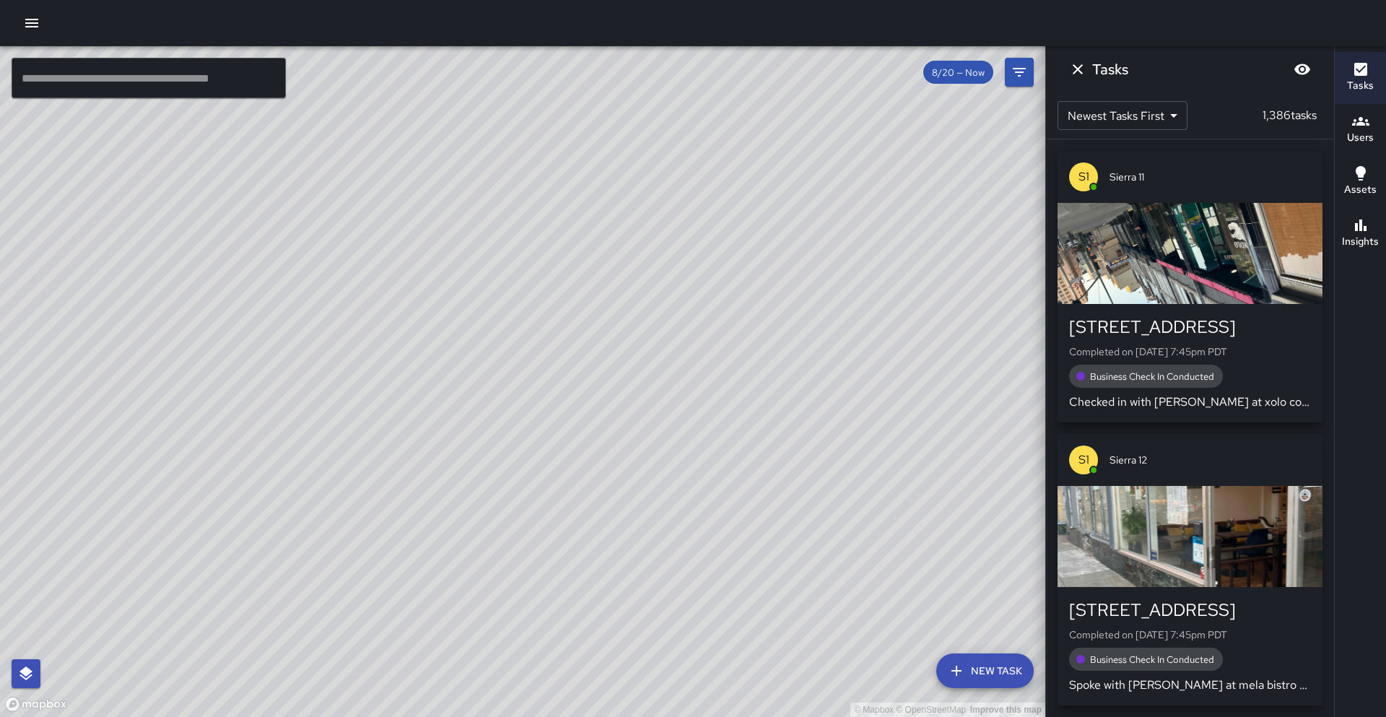
drag, startPoint x: 466, startPoint y: 567, endPoint x: 503, endPoint y: 515, distance: 64.3
click at [503, 515] on div "© Mapbox © OpenStreetMap Improve this map" at bounding box center [522, 381] width 1045 height 670
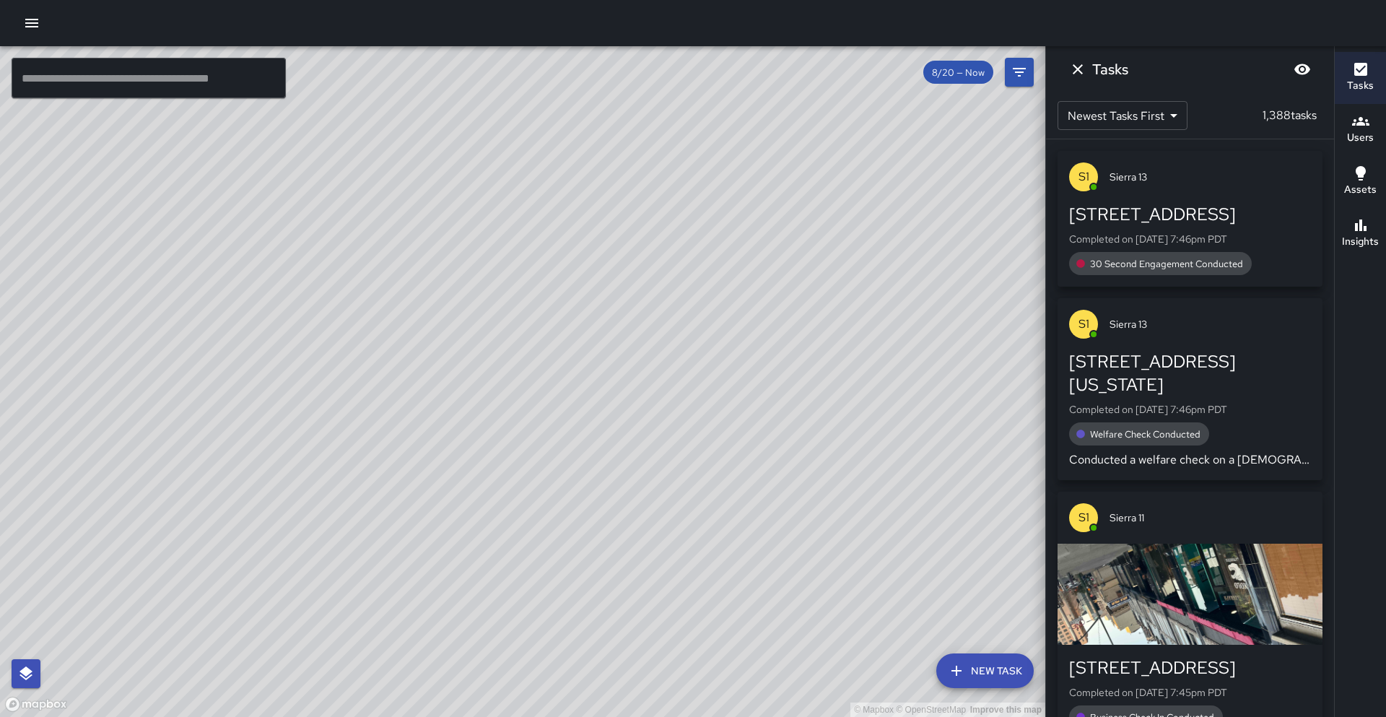
drag, startPoint x: 500, startPoint y: 530, endPoint x: 520, endPoint y: 416, distance: 115.1
click at [520, 416] on div "© Mapbox © OpenStreetMap Improve this map" at bounding box center [522, 381] width 1045 height 670
drag, startPoint x: 362, startPoint y: 340, endPoint x: 308, endPoint y: 384, distance: 69.8
click at [308, 384] on div "© Mapbox © OpenStreetMap Improve this map" at bounding box center [522, 381] width 1045 height 670
drag, startPoint x: 454, startPoint y: 597, endPoint x: 460, endPoint y: 580, distance: 18.3
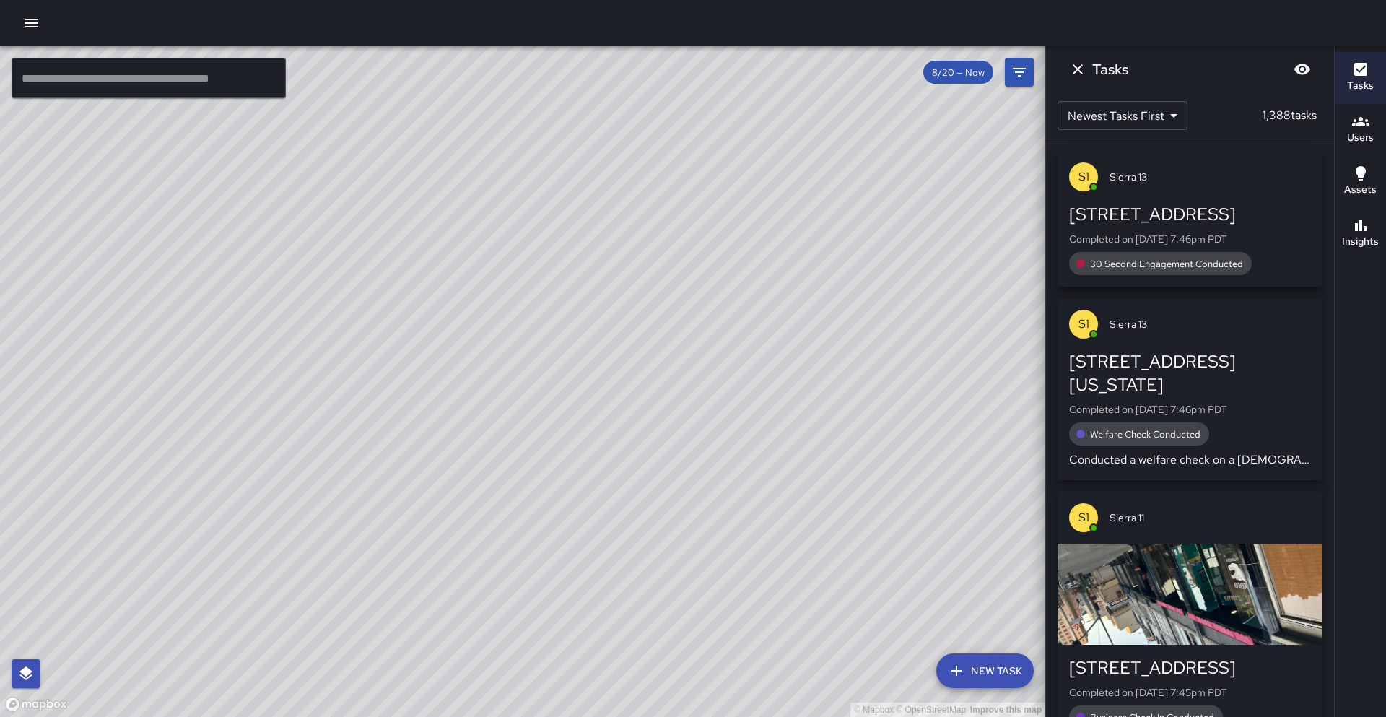
click at [460, 580] on div "© Mapbox © OpenStreetMap Improve this map" at bounding box center [522, 381] width 1045 height 670
click at [416, 618] on div "© Mapbox © OpenStreetMap Improve this map" at bounding box center [522, 381] width 1045 height 670
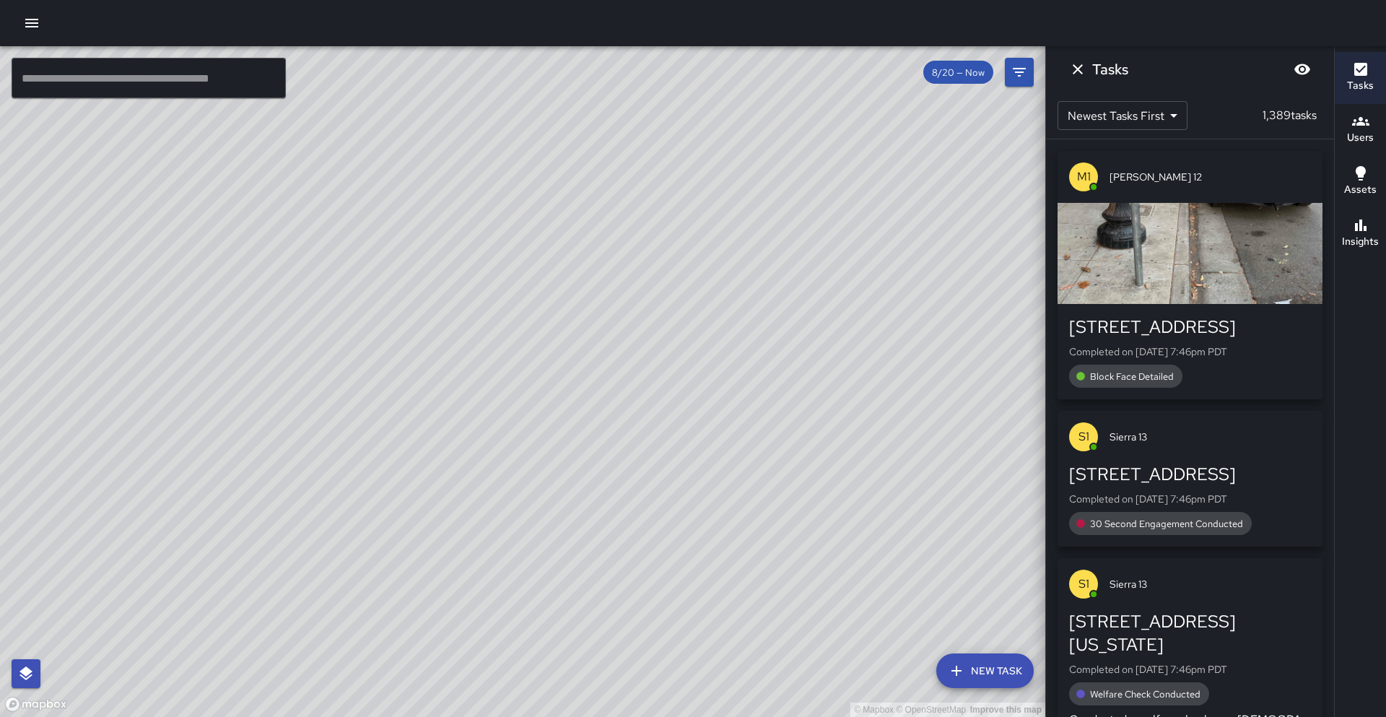
click at [569, 378] on div "© Mapbox © OpenStreetMap Improve this map" at bounding box center [522, 381] width 1045 height 670
drag, startPoint x: 528, startPoint y: 435, endPoint x: 500, endPoint y: 458, distance: 36.4
click at [500, 458] on div "© Mapbox © OpenStreetMap Improve this map" at bounding box center [522, 381] width 1045 height 670
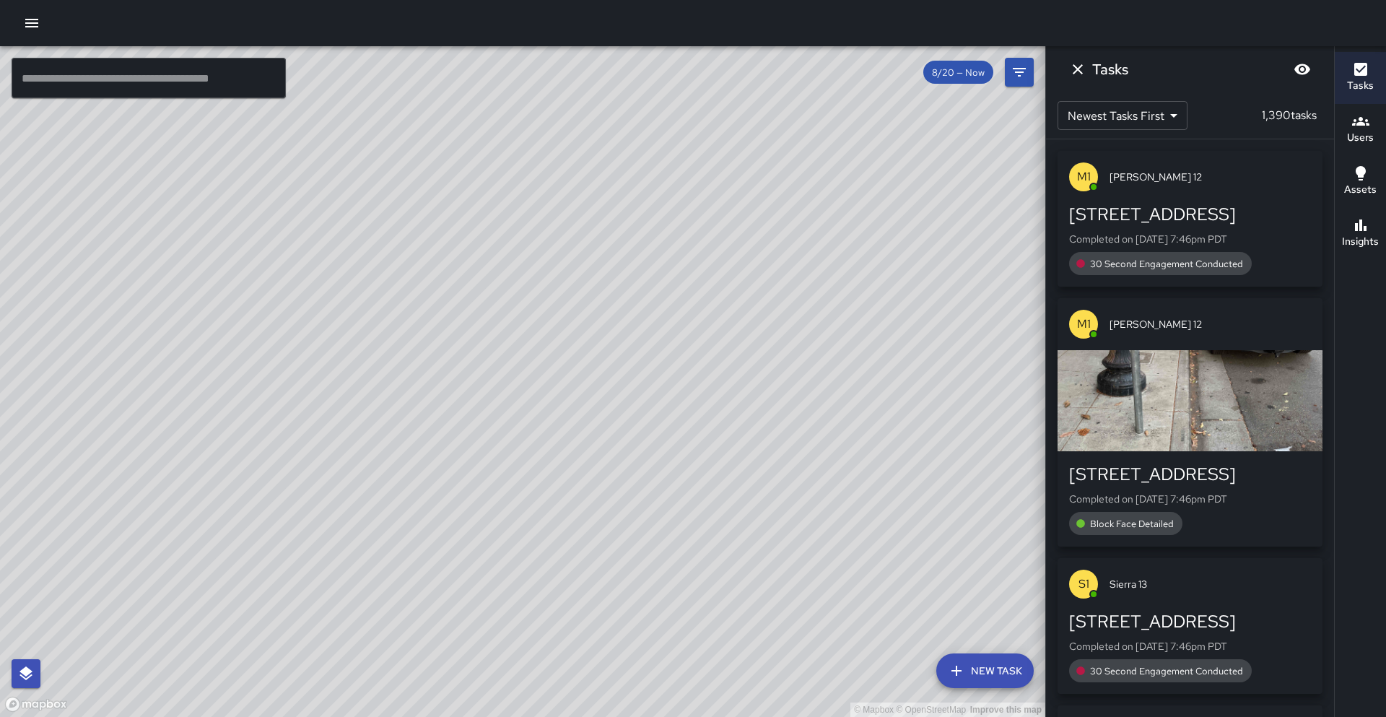
drag, startPoint x: 267, startPoint y: 446, endPoint x: 325, endPoint y: 428, distance: 61.2
click at [325, 428] on div "© Mapbox © OpenStreetMap Improve this map" at bounding box center [522, 381] width 1045 height 670
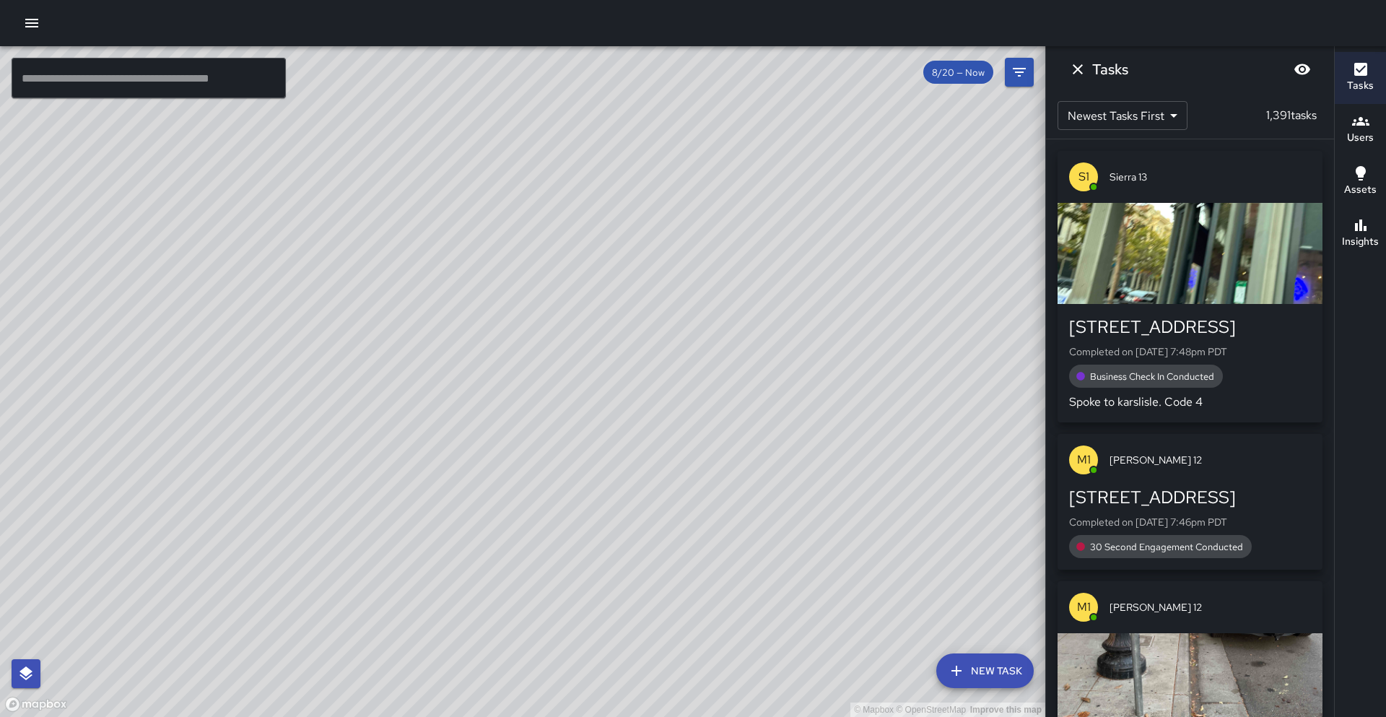
drag, startPoint x: 148, startPoint y: 406, endPoint x: 572, endPoint y: 370, distance: 425.1
click at [623, 367] on div "© Mapbox © OpenStreetMap Improve this map" at bounding box center [522, 381] width 1045 height 670
drag, startPoint x: 333, startPoint y: 348, endPoint x: 400, endPoint y: 317, distance: 73.3
click at [400, 317] on div "© Mapbox © OpenStreetMap Improve this map" at bounding box center [522, 381] width 1045 height 670
click at [382, 497] on div "© Mapbox © OpenStreetMap Improve this map" at bounding box center [522, 381] width 1045 height 670
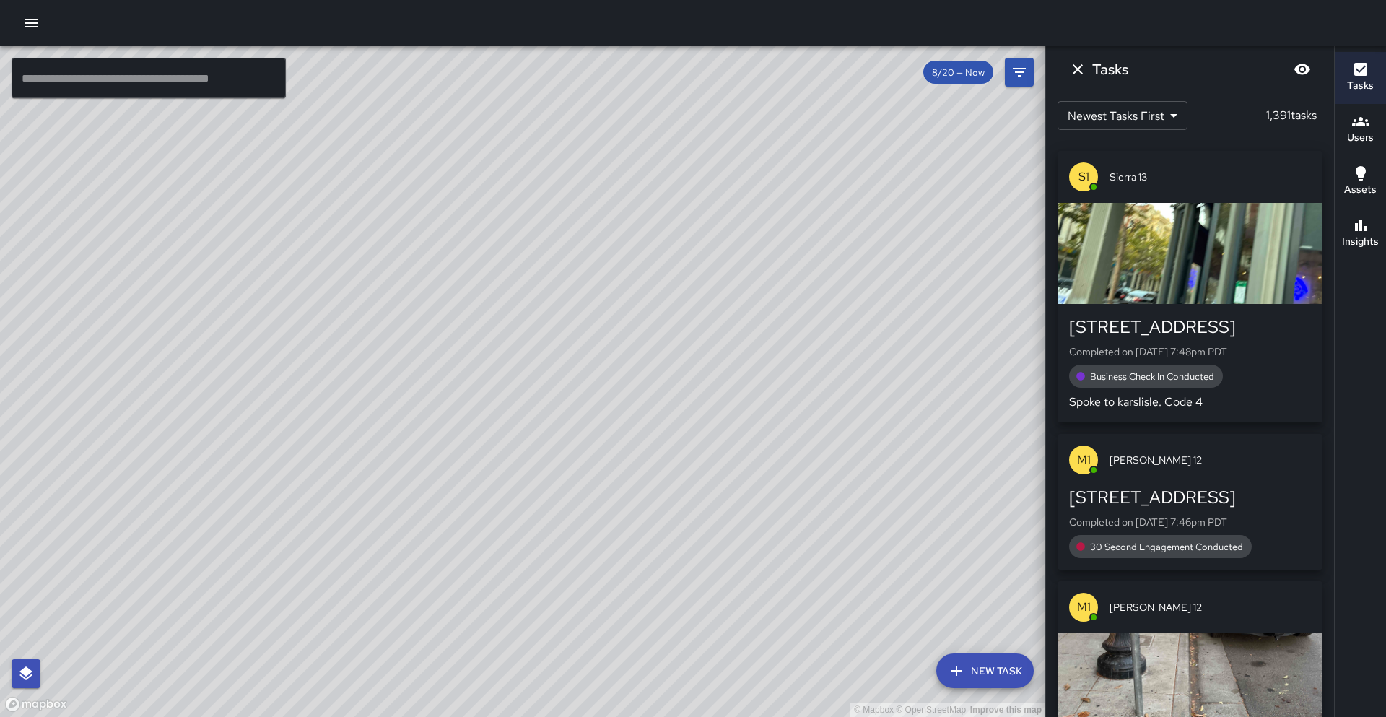
drag, startPoint x: 363, startPoint y: 644, endPoint x: 440, endPoint y: 458, distance: 200.9
click at [440, 458] on div "© Mapbox © OpenStreetMap Improve this map" at bounding box center [522, 381] width 1045 height 670
drag, startPoint x: 456, startPoint y: 409, endPoint x: 433, endPoint y: 491, distance: 85.5
click at [433, 491] on div "© Mapbox © OpenStreetMap Improve this map" at bounding box center [522, 381] width 1045 height 670
drag, startPoint x: 474, startPoint y: 381, endPoint x: 445, endPoint y: 424, distance: 52.0
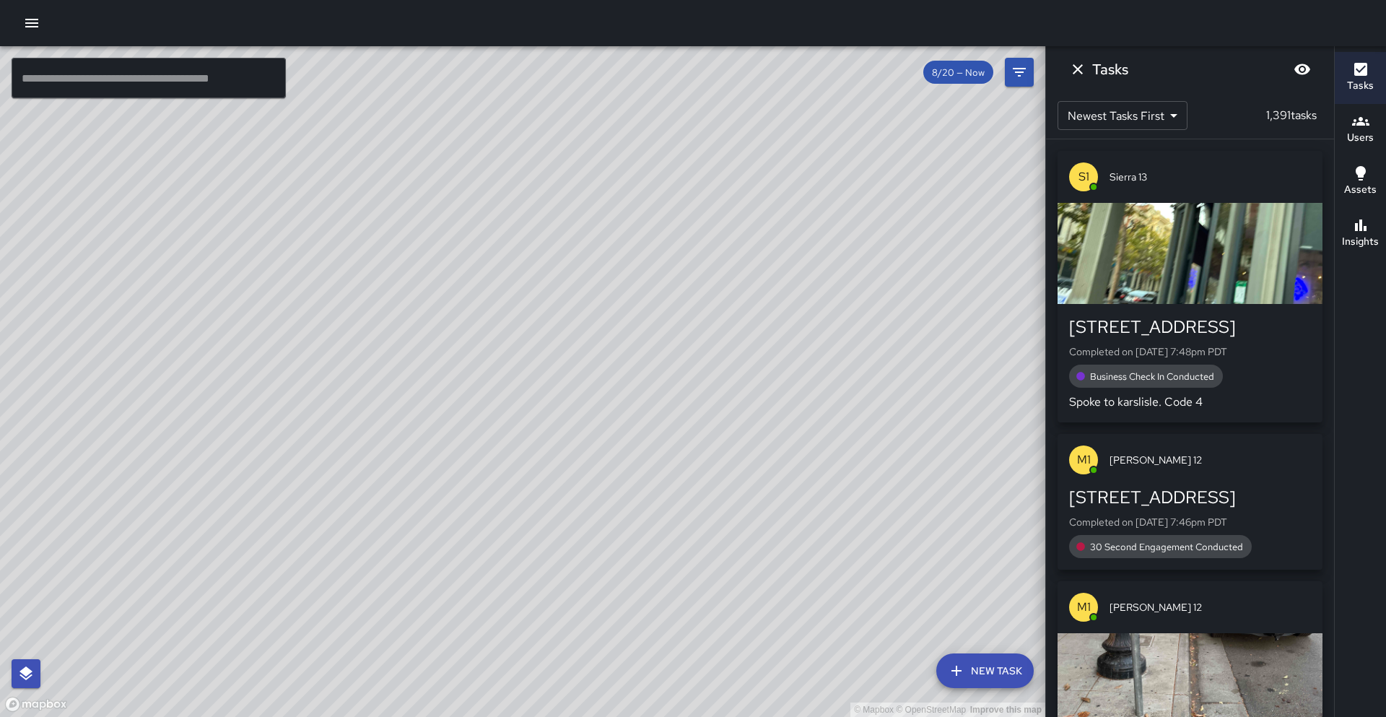
click at [445, 424] on div "© Mapbox © OpenStreetMap Improve this map" at bounding box center [522, 381] width 1045 height 670
click at [447, 416] on div "© Mapbox © OpenStreetMap Improve this map" at bounding box center [522, 381] width 1045 height 670
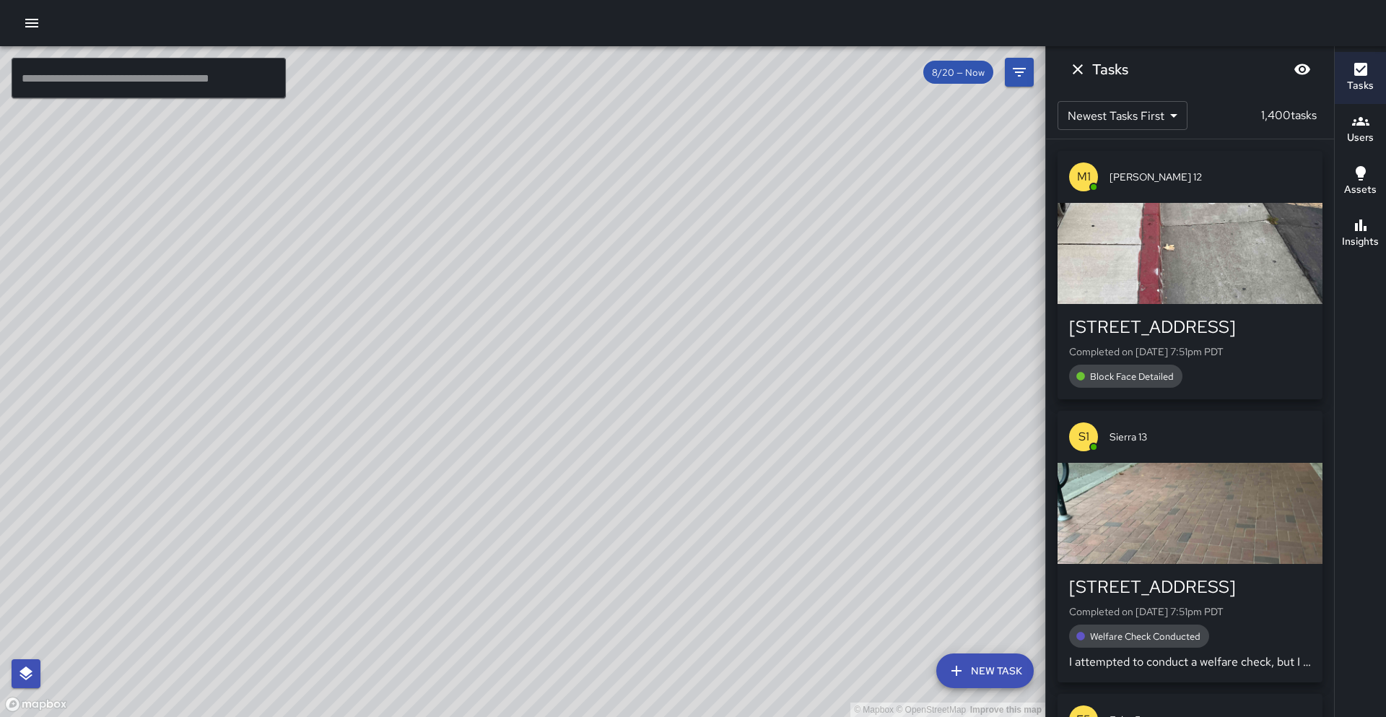
click at [120, 86] on input "text" at bounding box center [149, 78] width 274 height 40
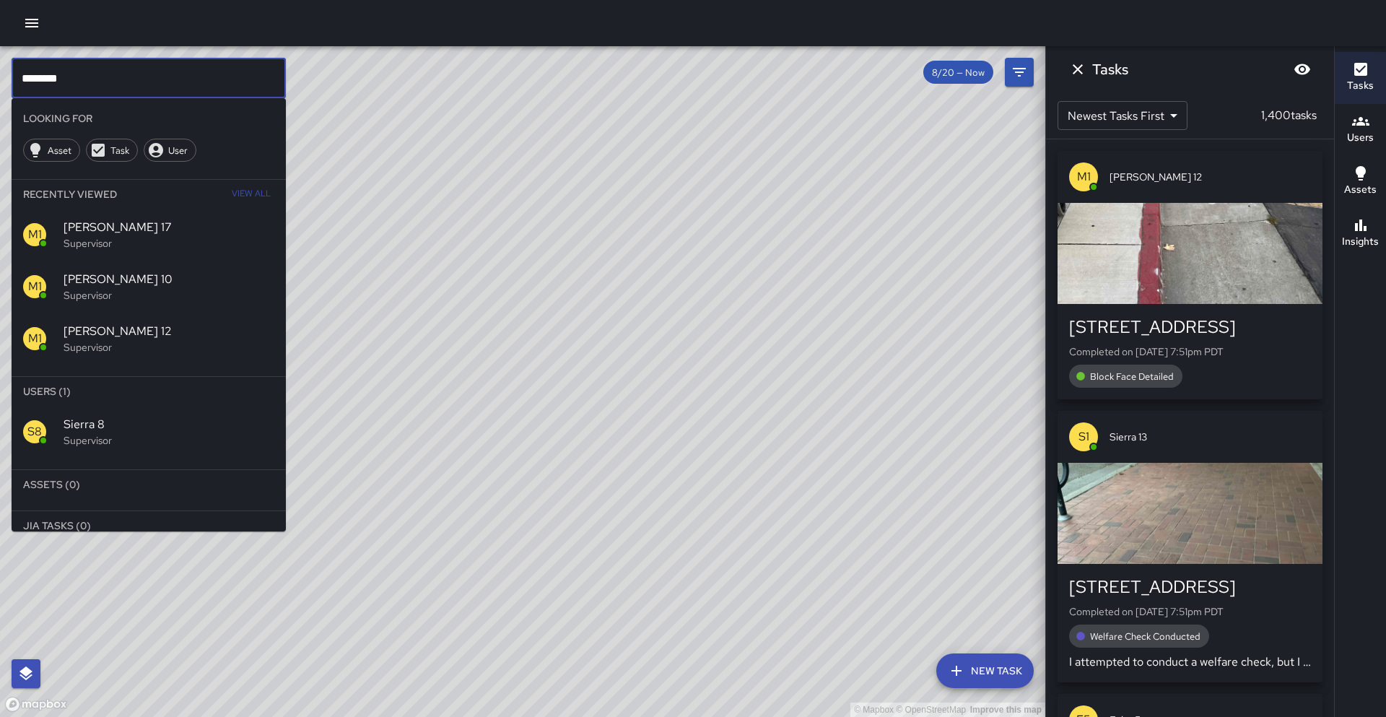
click at [202, 440] on p "Supervisor" at bounding box center [169, 440] width 211 height 14
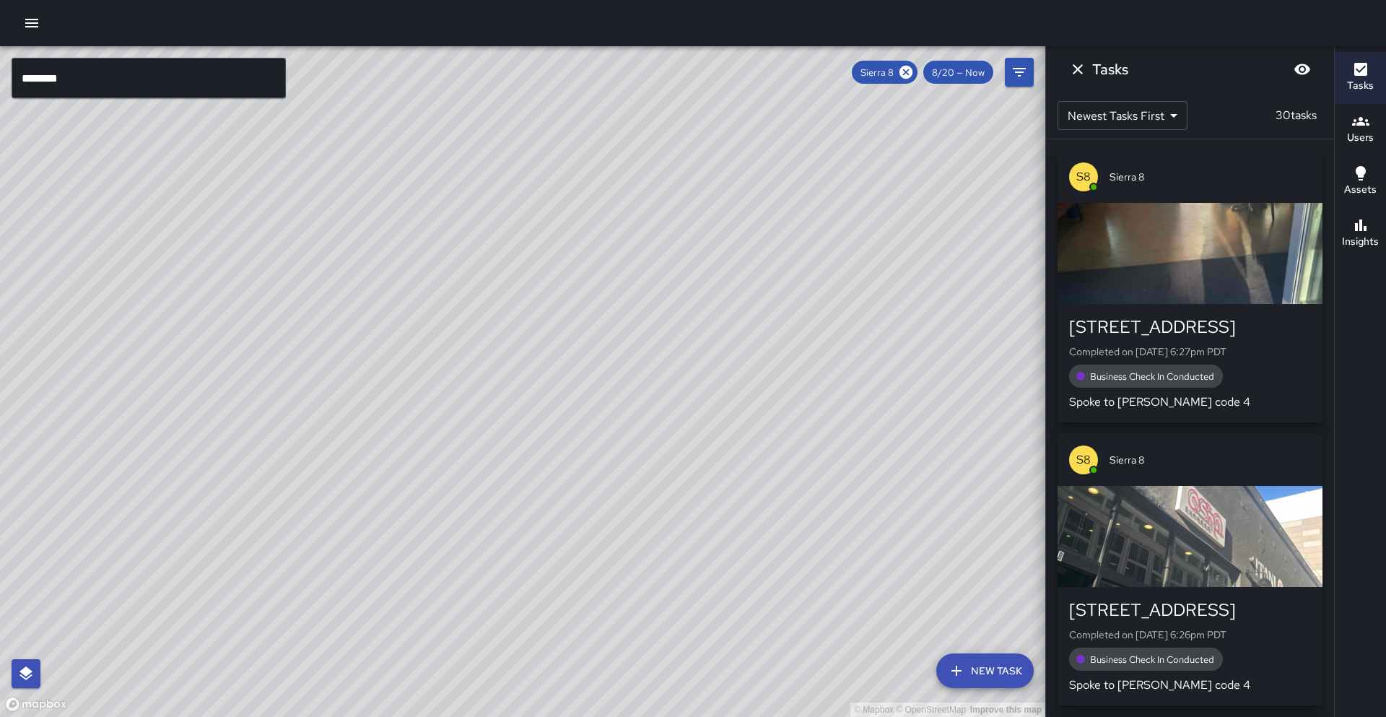
drag, startPoint x: 471, startPoint y: 378, endPoint x: 416, endPoint y: 511, distance: 143.9
click at [416, 511] on div "© Mapbox © OpenStreetMap Improve this map" at bounding box center [522, 381] width 1045 height 670
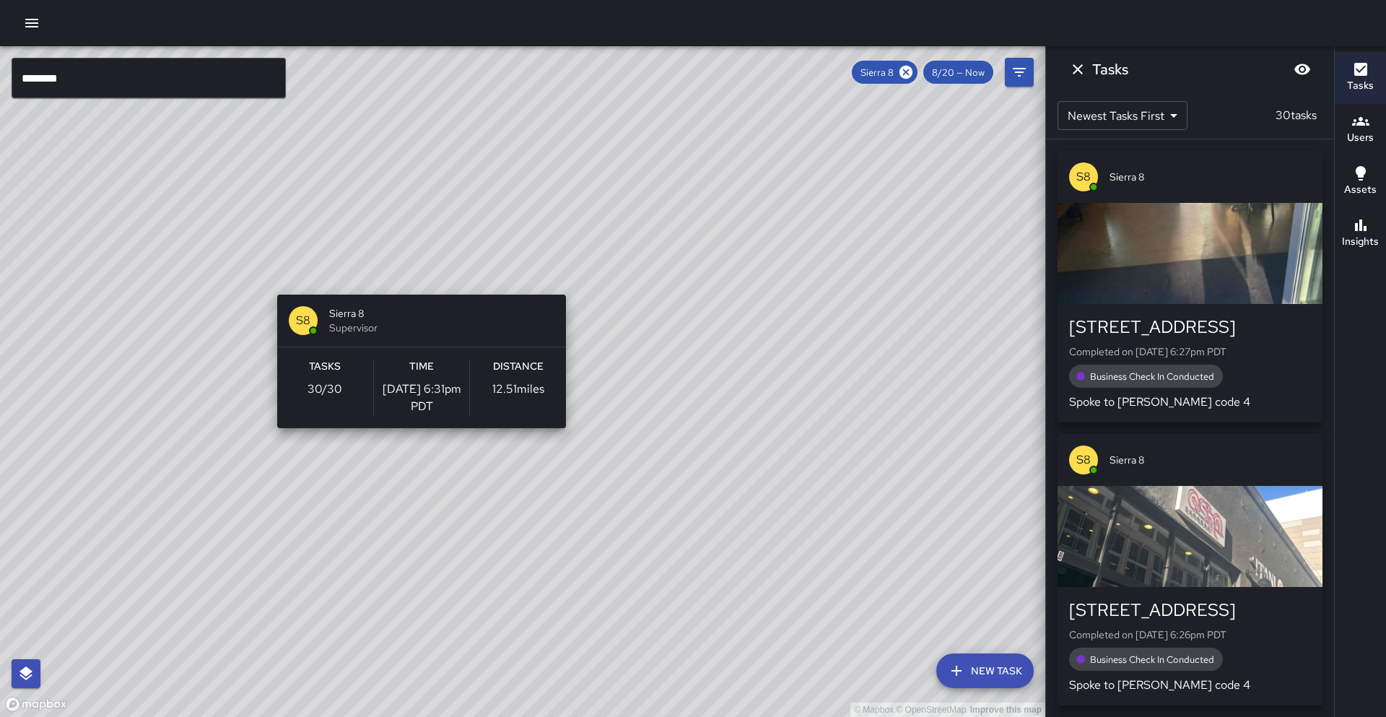
click at [416, 286] on div "© Mapbox © OpenStreetMap Improve this map S8 Sierra 8 Supervisor Tasks 30 / 30 …" at bounding box center [522, 381] width 1045 height 670
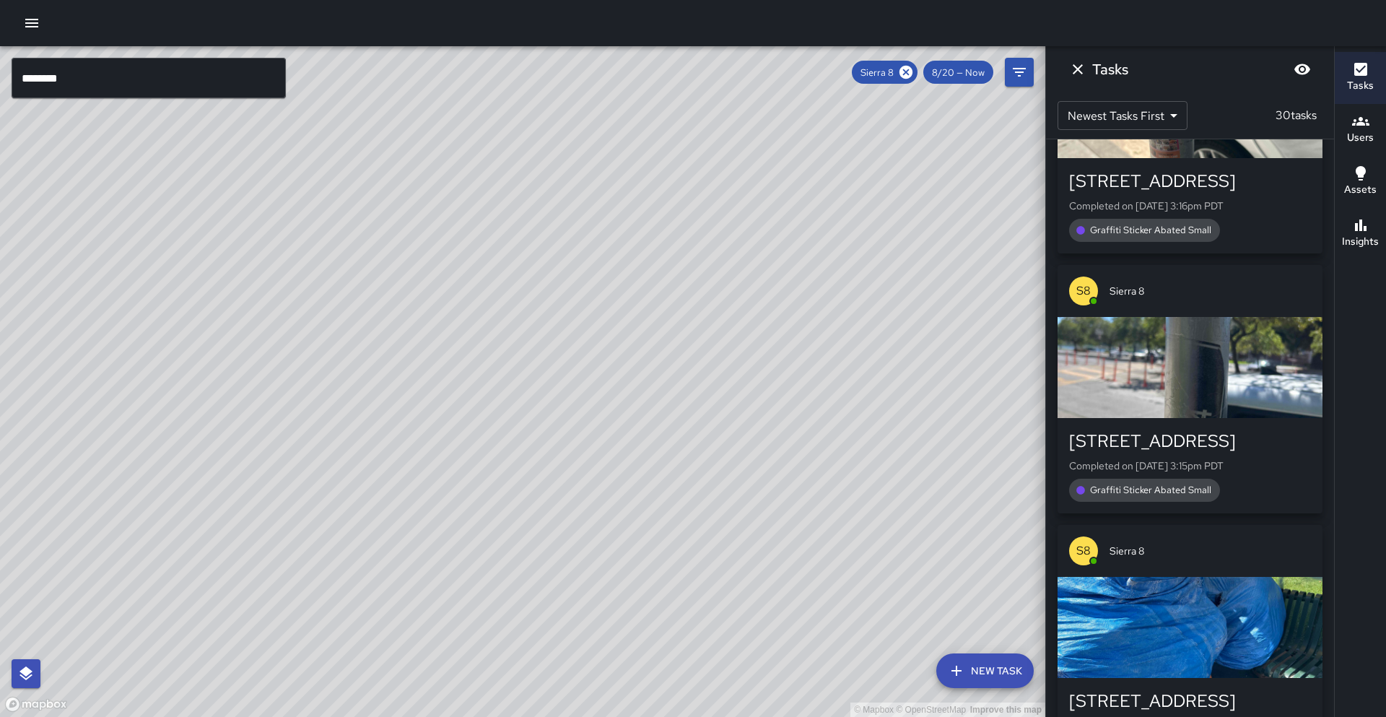
scroll to position [7512, 0]
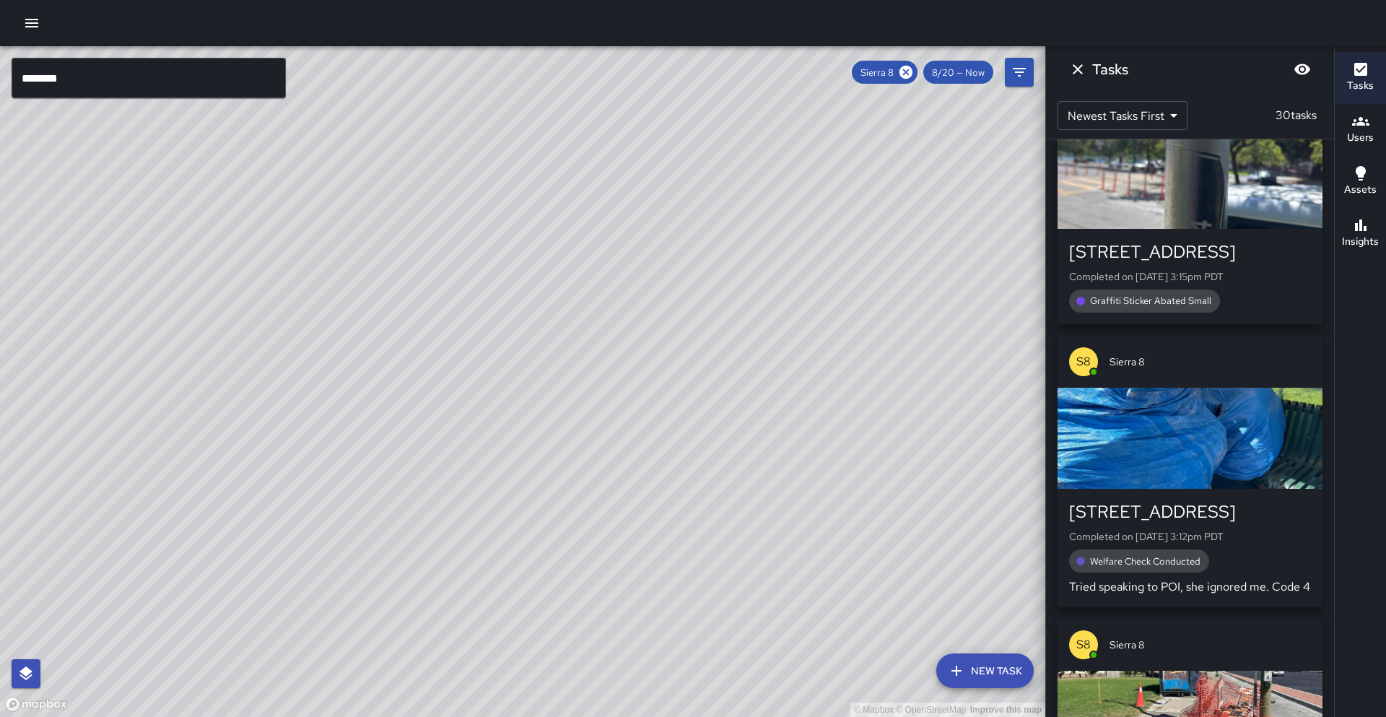
click at [1385, 234] on button "Insights" at bounding box center [1359, 234] width 51 height 52
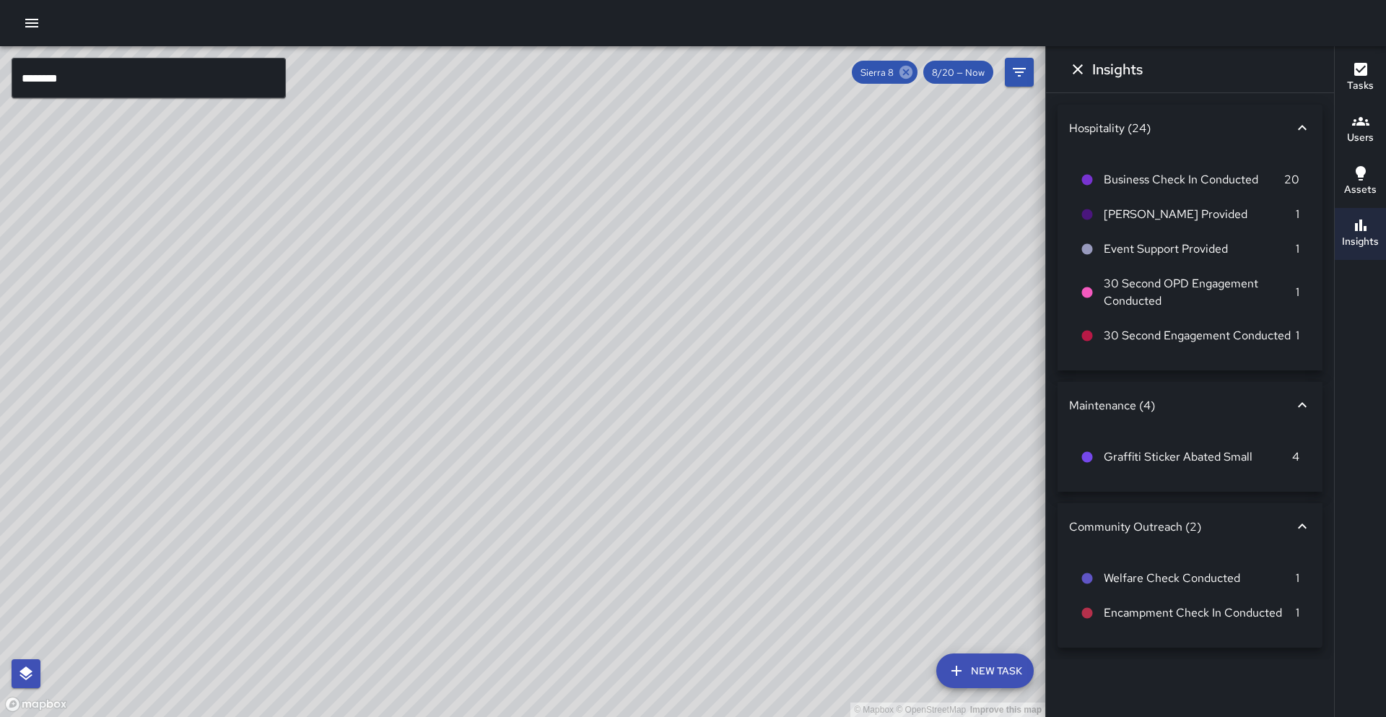
click at [906, 73] on icon at bounding box center [906, 72] width 16 height 16
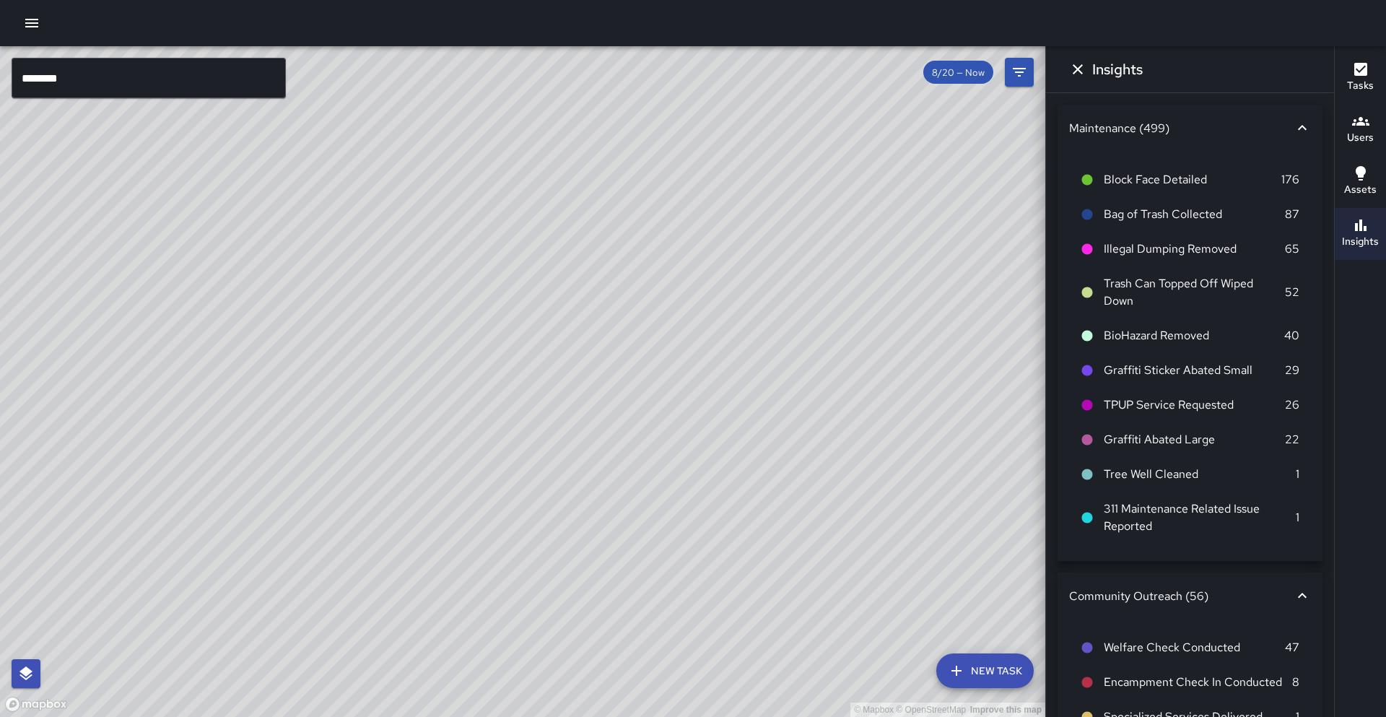
click at [227, 83] on input "********" at bounding box center [149, 78] width 274 height 40
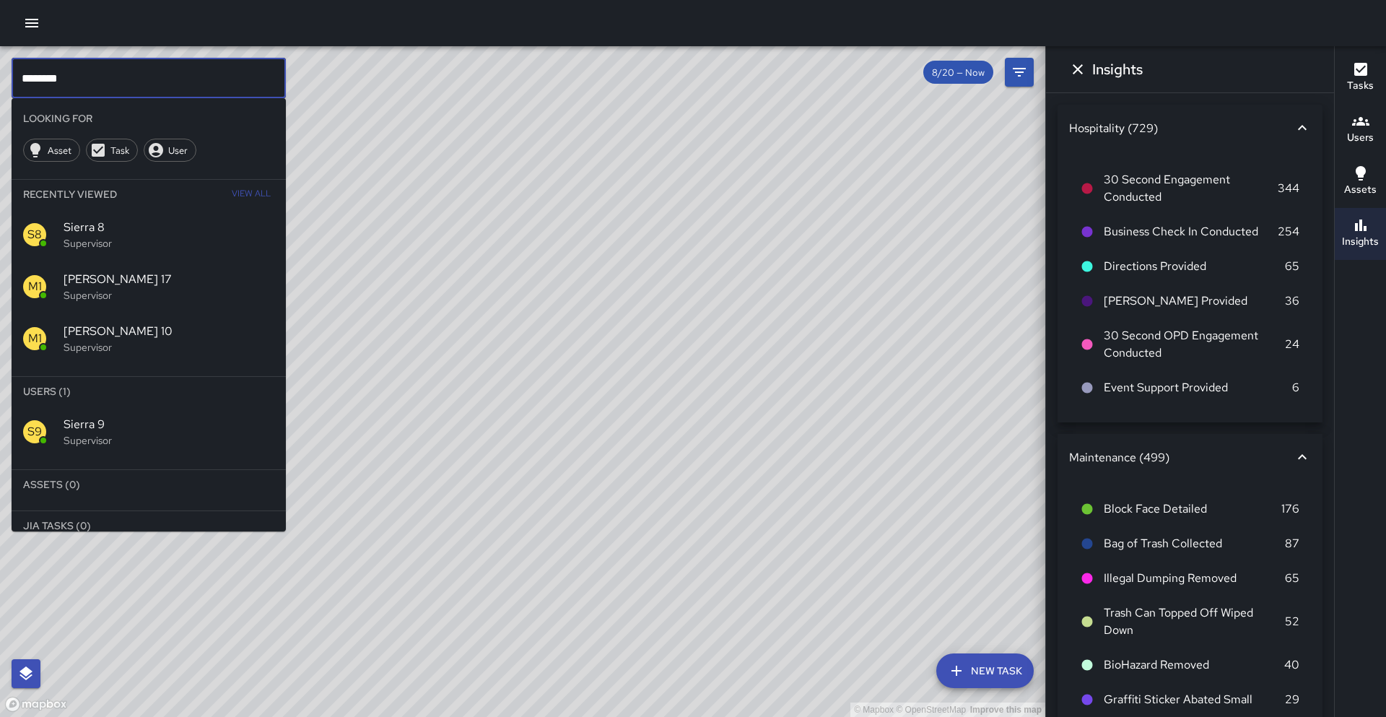
click at [193, 450] on div "S9 Sierra 9 Supervisor" at bounding box center [149, 432] width 274 height 52
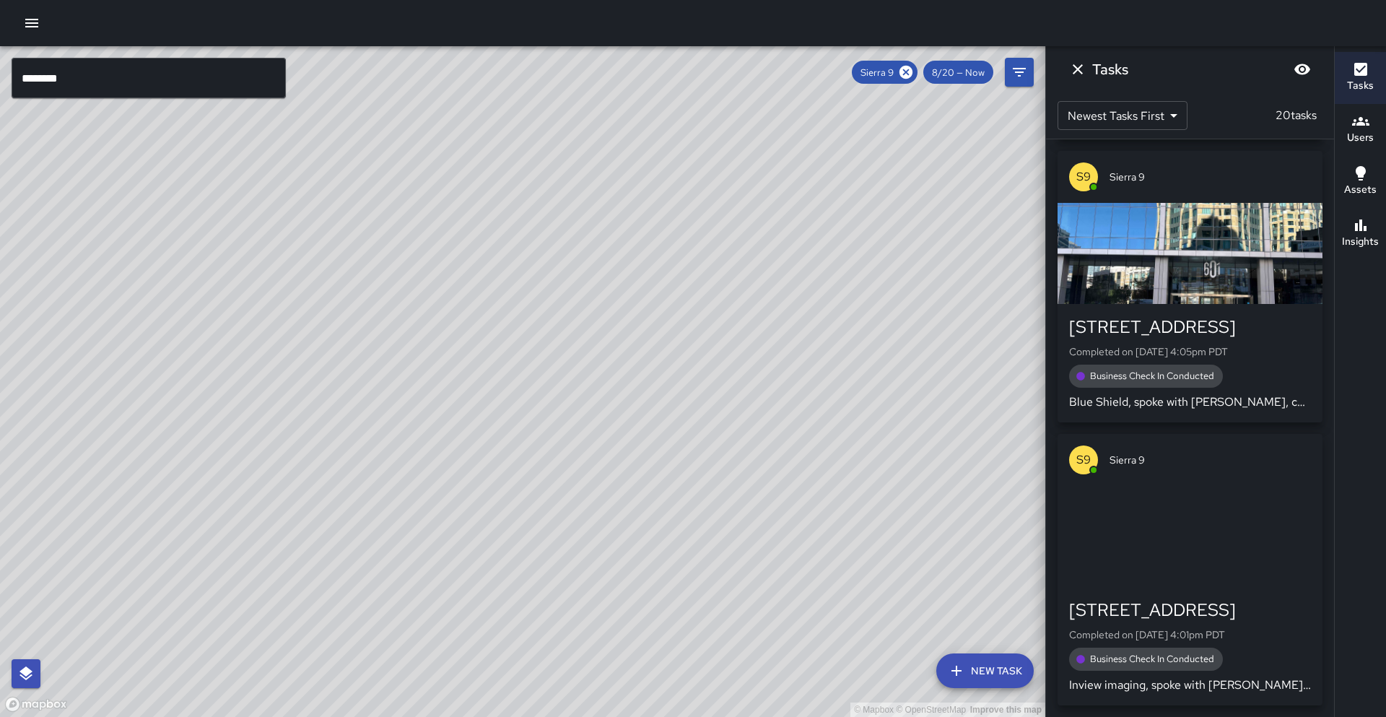
scroll to position [4821, 0]
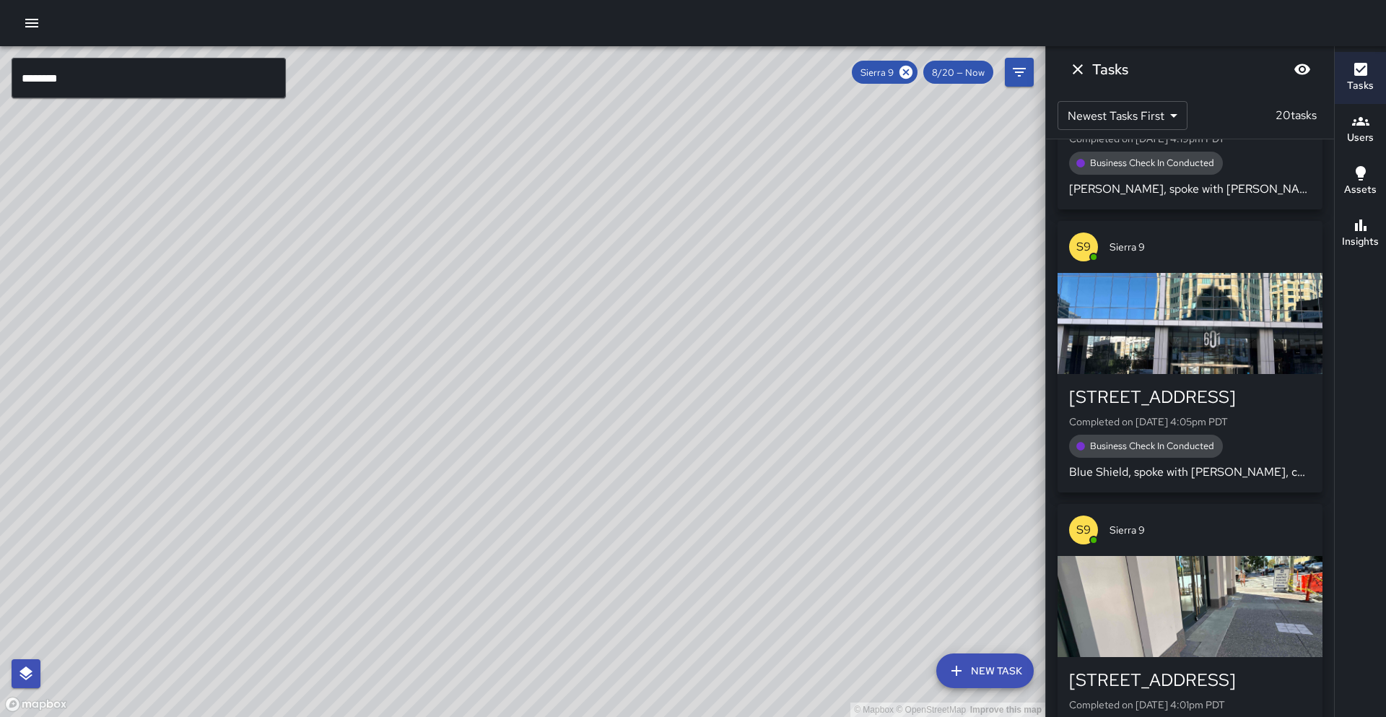
drag, startPoint x: 373, startPoint y: 415, endPoint x: 598, endPoint y: 245, distance: 281.7
click at [598, 241] on div "© Mapbox © OpenStreetMap Improve this map" at bounding box center [522, 381] width 1045 height 670
drag, startPoint x: 567, startPoint y: 435, endPoint x: 627, endPoint y: 331, distance: 120.6
click at [627, 331] on div "© Mapbox © OpenStreetMap Improve this map" at bounding box center [522, 381] width 1045 height 670
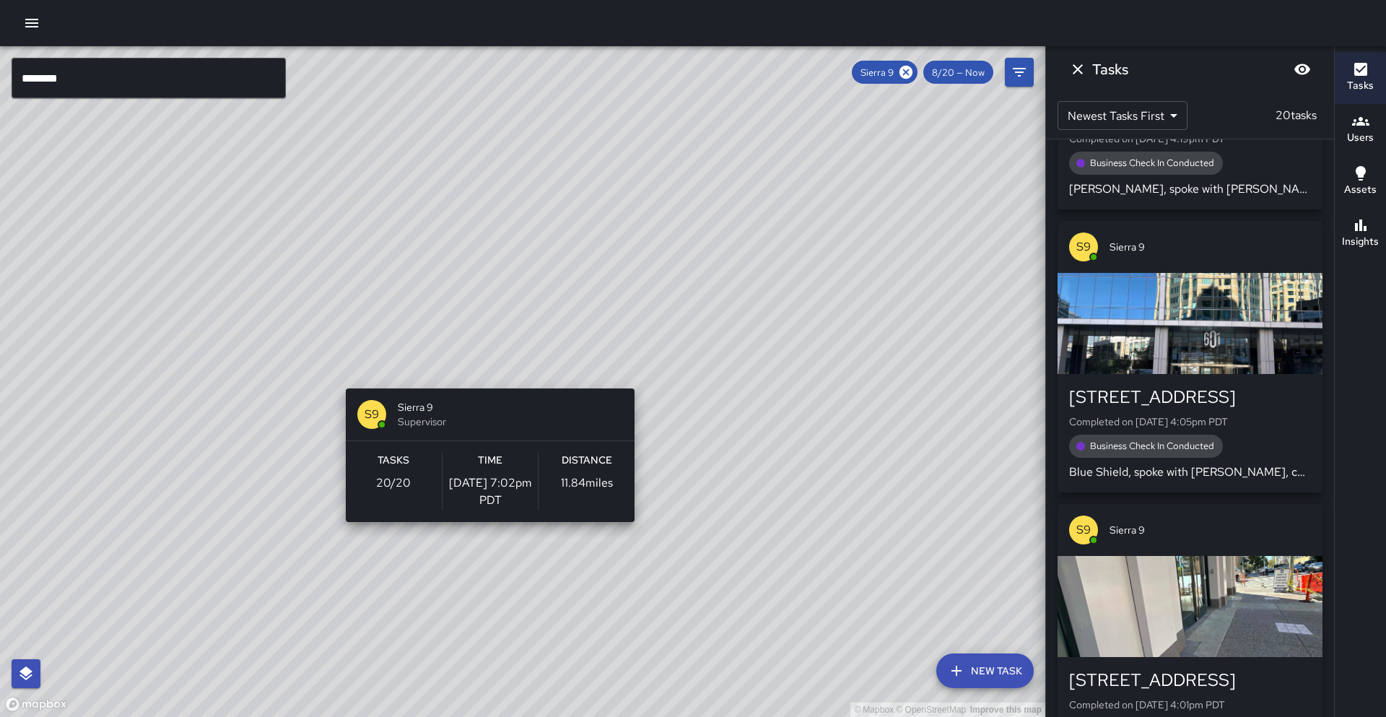
click at [484, 380] on div "© Mapbox © OpenStreetMap Improve this map S9 Sierra 9 Supervisor Tasks 20 / 20 …" at bounding box center [522, 381] width 1045 height 670
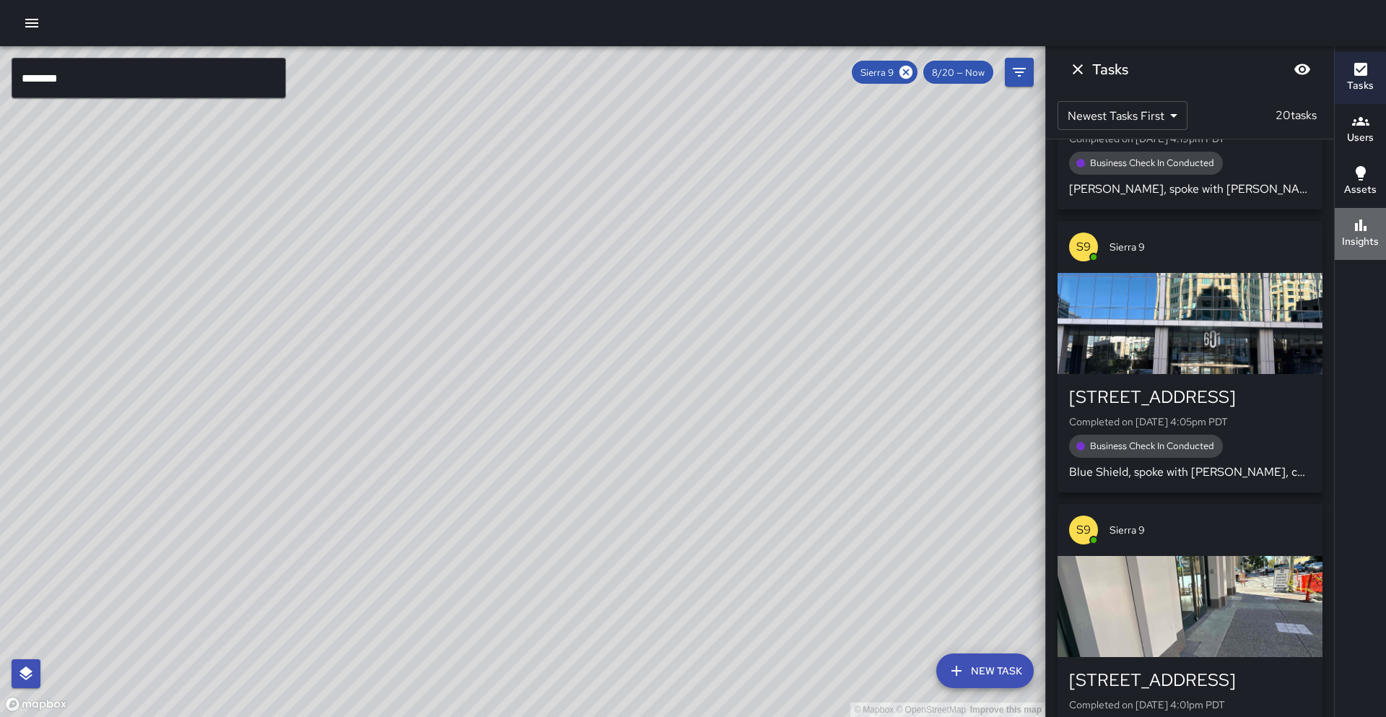
click at [1366, 222] on icon "button" at bounding box center [1360, 225] width 17 height 17
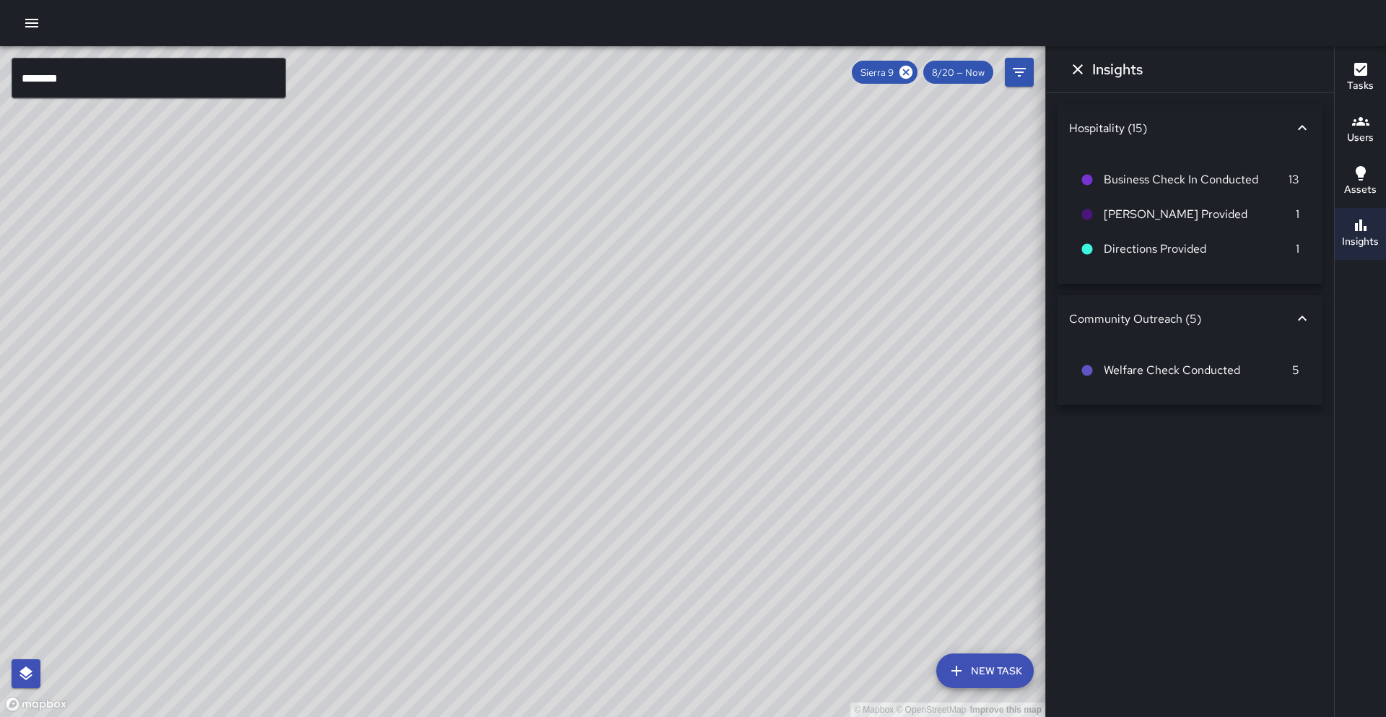
drag, startPoint x: 908, startPoint y: 75, endPoint x: 207, endPoint y: 53, distance: 701.1
click at [908, 75] on icon at bounding box center [905, 72] width 13 height 13
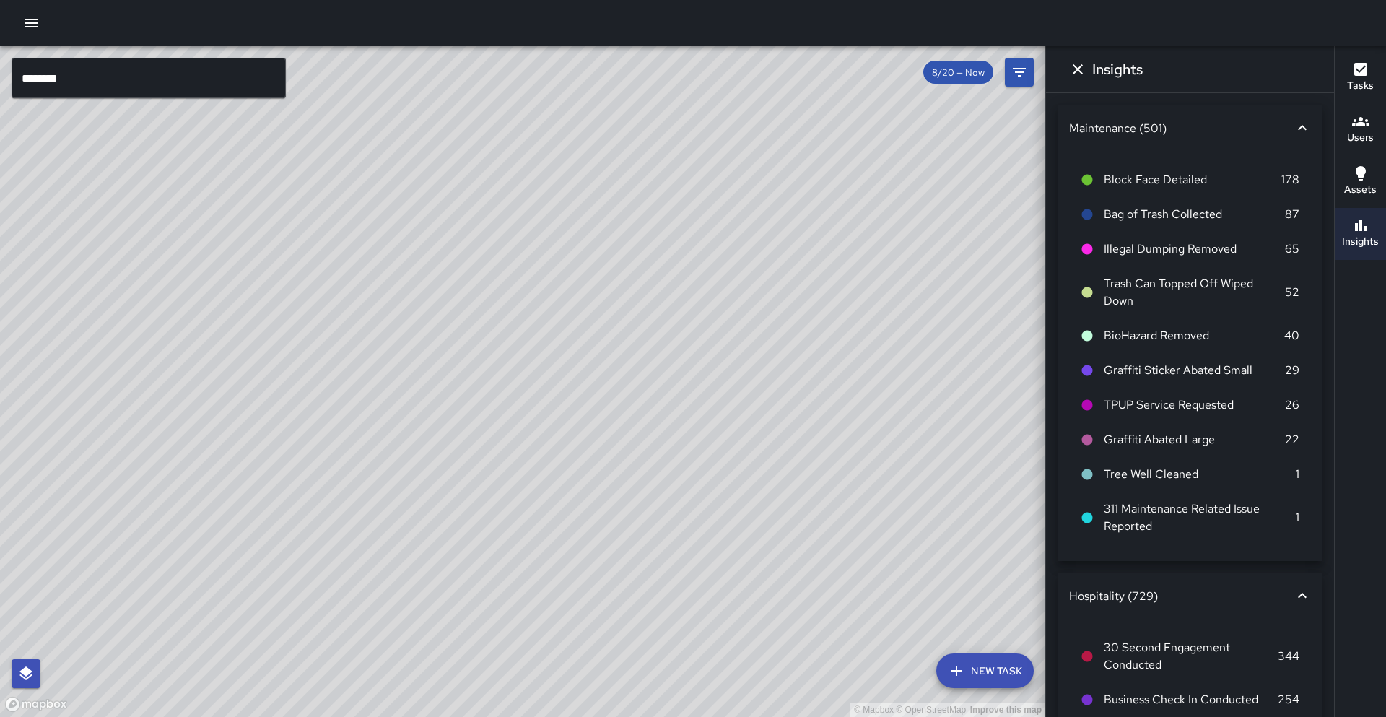
scroll to position [7512, 0]
click at [150, 71] on input "********" at bounding box center [149, 78] width 274 height 40
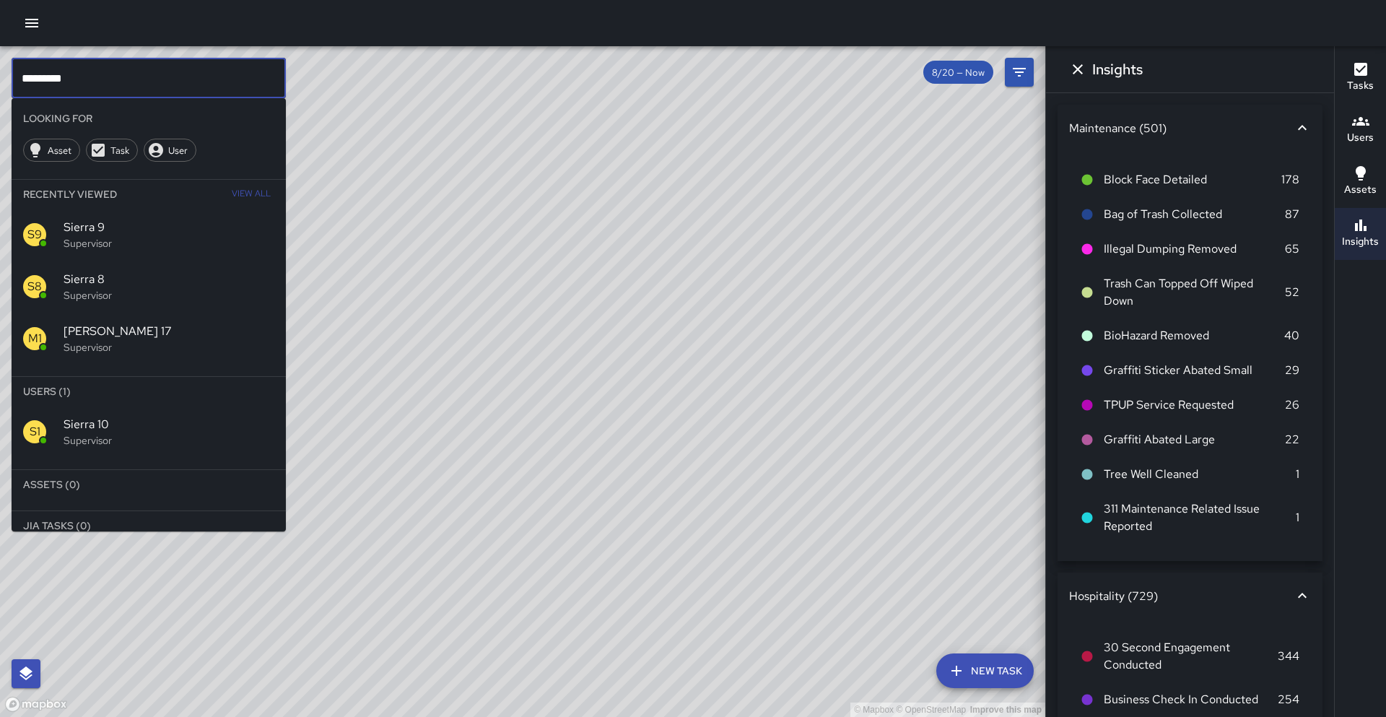
click at [114, 440] on p "Supervisor" at bounding box center [169, 440] width 211 height 14
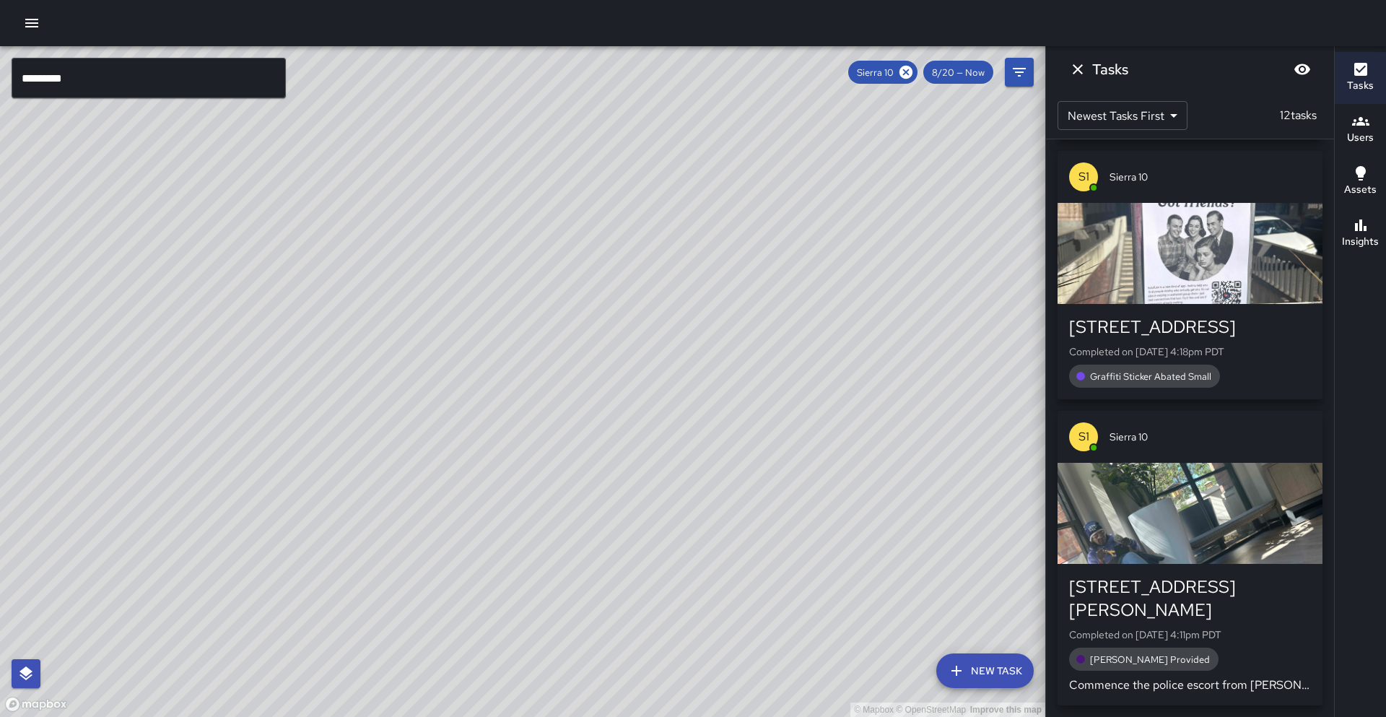
scroll to position [2578, 0]
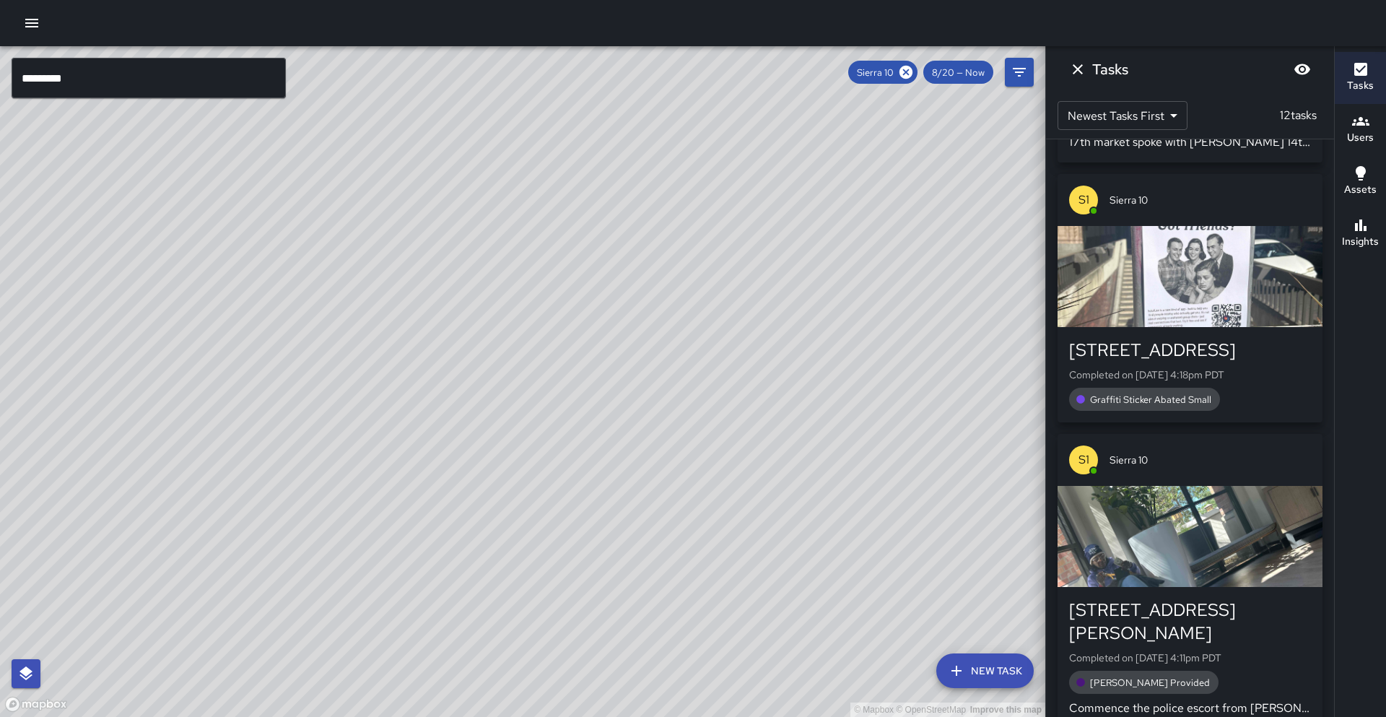
drag, startPoint x: 486, startPoint y: 347, endPoint x: 343, endPoint y: 456, distance: 180.3
click at [343, 456] on div "© Mapbox © OpenStreetMap Improve this map" at bounding box center [522, 381] width 1045 height 670
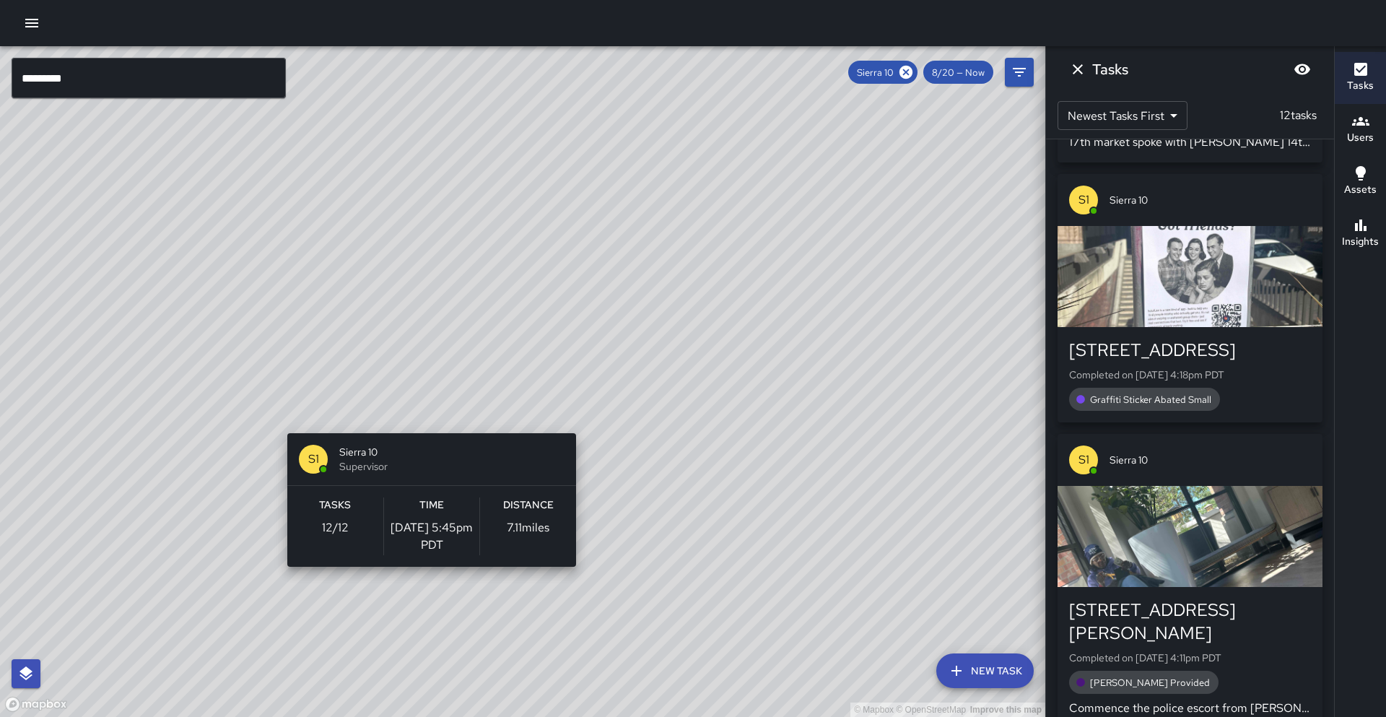
click at [426, 424] on div "© Mapbox © OpenStreetMap Improve this map S1 Sierra 10 Supervisor Tasks 12 / 12…" at bounding box center [522, 381] width 1045 height 670
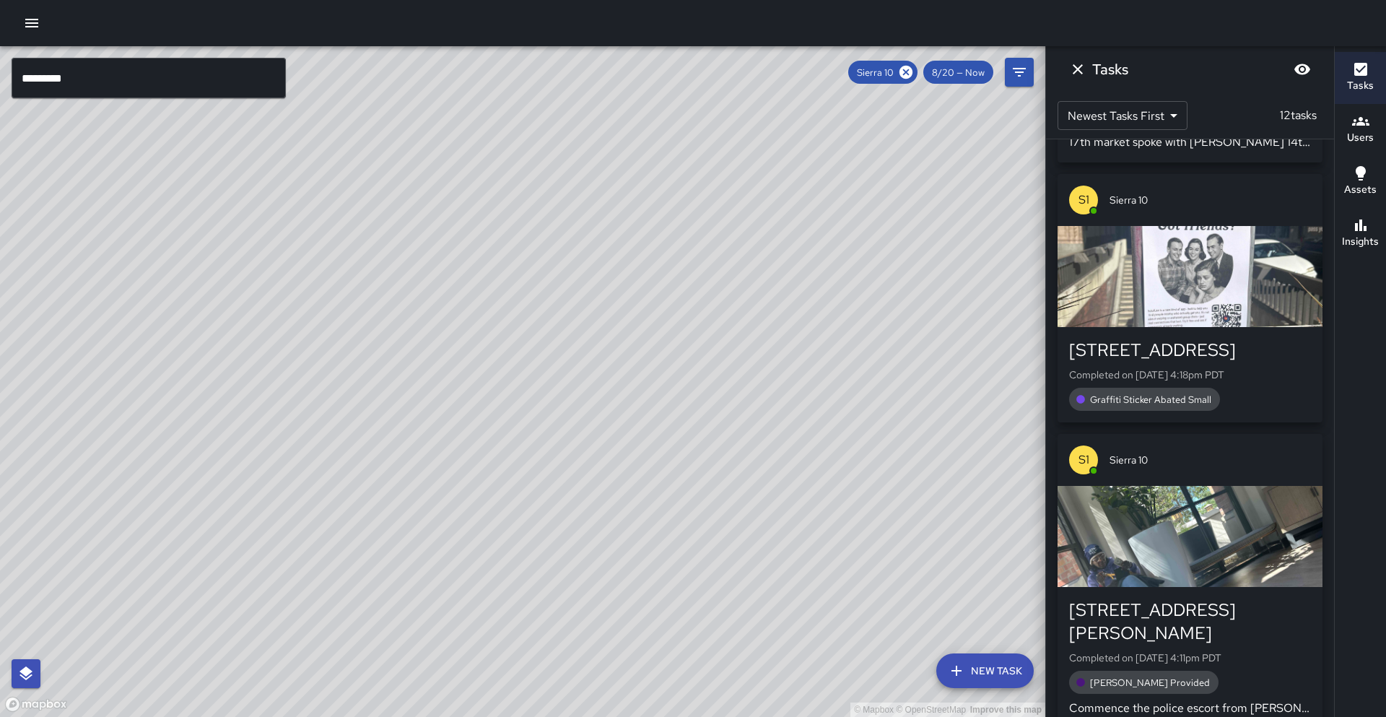
click at [1373, 229] on div "Insights" at bounding box center [1360, 233] width 37 height 33
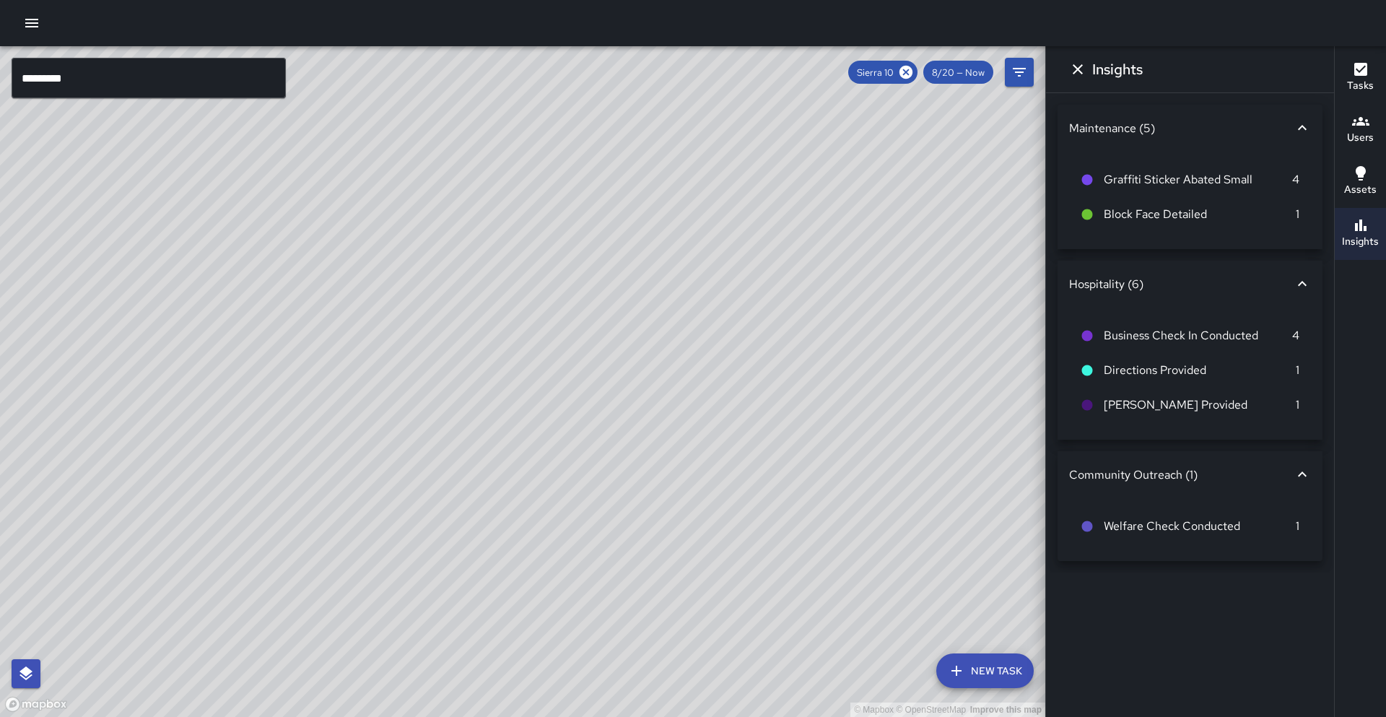
click at [1357, 88] on h6 "Tasks" at bounding box center [1360, 86] width 27 height 16
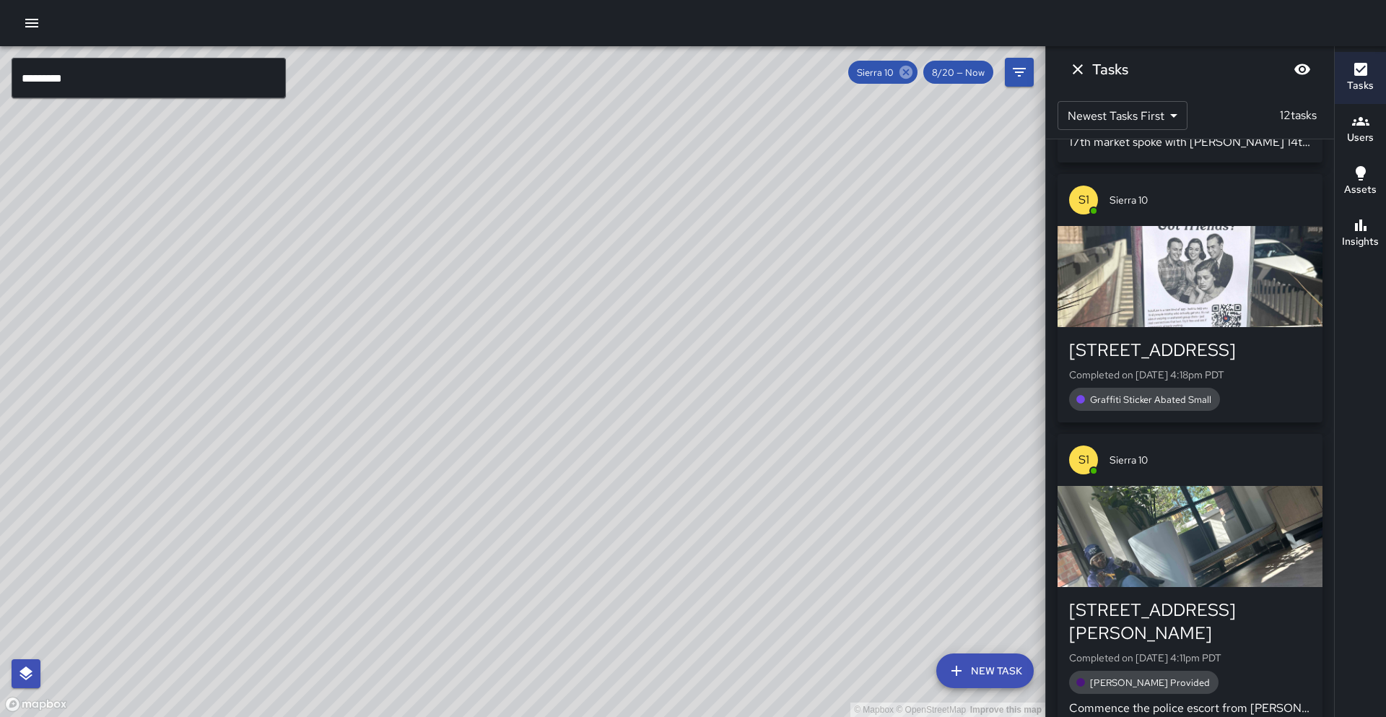
click at [904, 71] on icon at bounding box center [905, 72] width 13 height 13
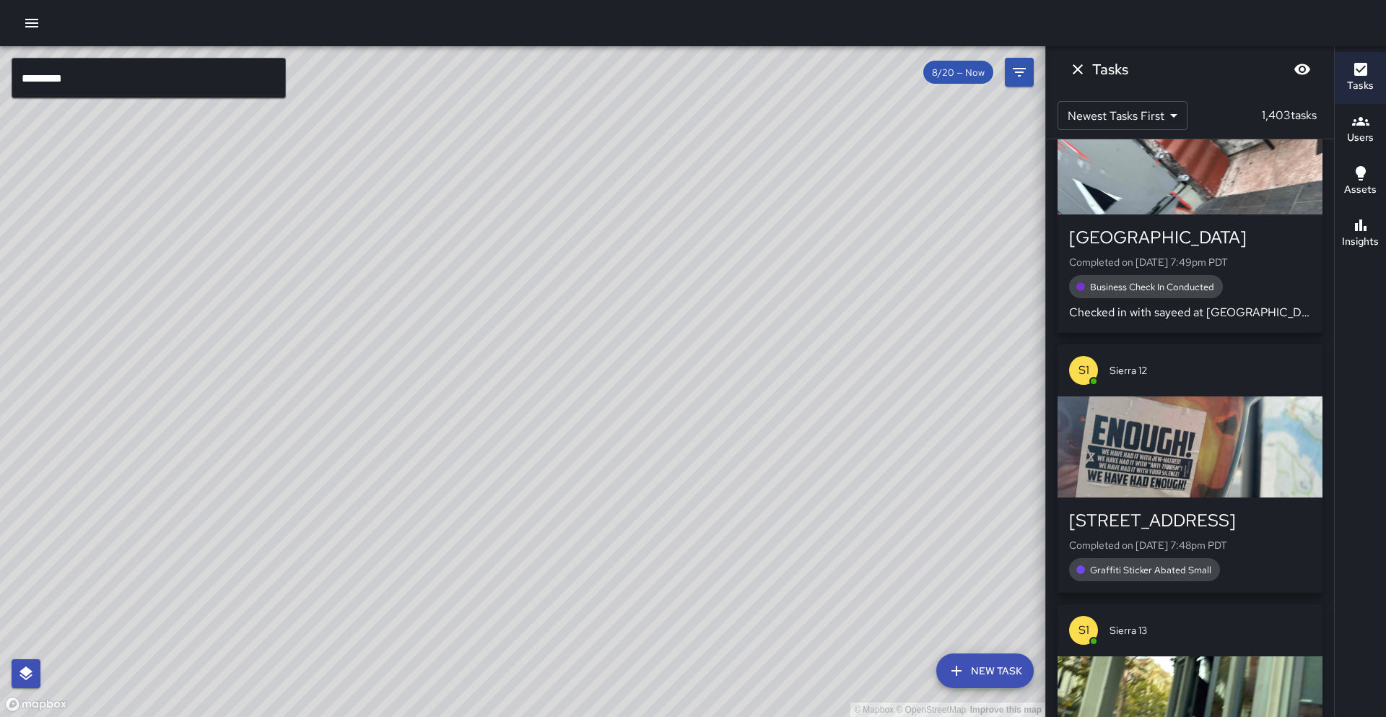
scroll to position [7512, 0]
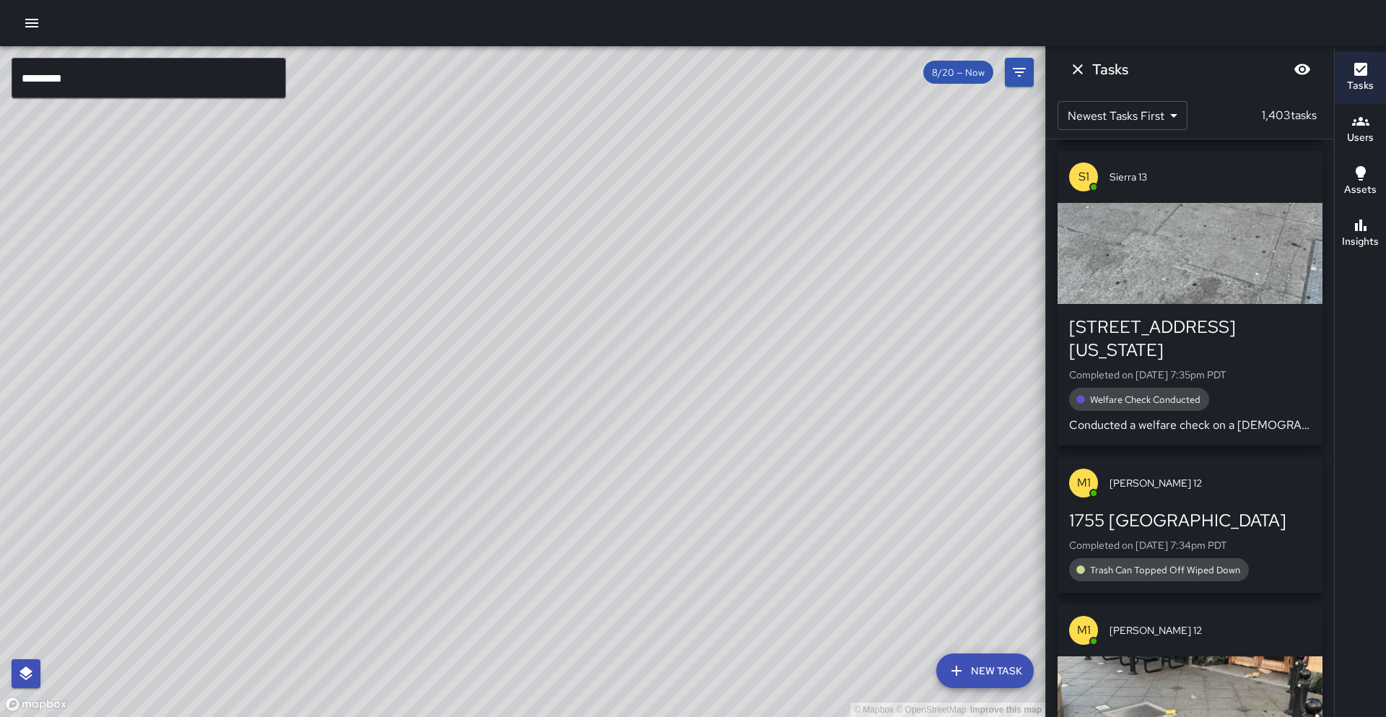
click at [105, 79] on input "*********" at bounding box center [149, 78] width 274 height 40
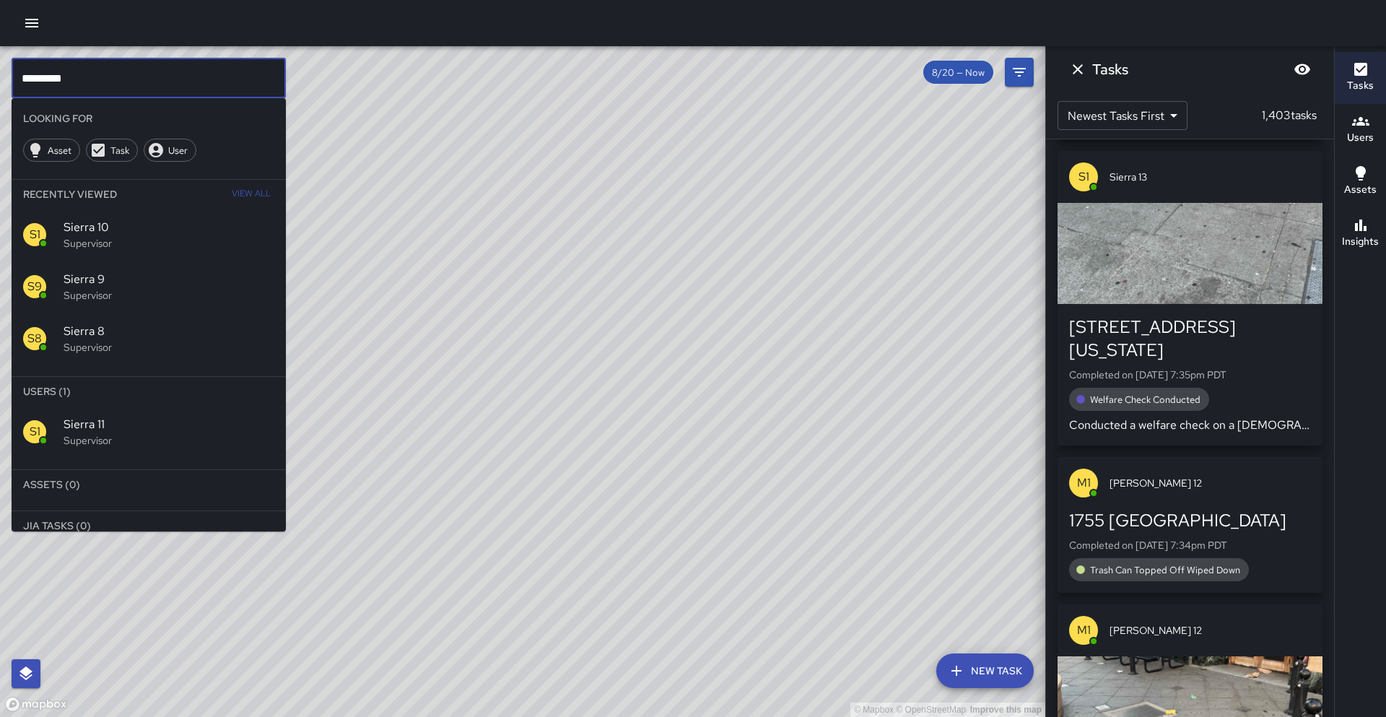
click at [100, 437] on p "Supervisor" at bounding box center [169, 440] width 211 height 14
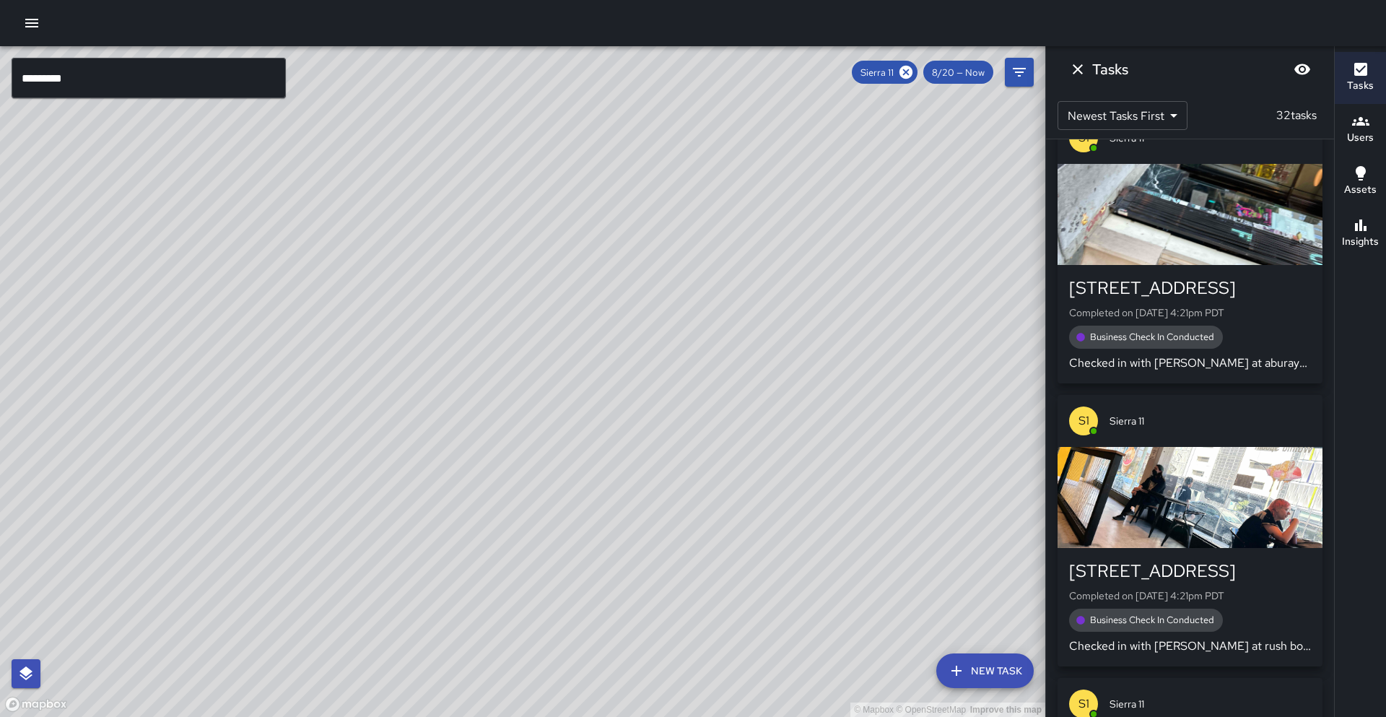
scroll to position [4616, 0]
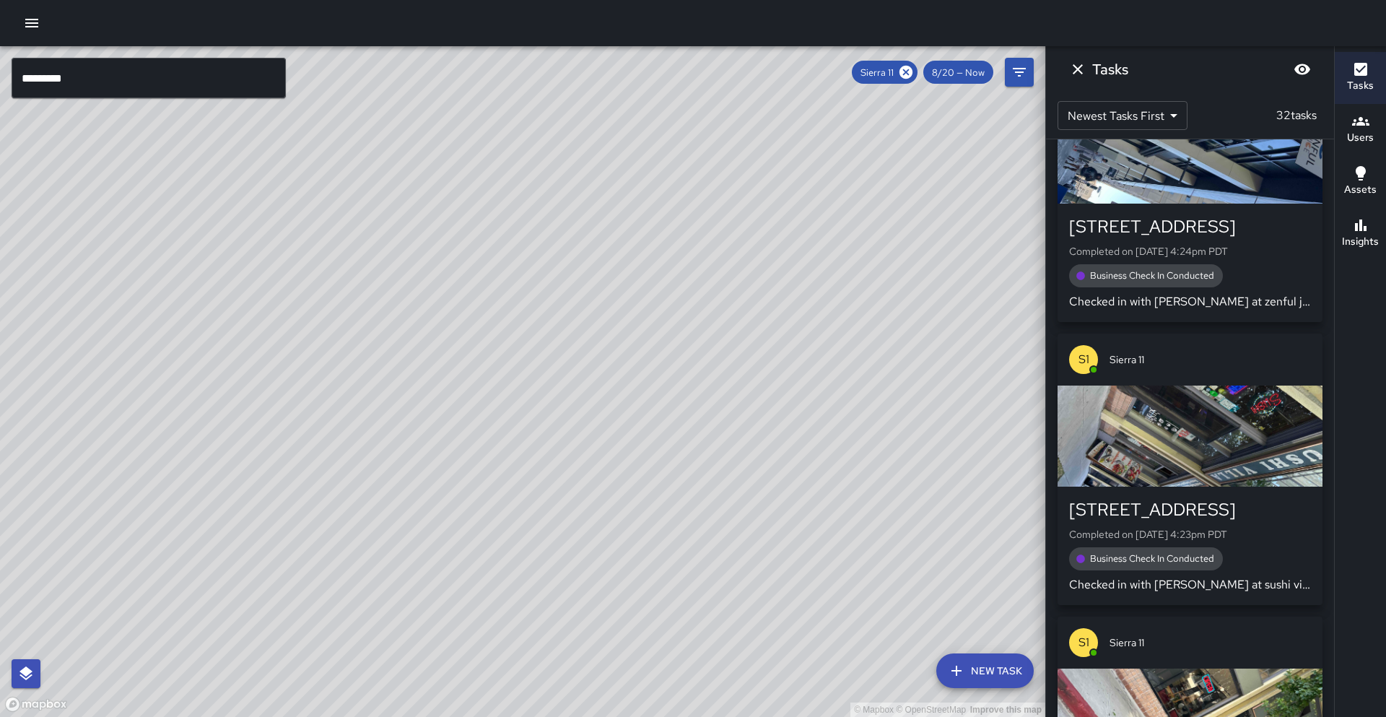
click at [1368, 213] on button "Insights" at bounding box center [1359, 234] width 51 height 52
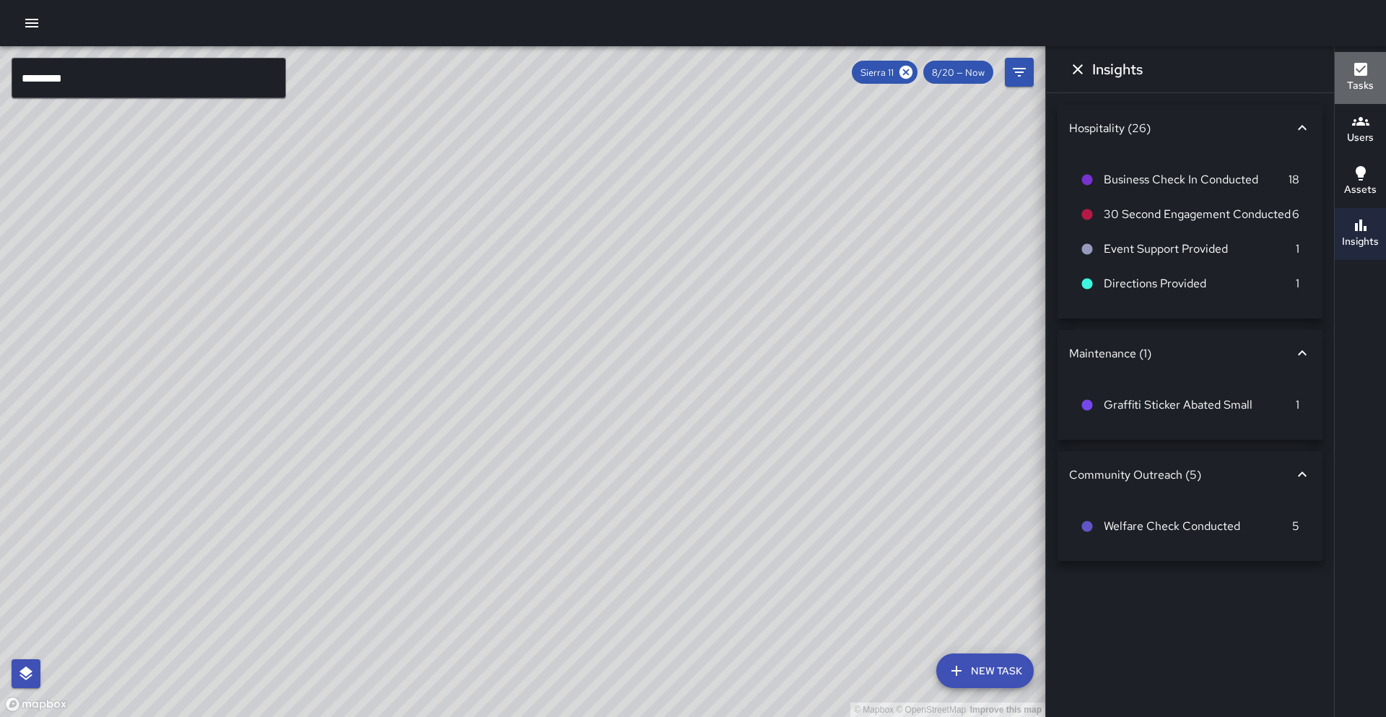
click at [1368, 96] on button "Tasks" at bounding box center [1359, 78] width 51 height 52
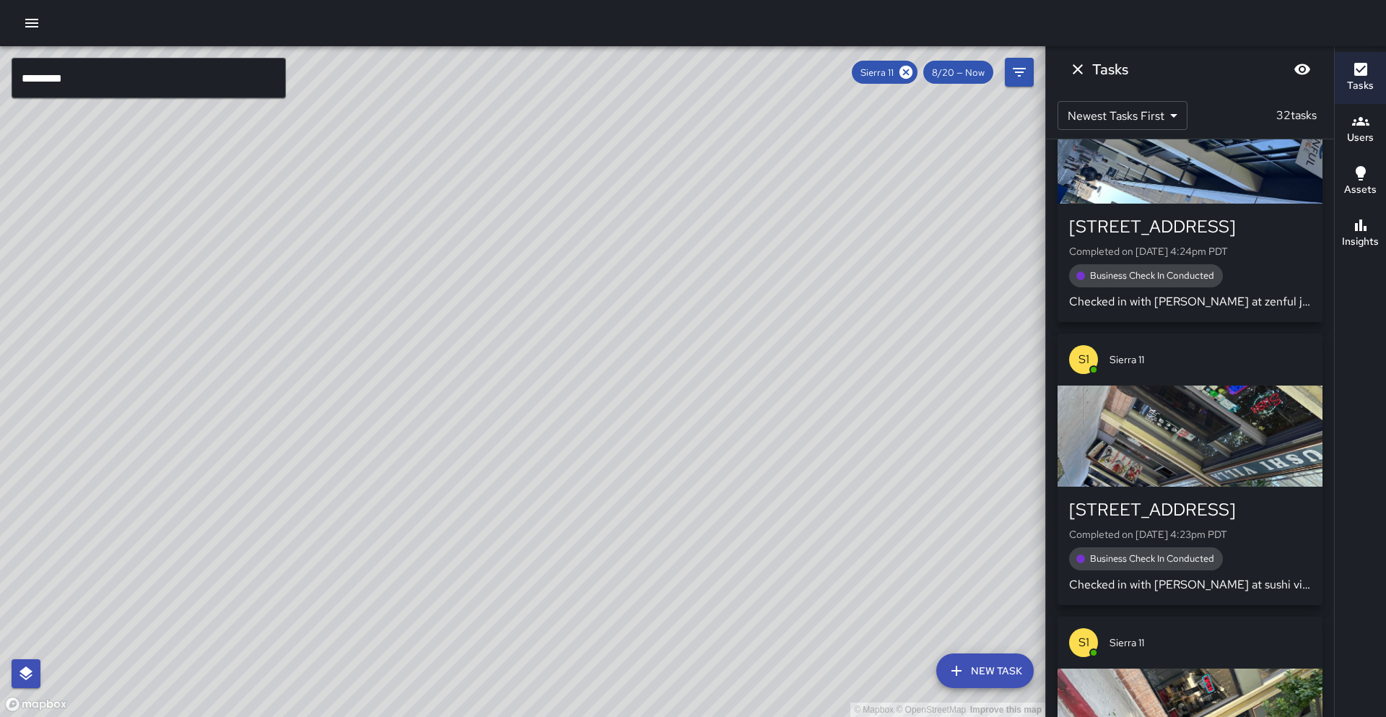
drag, startPoint x: 906, startPoint y: 70, endPoint x: 214, endPoint y: 70, distance: 692.1
click at [906, 70] on icon at bounding box center [906, 72] width 16 height 16
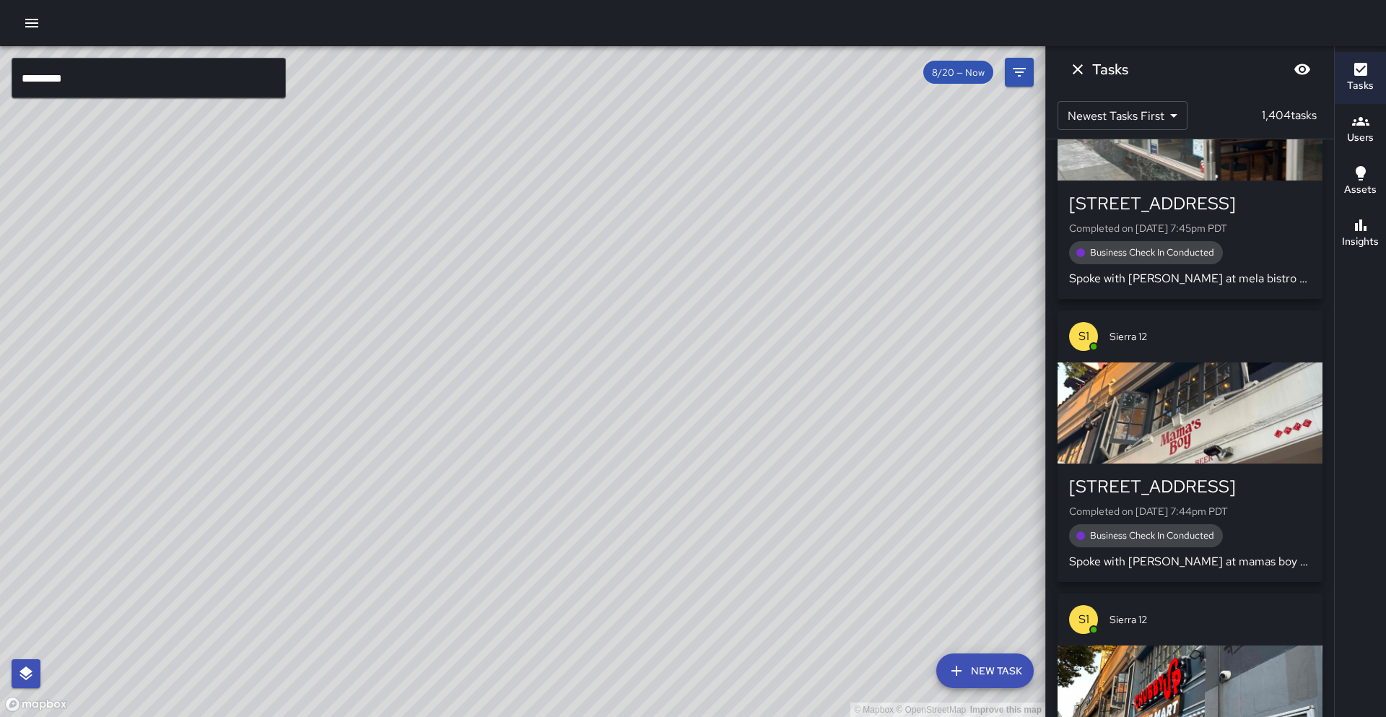
click at [185, 83] on input "*********" at bounding box center [149, 78] width 274 height 40
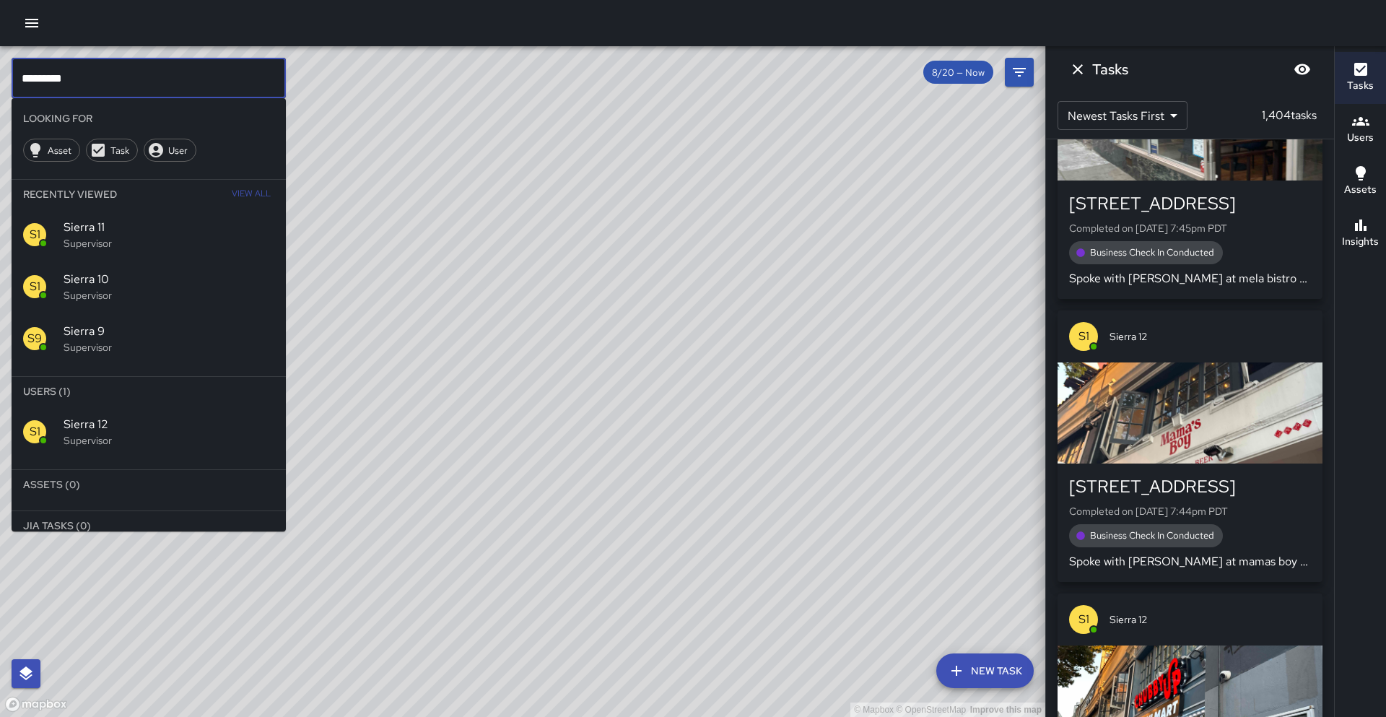
type input "*********"
click at [204, 408] on div "S1 Sierra 12 Supervisor" at bounding box center [149, 432] width 274 height 52
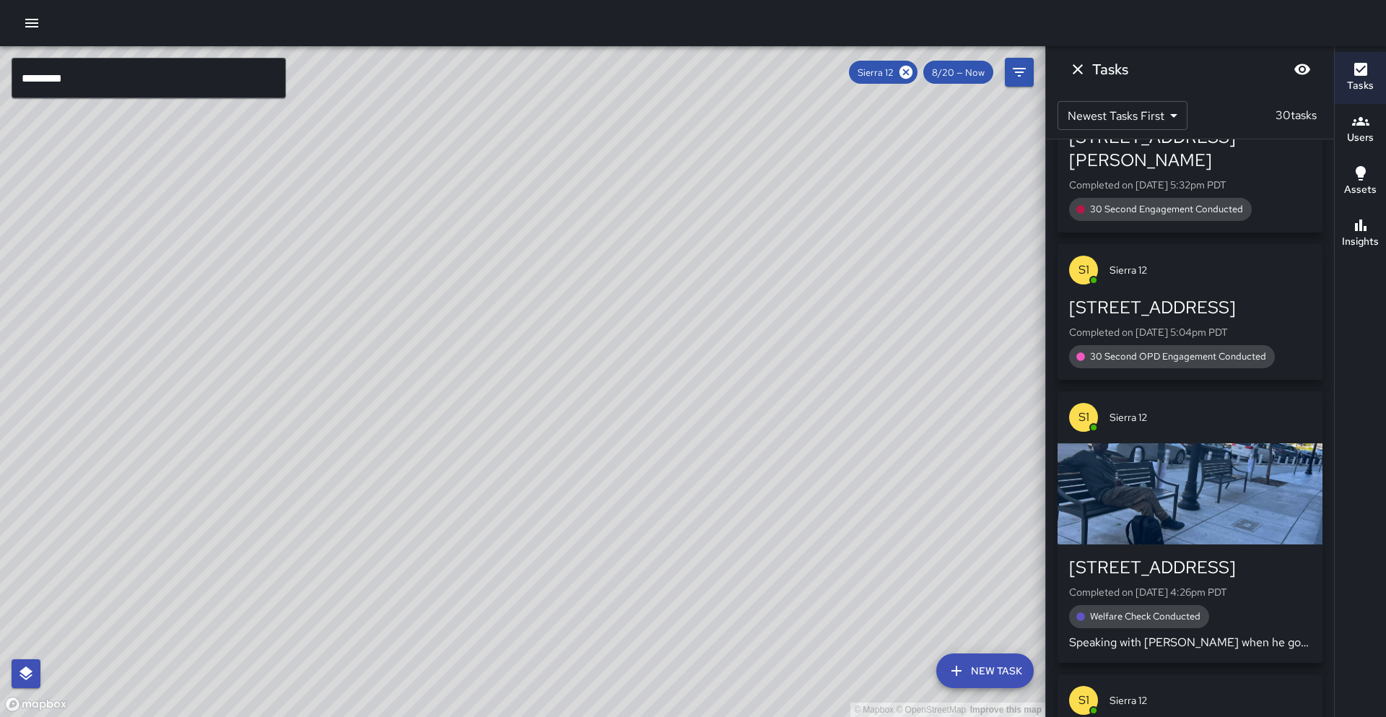
drag, startPoint x: 536, startPoint y: 377, endPoint x: 572, endPoint y: 444, distance: 75.6
click at [431, 528] on div "© Mapbox © OpenStreetMap Improve this map" at bounding box center [522, 381] width 1045 height 670
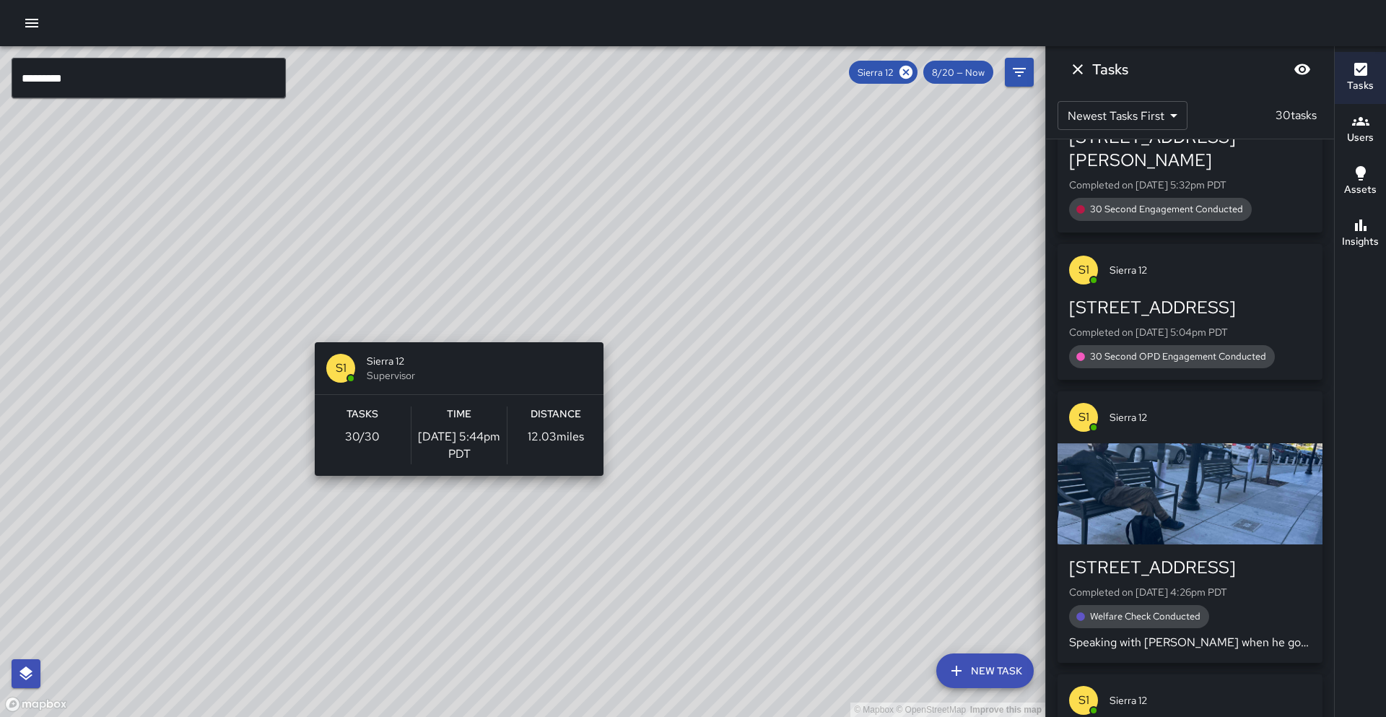
click at [453, 333] on div "© Mapbox © OpenStreetMap Improve this map S1 Sierra 12 Supervisor Tasks 30 / 30…" at bounding box center [522, 381] width 1045 height 670
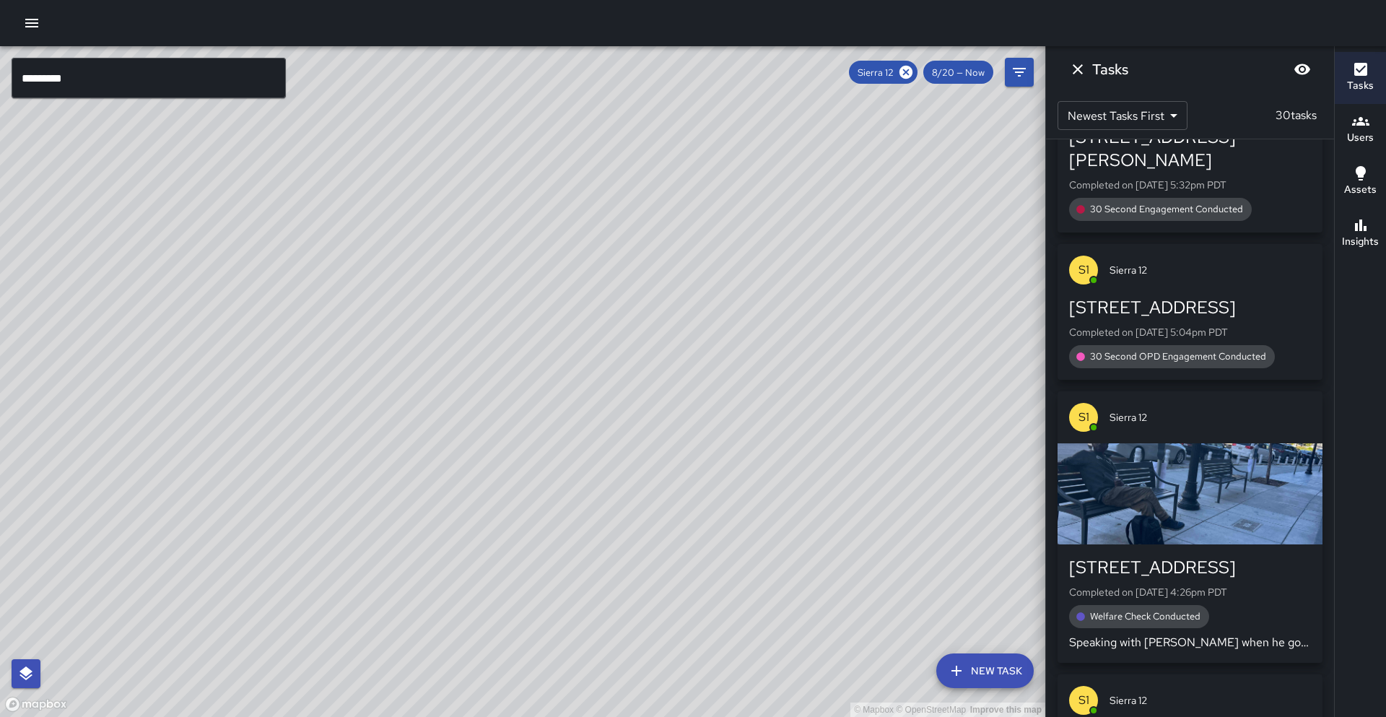
click at [1375, 248] on h6 "Insights" at bounding box center [1360, 242] width 37 height 16
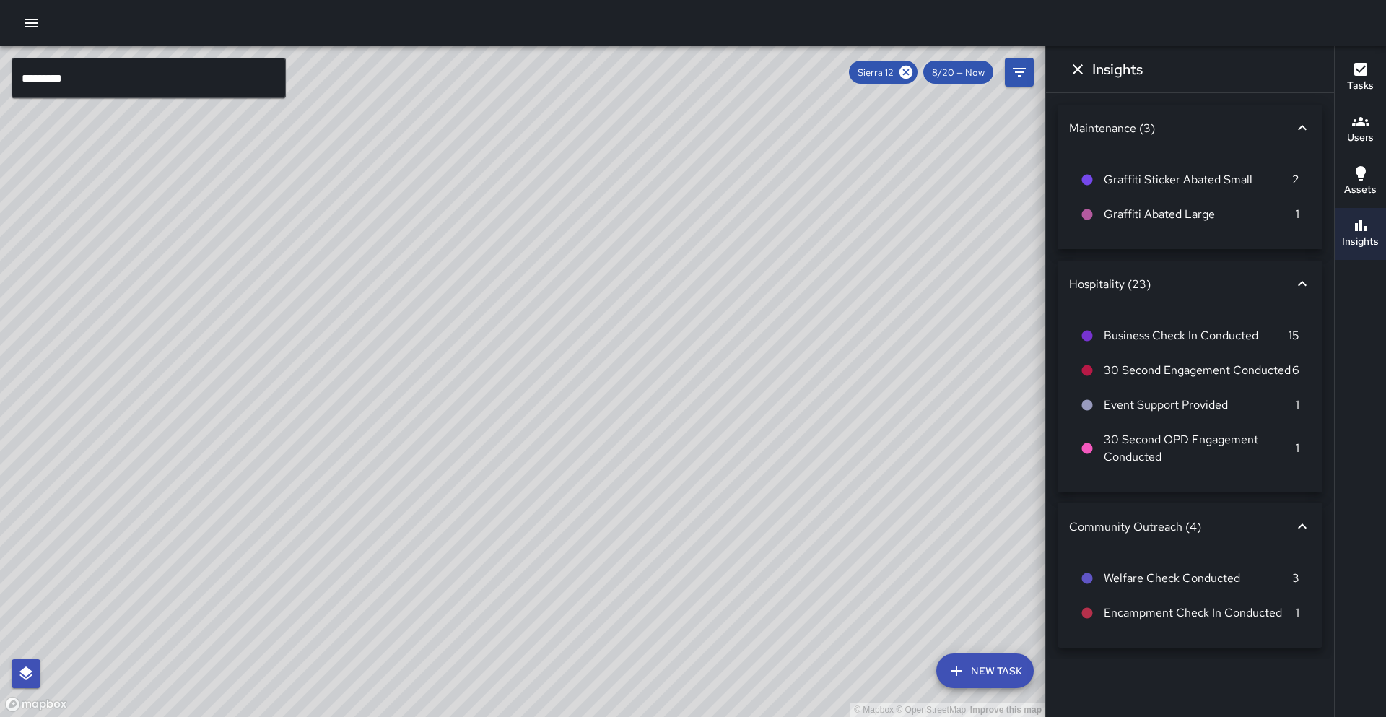
click at [1365, 78] on h6 "Tasks" at bounding box center [1360, 86] width 27 height 16
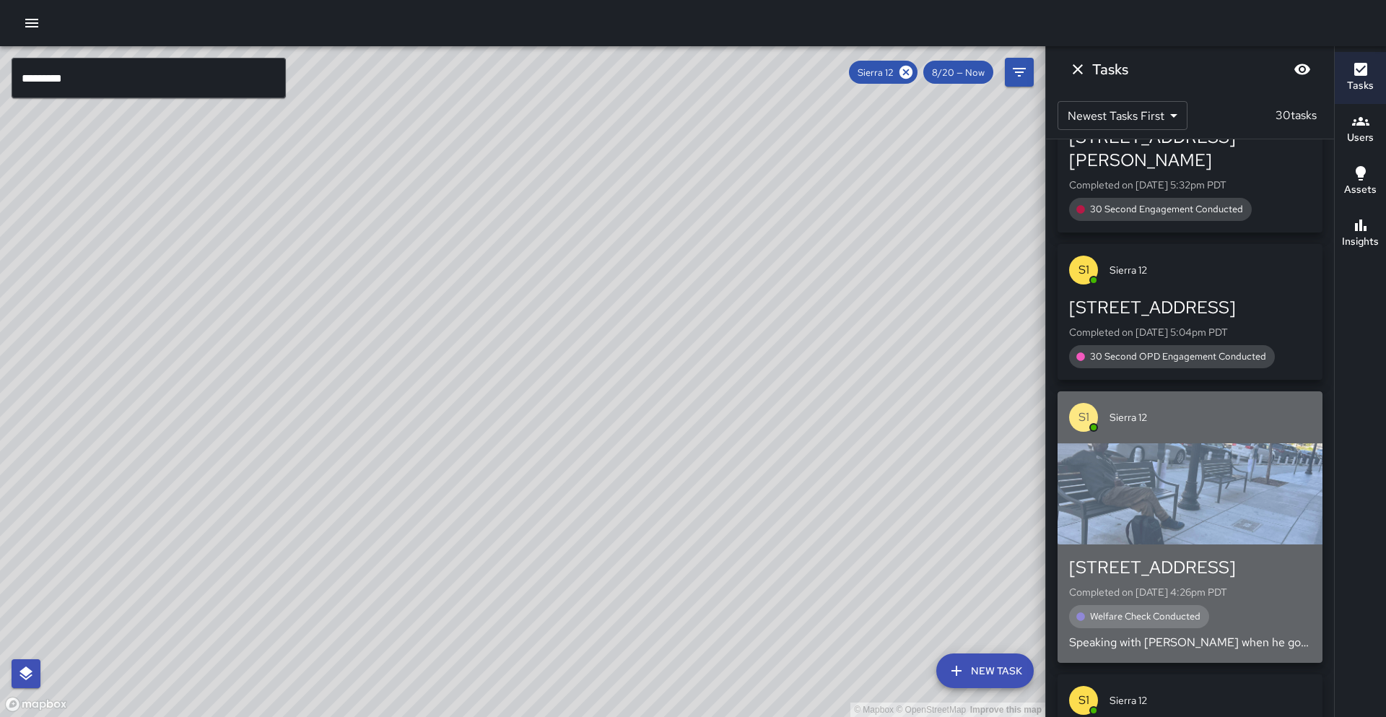
click at [1143, 443] on div "button" at bounding box center [1189, 493] width 265 height 101
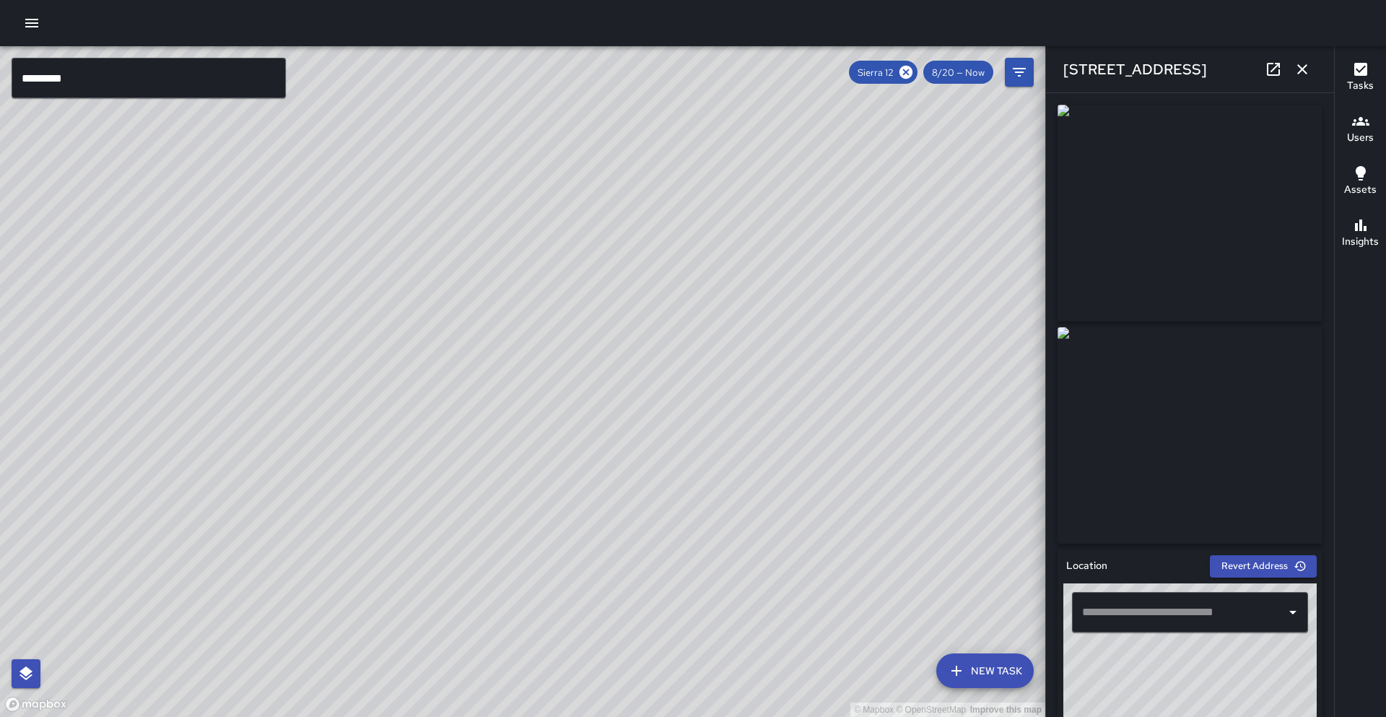
type input "**********"
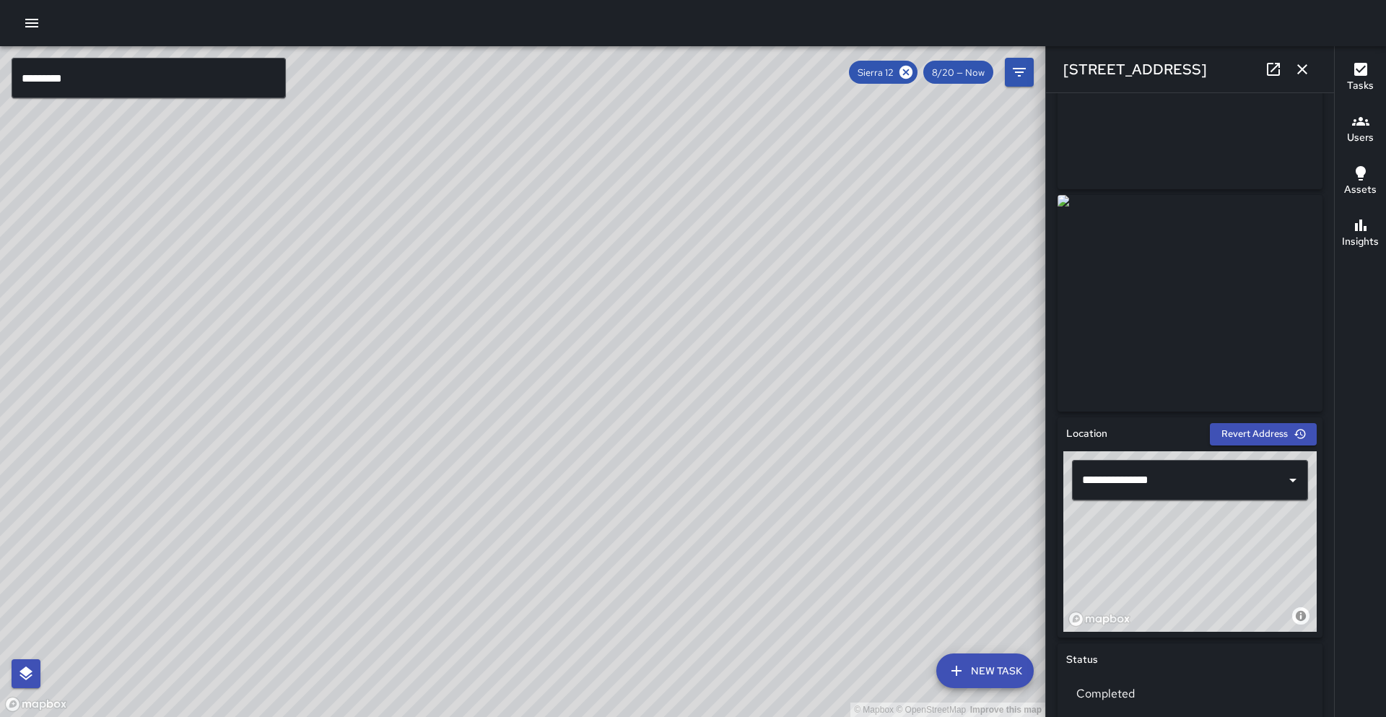
scroll to position [0, 0]
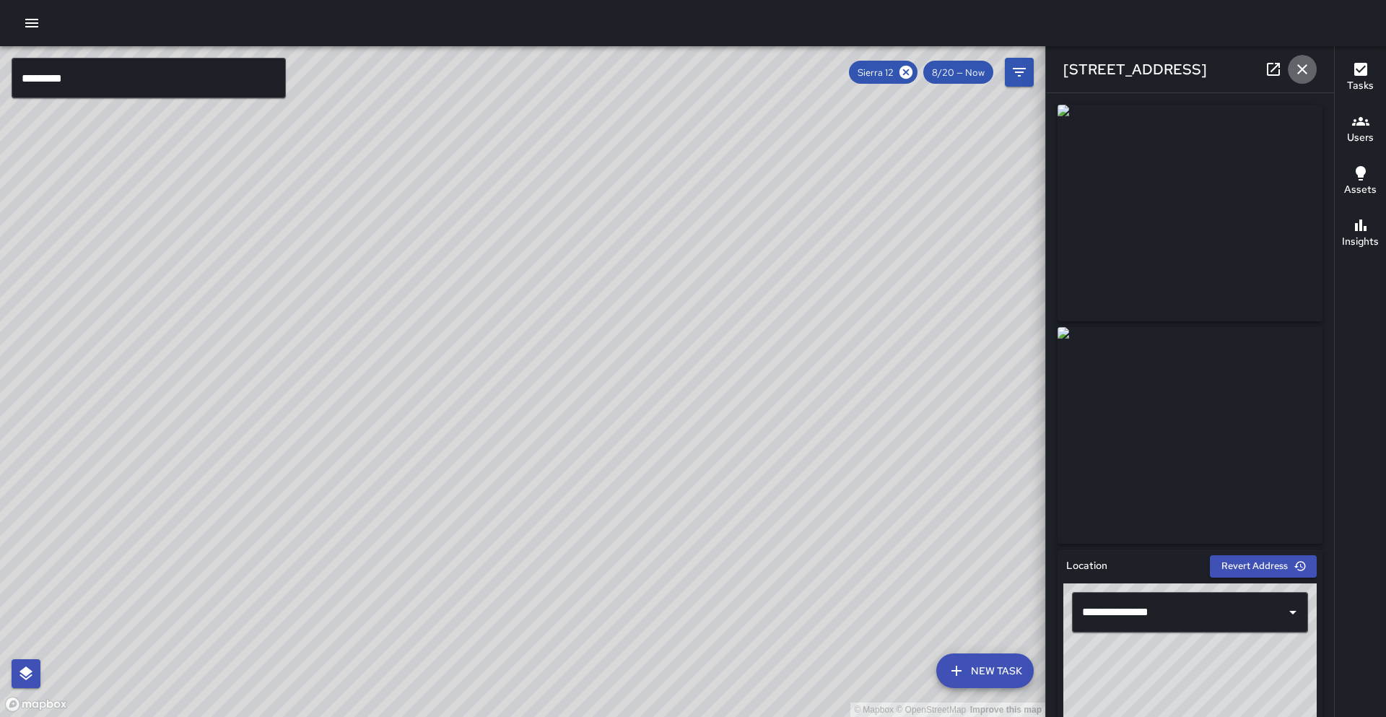
click at [1309, 74] on icon "button" at bounding box center [1301, 69] width 17 height 17
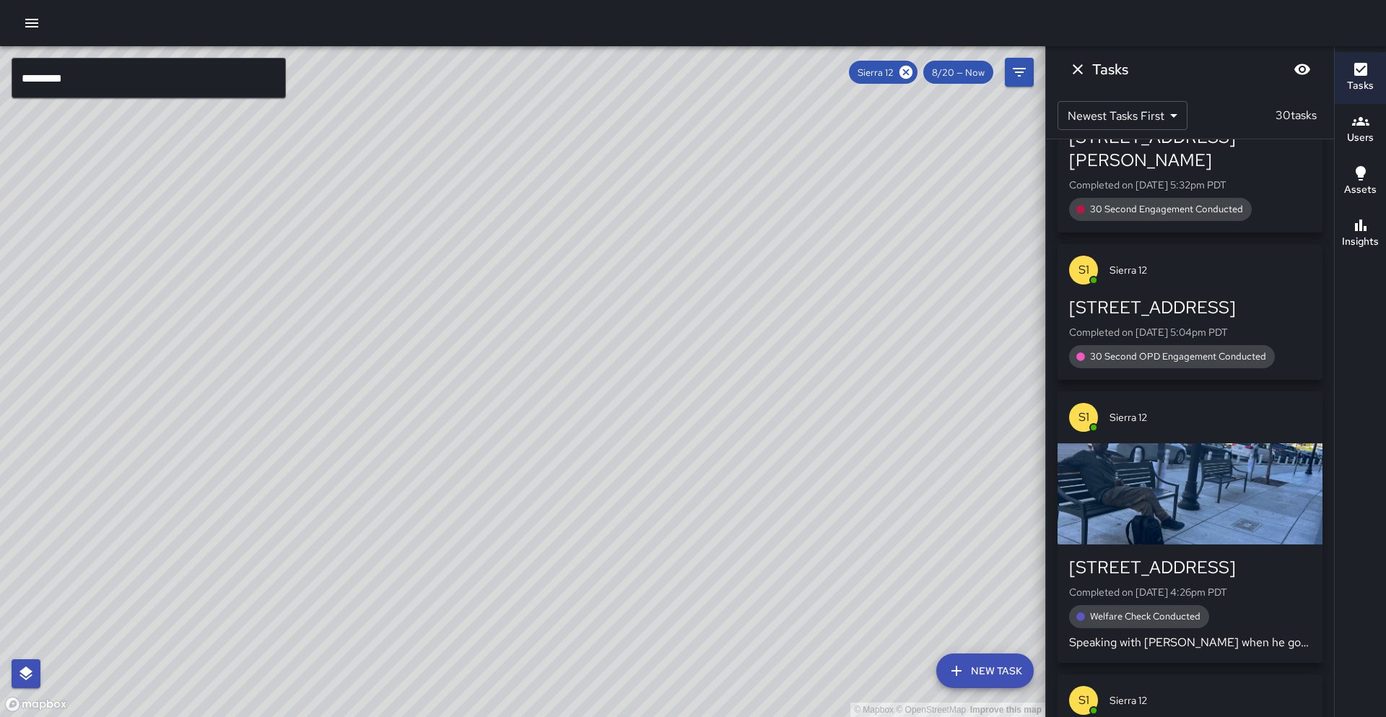
drag, startPoint x: 932, startPoint y: 322, endPoint x: 814, endPoint y: 213, distance: 160.9
click at [814, 213] on div "© Mapbox © OpenStreetMap Improve this map" at bounding box center [522, 381] width 1045 height 670
drag, startPoint x: 882, startPoint y: 330, endPoint x: 817, endPoint y: 240, distance: 111.2
click at [817, 240] on div "© Mapbox © OpenStreetMap Improve this map" at bounding box center [522, 381] width 1045 height 670
drag, startPoint x: 857, startPoint y: 280, endPoint x: 810, endPoint y: 281, distance: 46.9
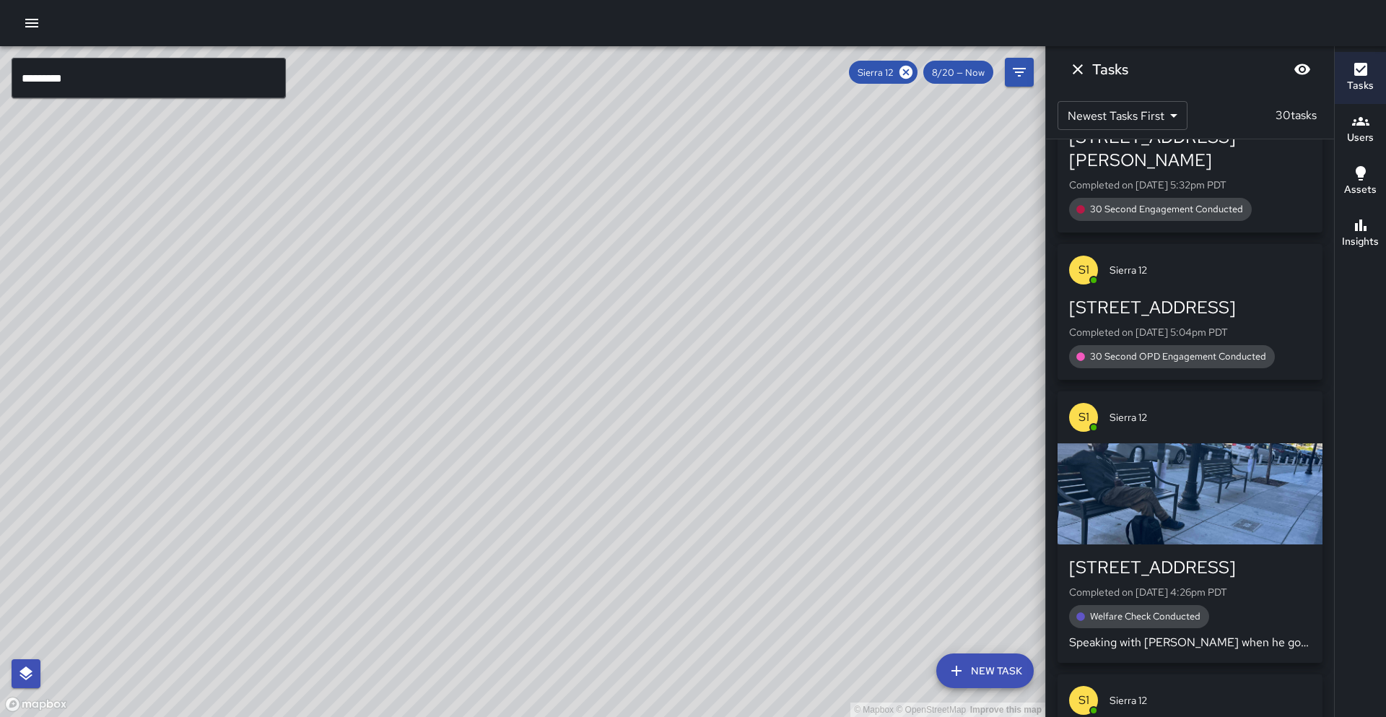
click at [822, 276] on div "© Mapbox © OpenStreetMap Improve this map" at bounding box center [522, 381] width 1045 height 670
click at [904, 69] on icon at bounding box center [905, 72] width 13 height 13
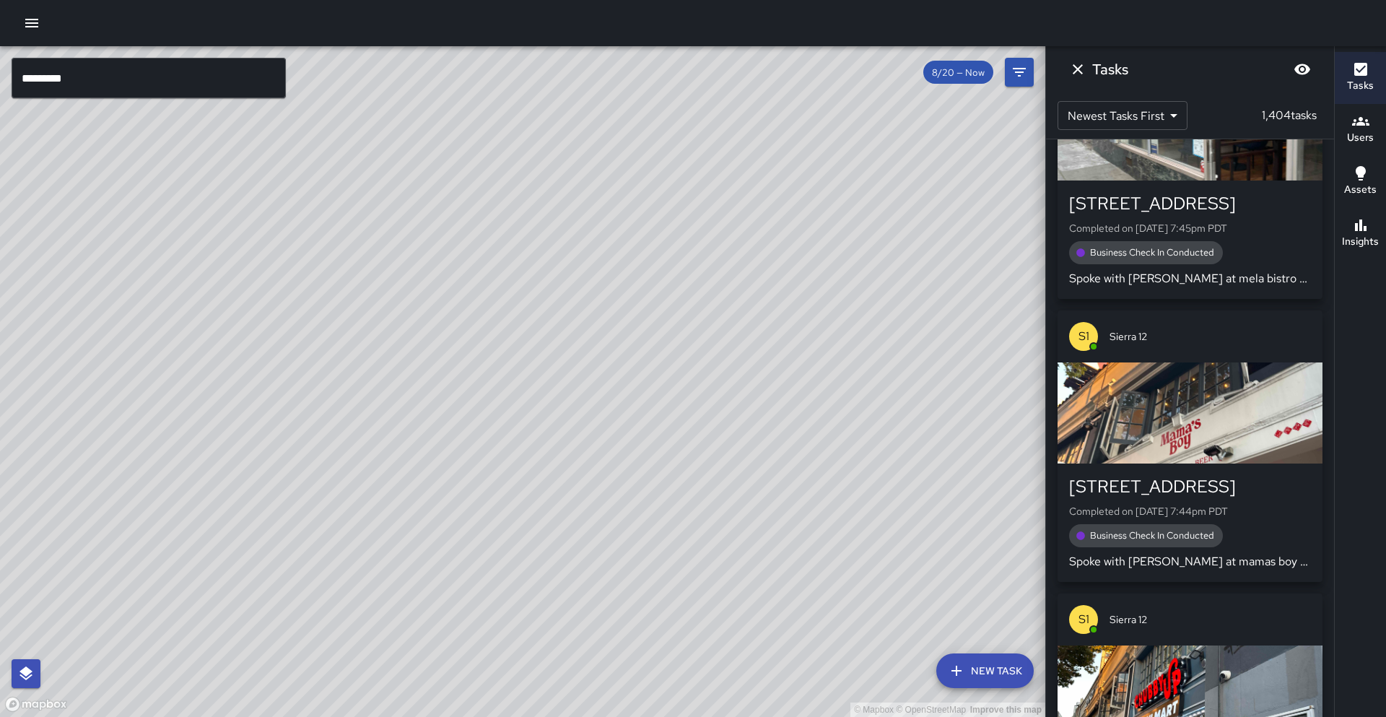
click at [180, 79] on input "*********" at bounding box center [149, 78] width 274 height 40
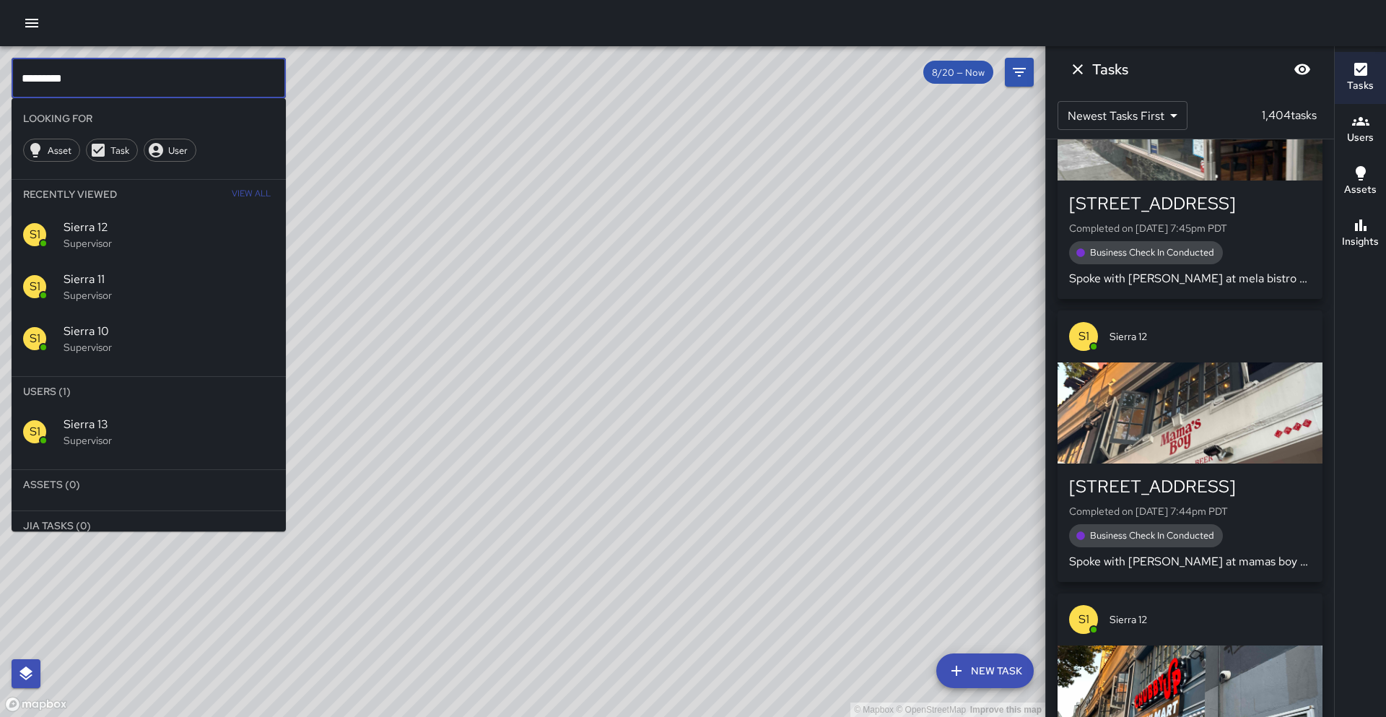
click at [236, 422] on span "Sierra 13" at bounding box center [169, 424] width 211 height 17
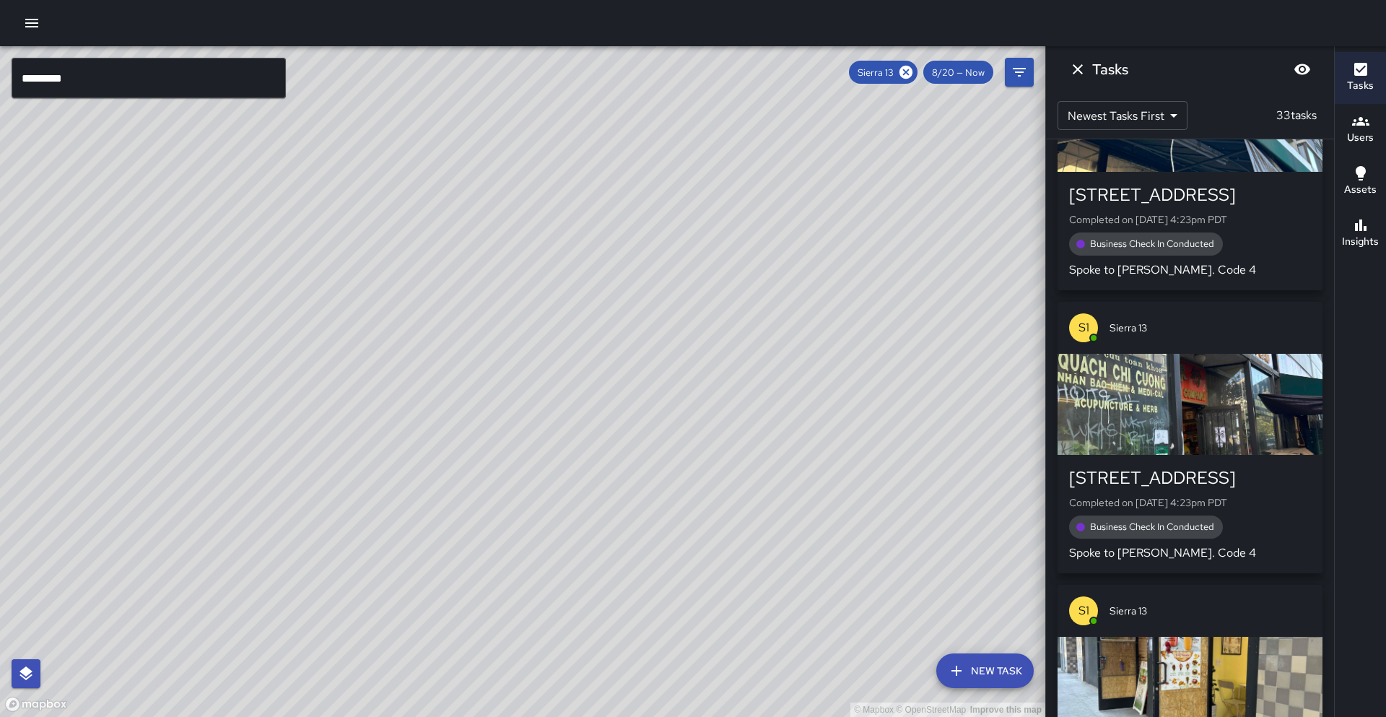
drag, startPoint x: 623, startPoint y: 434, endPoint x: 749, endPoint y: 216, distance: 252.5
click at [749, 216] on div "© Mapbox © OpenStreetMap Improve this map" at bounding box center [522, 381] width 1045 height 670
drag, startPoint x: 808, startPoint y: 216, endPoint x: 753, endPoint y: 362, distance: 155.8
click at [811, 209] on div "© Mapbox © OpenStreetMap Improve this map" at bounding box center [522, 381] width 1045 height 670
click at [841, 228] on div "© Mapbox © OpenStreetMap Improve this map" at bounding box center [522, 381] width 1045 height 670
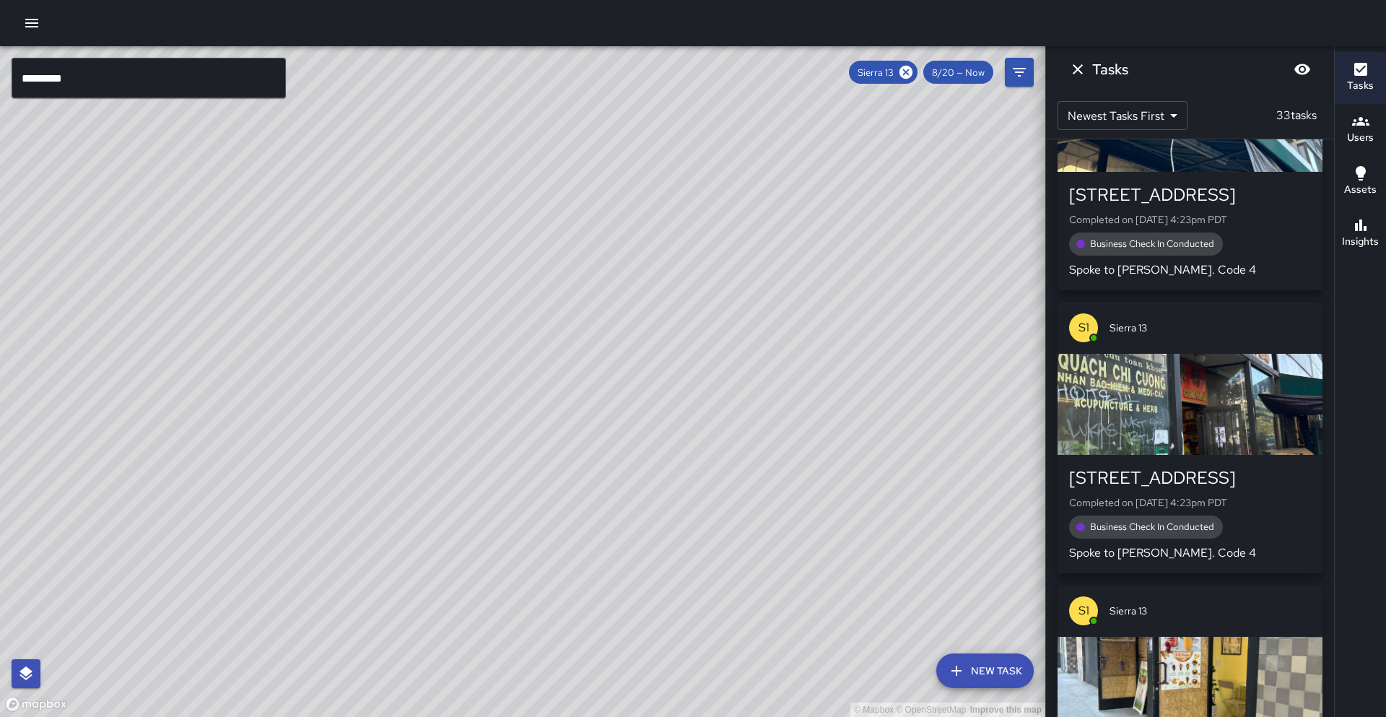
drag, startPoint x: 765, startPoint y: 350, endPoint x: 795, endPoint y: 285, distance: 71.4
click at [795, 285] on div "© Mapbox © OpenStreetMap Improve this map" at bounding box center [522, 381] width 1045 height 670
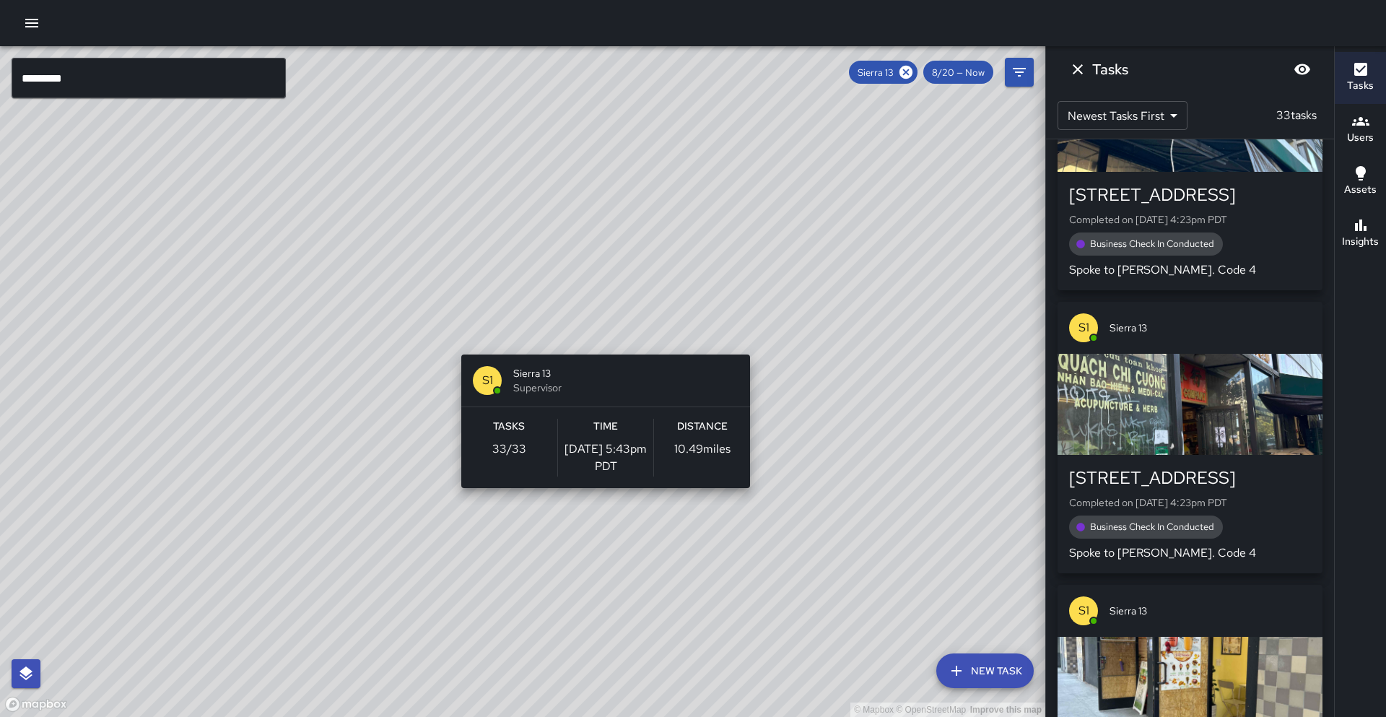
click at [600, 346] on div "© Mapbox © OpenStreetMap Improve this map S1 Sierra 13 Supervisor Tasks 33 / 33…" at bounding box center [522, 381] width 1045 height 670
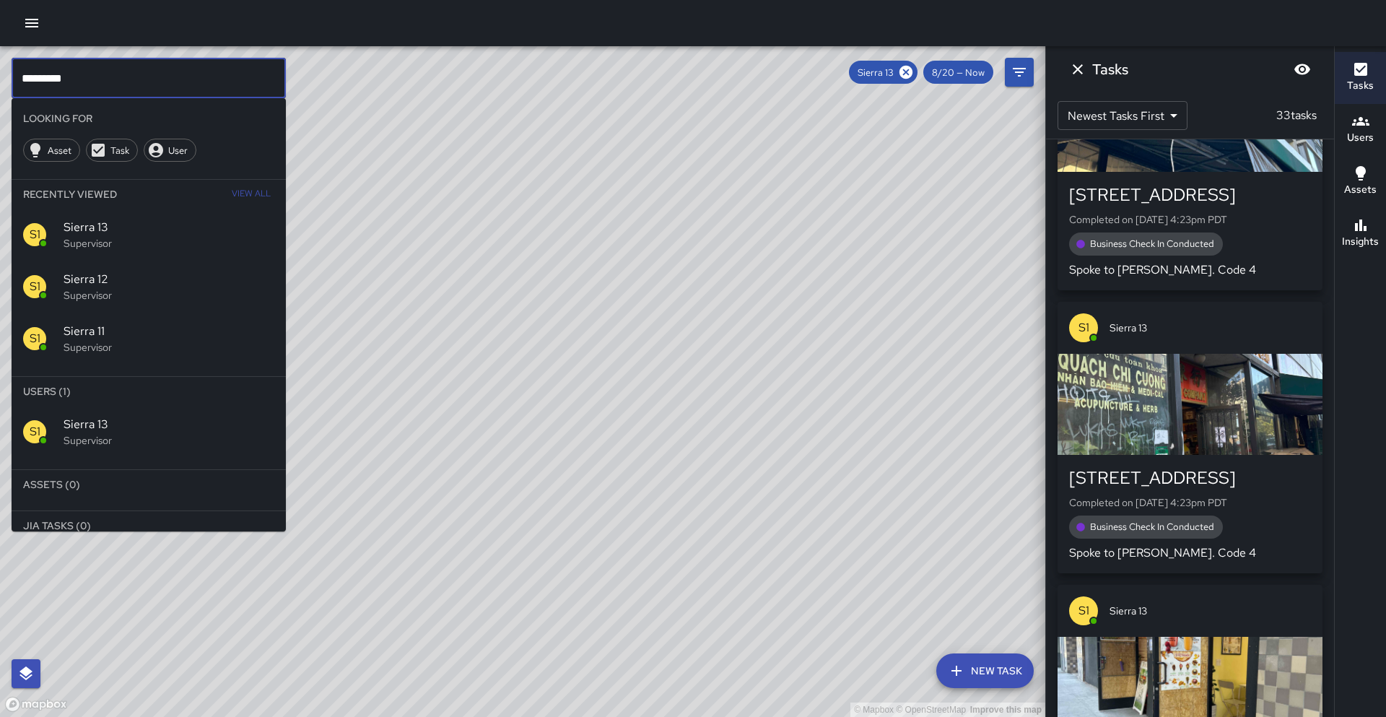
click at [275, 84] on input "*********" at bounding box center [149, 78] width 274 height 40
type input "********"
click at [906, 70] on icon at bounding box center [905, 72] width 13 height 13
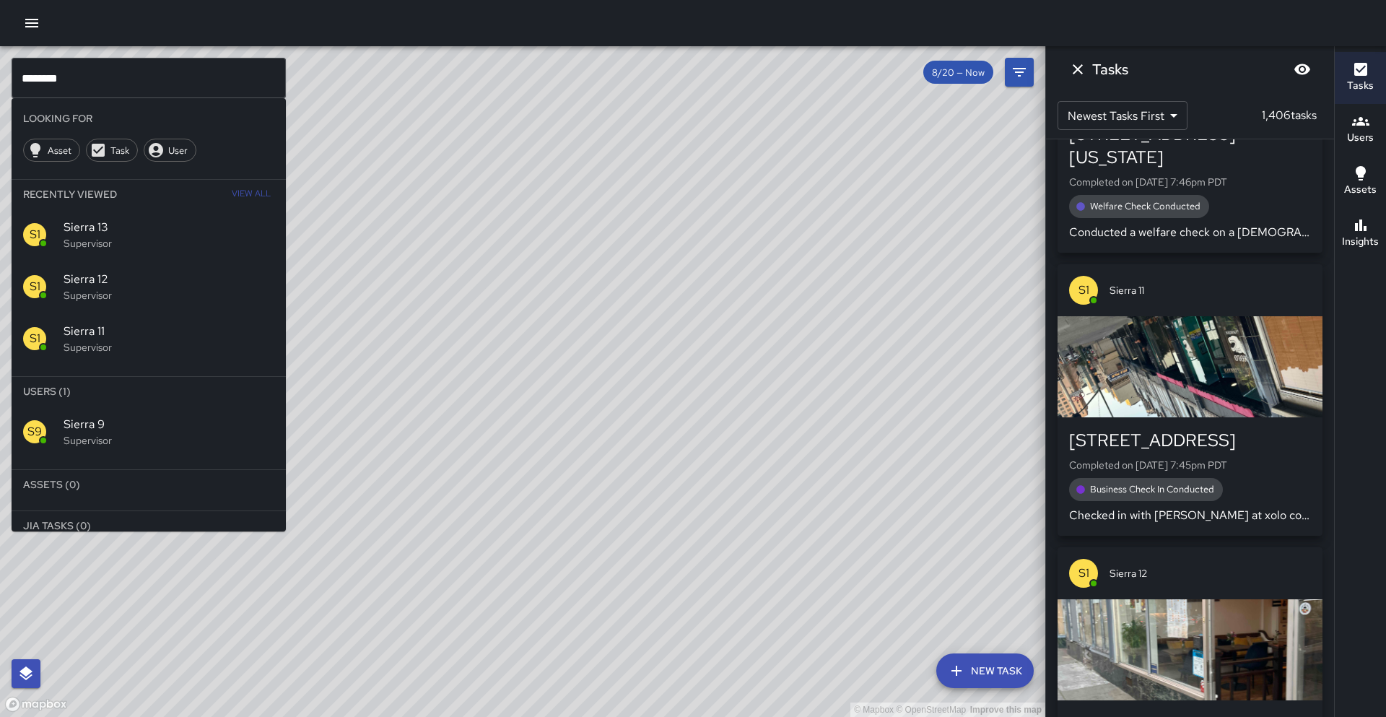
click at [138, 441] on p "Supervisor" at bounding box center [169, 440] width 211 height 14
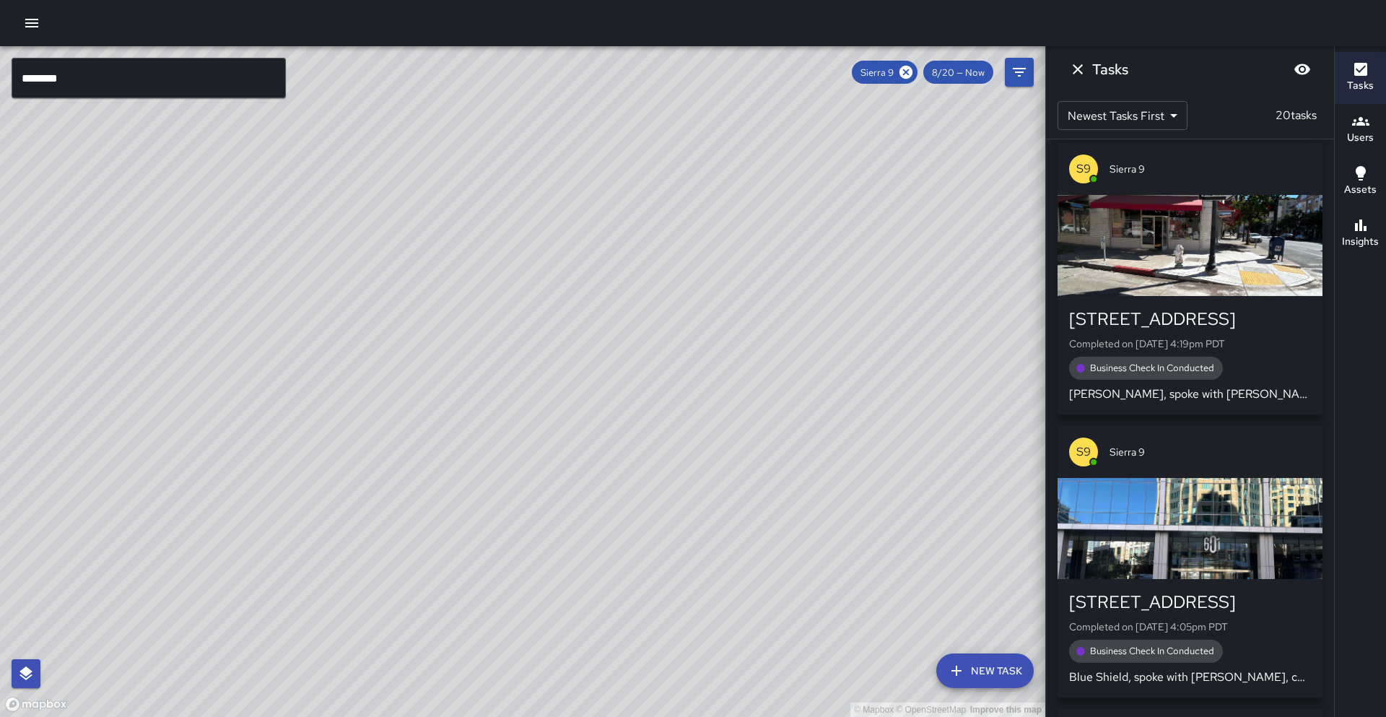
drag, startPoint x: 631, startPoint y: 362, endPoint x: 531, endPoint y: 318, distance: 109.8
click at [531, 318] on div "© Mapbox © OpenStreetMap Improve this map" at bounding box center [522, 381] width 1045 height 670
click at [1362, 241] on h6 "Insights" at bounding box center [1360, 242] width 37 height 16
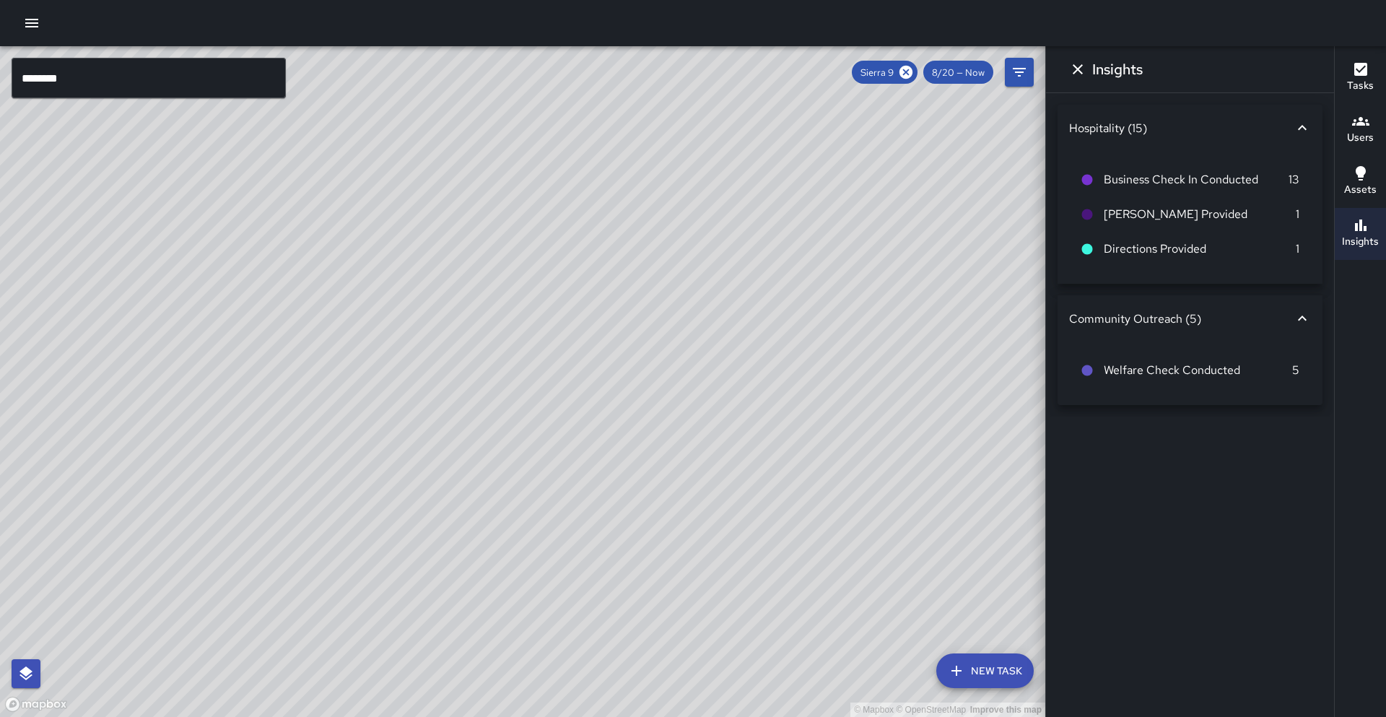
click at [1087, 65] on button "Dismiss" at bounding box center [1077, 69] width 29 height 29
